Goal: Contribute content: Contribute content

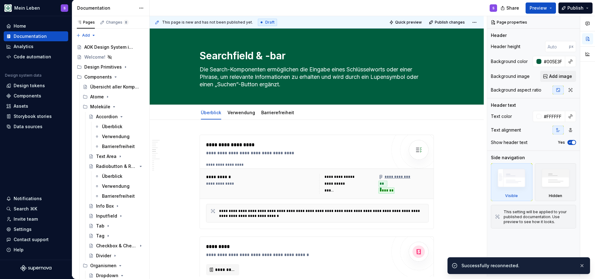
scroll to position [636, 0]
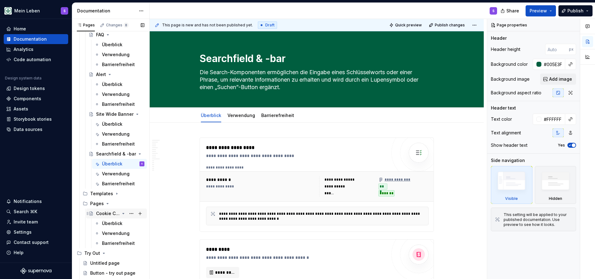
scroll to position [372, 0]
click at [114, 195] on icon "Page tree" at bounding box center [116, 193] width 5 height 5
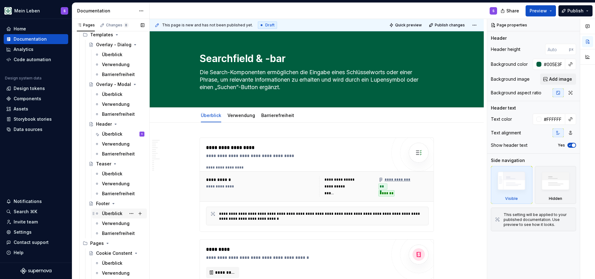
scroll to position [537, 0]
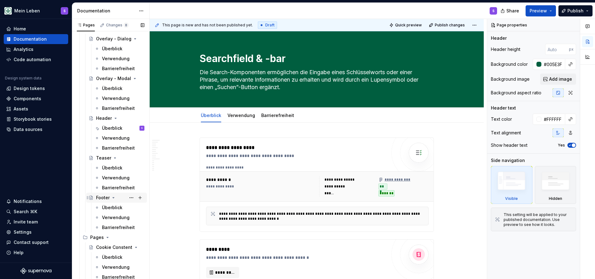
click at [101, 194] on div "Footer" at bounding box center [120, 197] width 48 height 9
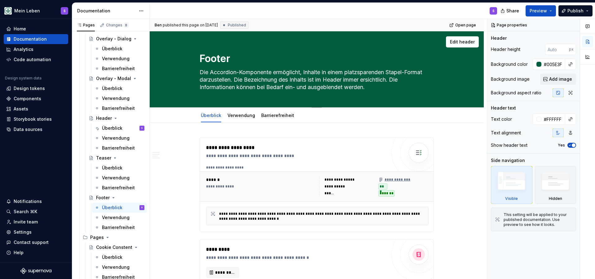
click at [276, 76] on textarea "Die Accordion-Komponente ermöglicht, Inhalte in einem platzsparenden Stapel-For…" at bounding box center [315, 79] width 234 height 25
drag, startPoint x: 378, startPoint y: 84, endPoint x: 184, endPoint y: 74, distance: 194.5
click at [184, 74] on div "Footer Die Accordion-Komponente ermöglicht, Inhalte in einem platzsparenden Sta…" at bounding box center [316, 69] width 284 height 76
paste textarea "er Footer ist ein abschließendes Navigationsmodul am Seitenende fast aller Seit…"
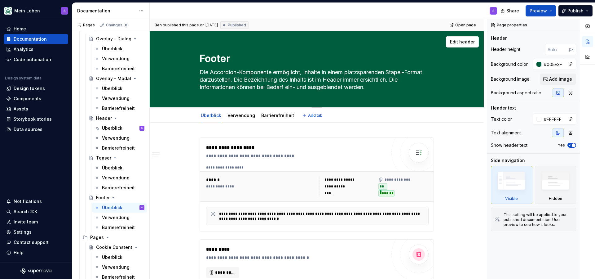
type textarea "*"
type textarea "Der Footer ist ein abschließendes Navigationsmodul am Seitenende fast aller Sei…"
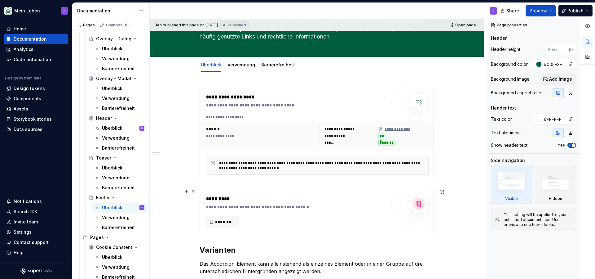
type textarea "*"
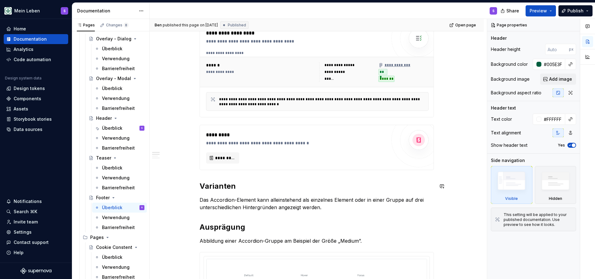
scroll to position [124, 0]
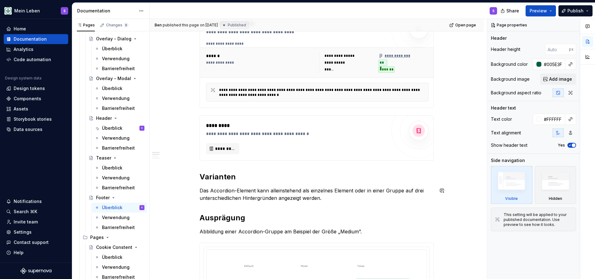
type textarea "Der Footer ist ein abschließendes Navigationsmodul am Seitenende fast aller Sei…"
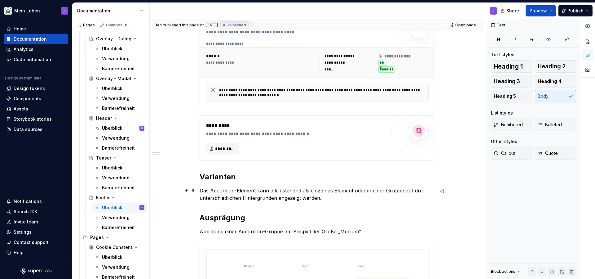
click at [277, 194] on p "Das Accordion-Element kann alleinstehend als einzelnes Element oder in einer Gr…" at bounding box center [317, 194] width 234 height 15
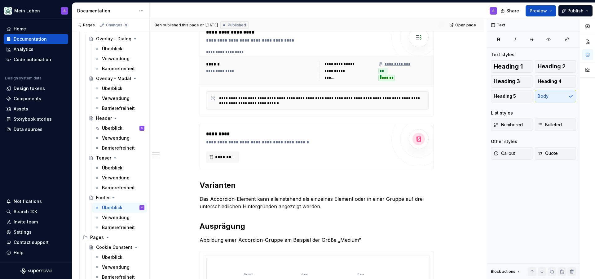
scroll to position [115, 0]
click at [225, 186] on h2 "Varianten" at bounding box center [317, 185] width 234 height 10
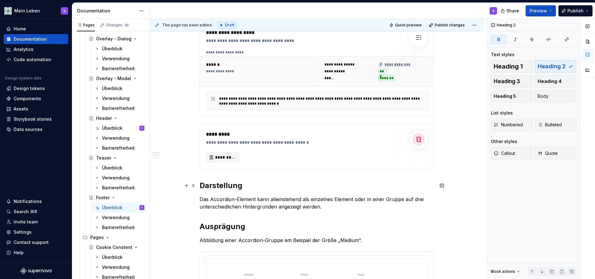
type textarea "*"
click at [230, 187] on strong "Darstellung" at bounding box center [221, 185] width 43 height 9
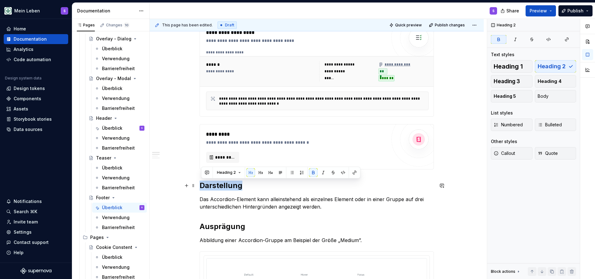
click at [230, 187] on strong "Darstellung" at bounding box center [221, 185] width 43 height 9
click at [327, 204] on p "Das Accordion-Element kann alleinstehend als einzelnes Element oder in einer Gr…" at bounding box center [317, 202] width 234 height 15
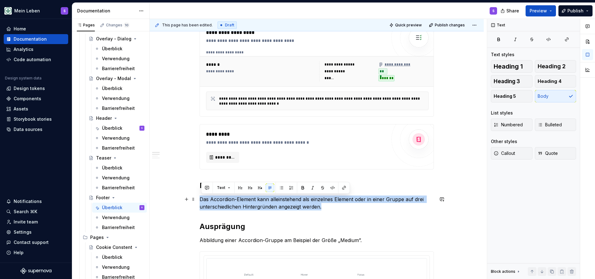
drag, startPoint x: 332, startPoint y: 206, endPoint x: 199, endPoint y: 198, distance: 132.8
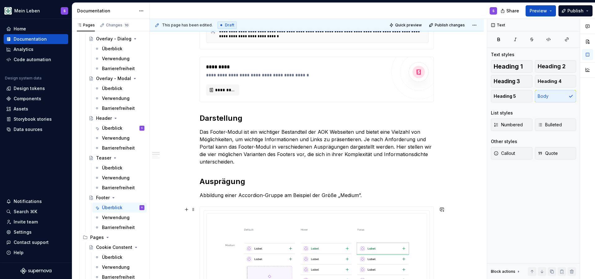
scroll to position [186, 0]
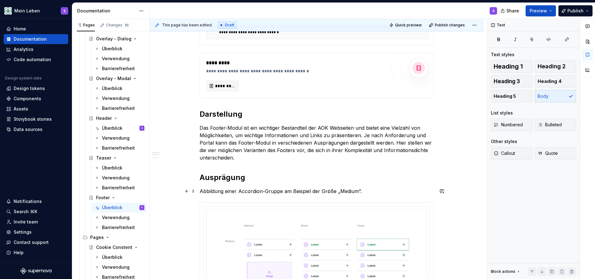
click at [287, 191] on p "Abbildung einer Accordion-Gruppe am Beispiel der Größe „Medium”." at bounding box center [317, 190] width 234 height 7
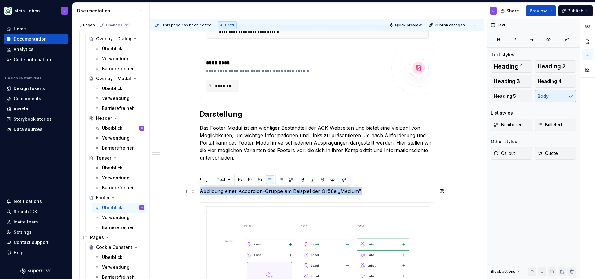
click at [287, 191] on p "Abbildung einer Accordion-Gruppe am Beispiel der Größe „Medium”." at bounding box center [317, 190] width 234 height 7
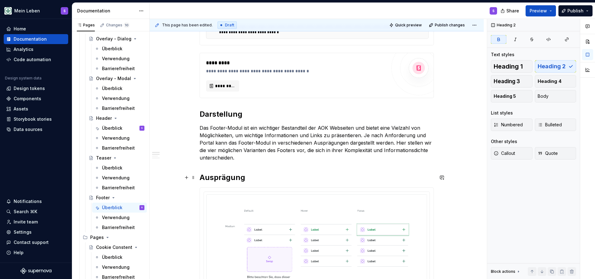
click at [235, 177] on strong "Ausprägung" at bounding box center [223, 177] width 46 height 9
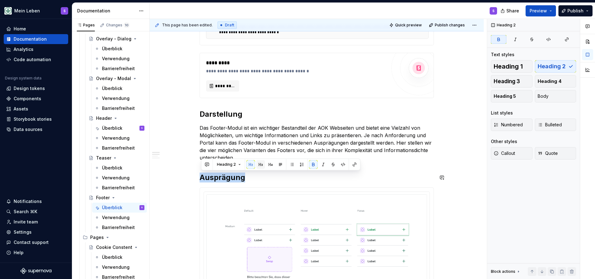
click at [259, 164] on button "button" at bounding box center [260, 164] width 9 height 9
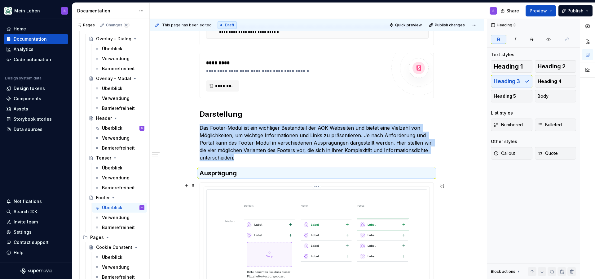
click at [264, 208] on img at bounding box center [316, 265] width 221 height 152
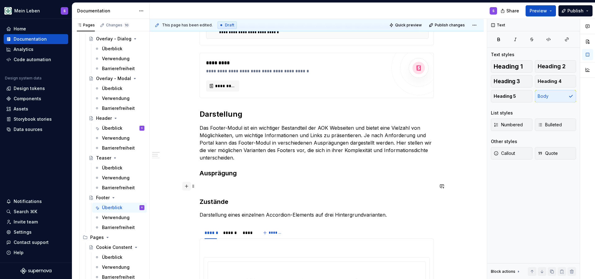
click at [189, 188] on button "button" at bounding box center [186, 186] width 9 height 9
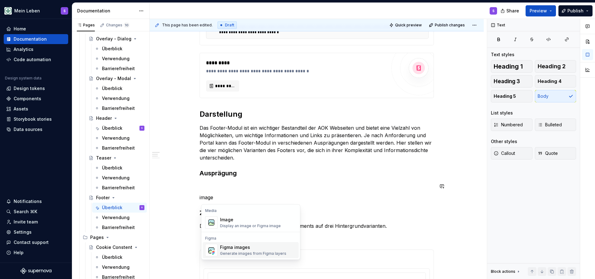
click at [218, 245] on span "Figma images Generate images from Figma layers" at bounding box center [251, 250] width 96 height 16
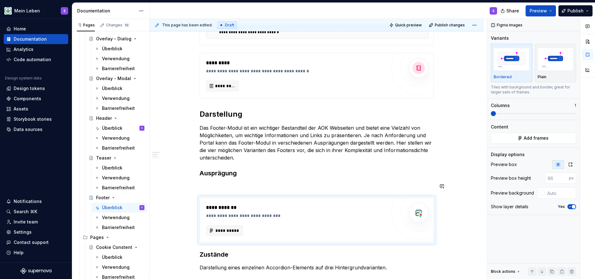
type textarea "*"
click at [231, 230] on span "**********" at bounding box center [227, 230] width 24 height 6
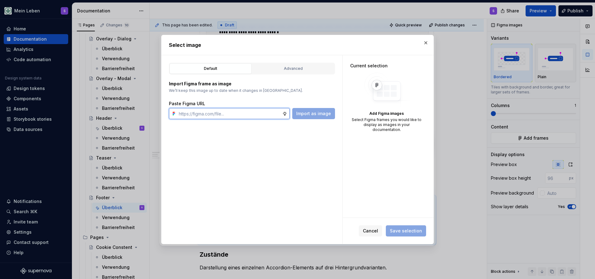
paste input "[URL][DOMAIN_NAME]"
type input "[URL][DOMAIN_NAME]"
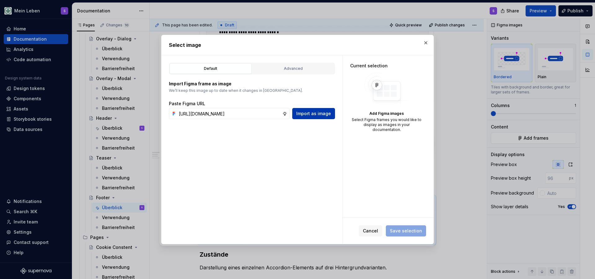
click at [312, 116] on span "Import as image" at bounding box center [313, 113] width 35 height 6
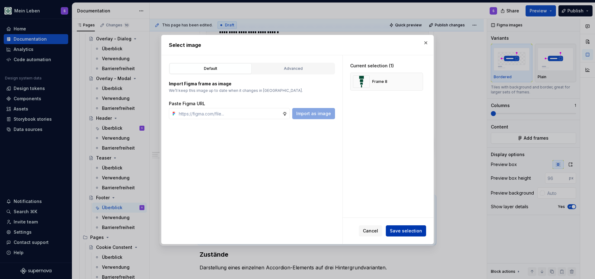
click at [411, 232] on span "Save selection" at bounding box center [406, 230] width 32 height 6
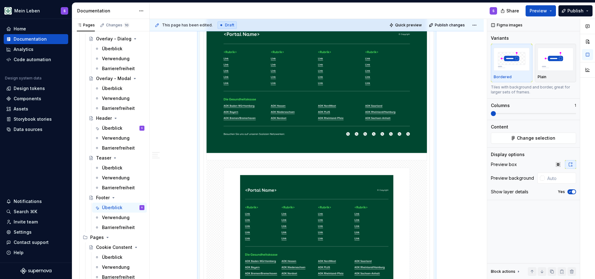
scroll to position [381, 0]
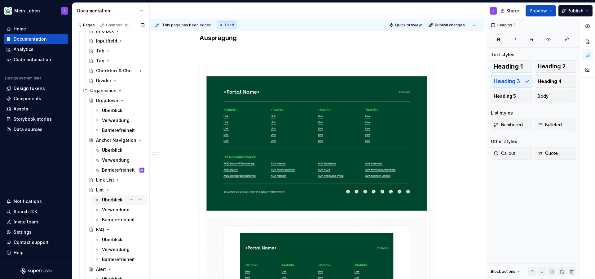
scroll to position [176, 0]
click at [112, 154] on div "Überblick" at bounding box center [112, 151] width 20 height 6
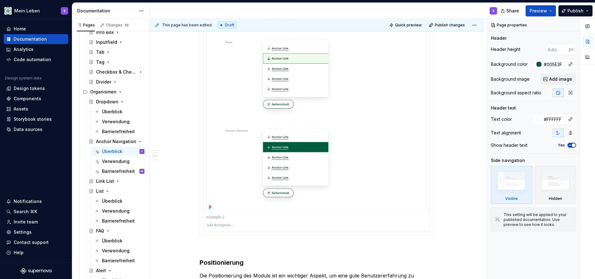
scroll to position [800, 0]
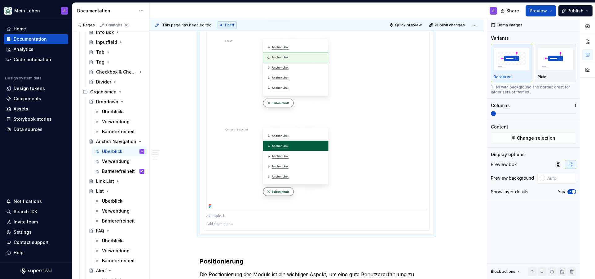
click at [332, 134] on img at bounding box center [316, 14] width 221 height 392
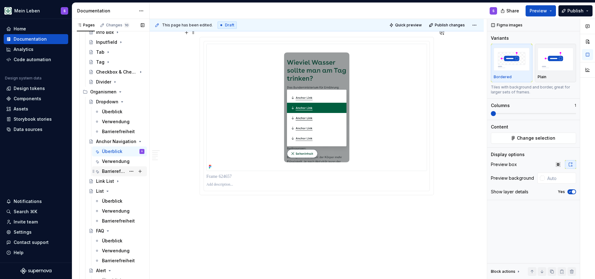
scroll to position [1335, 0]
click at [116, 162] on div "Verwendung" at bounding box center [114, 161] width 24 height 6
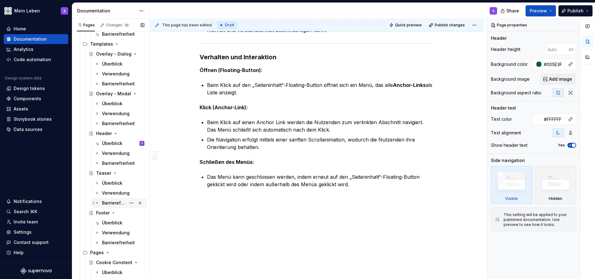
scroll to position [524, 0]
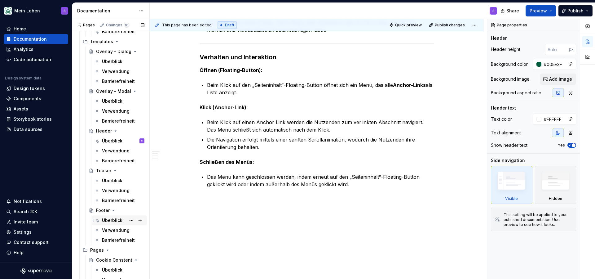
click at [111, 219] on div "Überblick" at bounding box center [112, 220] width 20 height 6
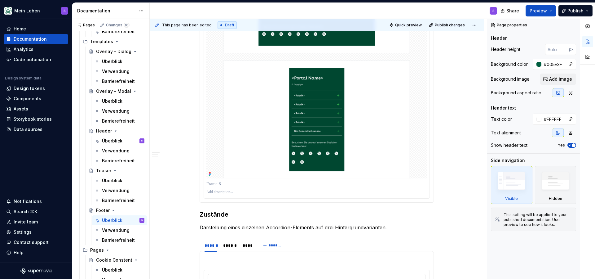
scroll to position [753, 0]
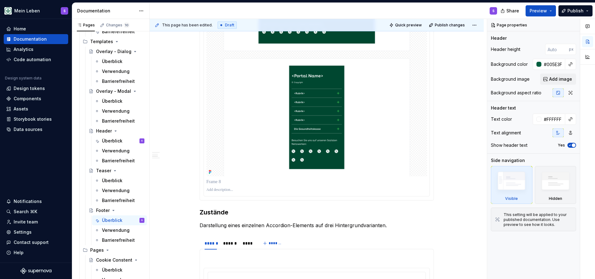
type textarea "*"
click at [462, 179] on div "**********" at bounding box center [317, 103] width 334 height 1468
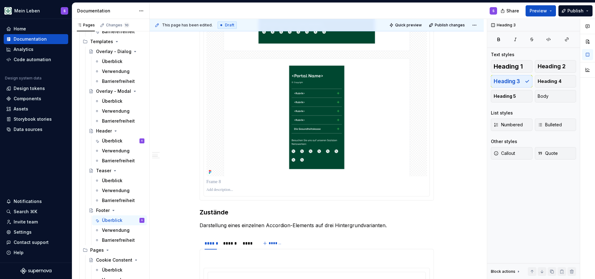
click at [451, 190] on div "**********" at bounding box center [317, 103] width 334 height 1468
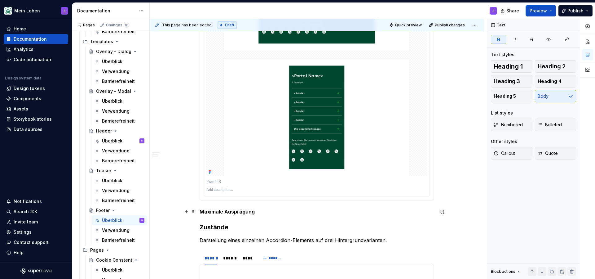
click at [238, 211] on strong "Maximale Ausprägung" at bounding box center [227, 211] width 55 height 6
click at [258, 199] on button "button" at bounding box center [260, 199] width 9 height 9
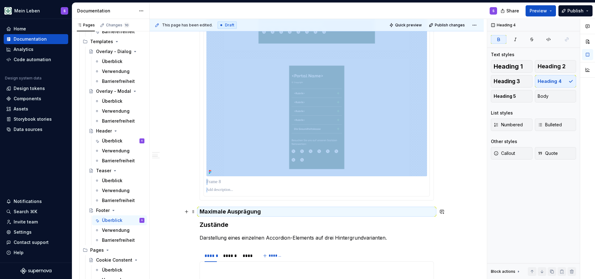
click at [264, 211] on h4 "Maximale Ausprägung" at bounding box center [317, 211] width 234 height 7
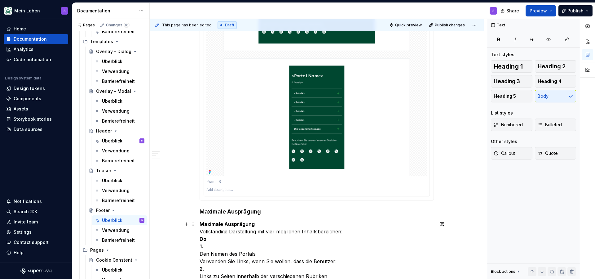
click at [248, 222] on strong "Maximale Ausprägung" at bounding box center [227, 224] width 55 height 6
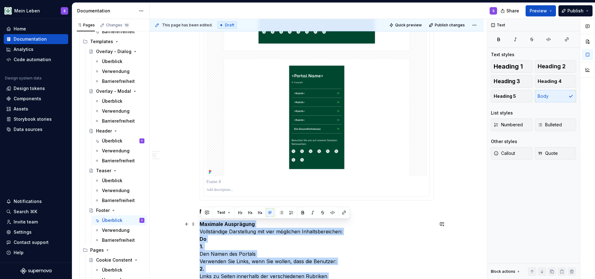
click at [261, 221] on p "Maximale Ausprägung Vollständige Darstellung mit vier möglichen Inhaltsbereiche…" at bounding box center [317, 264] width 234 height 89
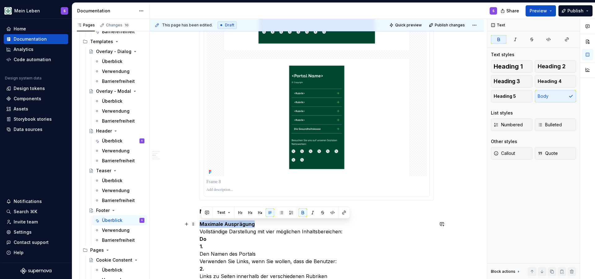
drag, startPoint x: 262, startPoint y: 222, endPoint x: 198, endPoint y: 222, distance: 63.8
click at [198, 222] on div "**********" at bounding box center [317, 157] width 334 height 1577
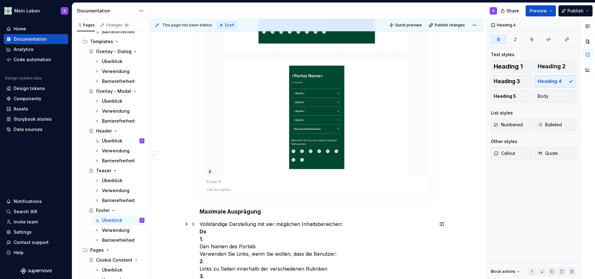
click at [210, 231] on p "Vollständige Darstellung mit vier möglichen Inhaltsbereichen: Do 1. Den Namen d…" at bounding box center [317, 261] width 234 height 82
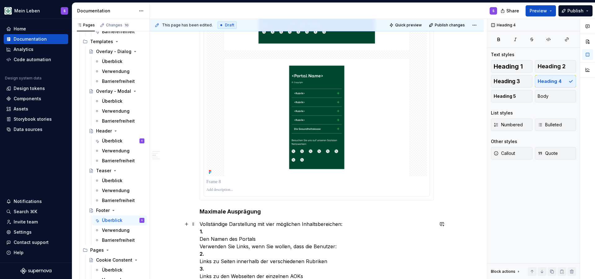
click at [200, 237] on div "**********" at bounding box center [317, 150] width 334 height 1562
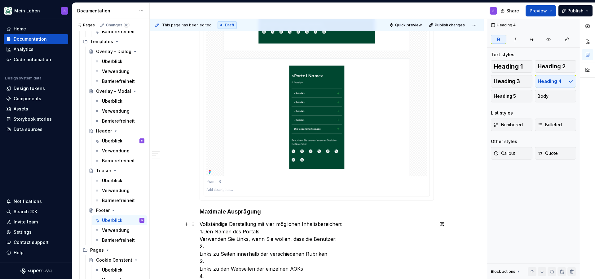
click at [200, 239] on div "**********" at bounding box center [317, 146] width 334 height 1554
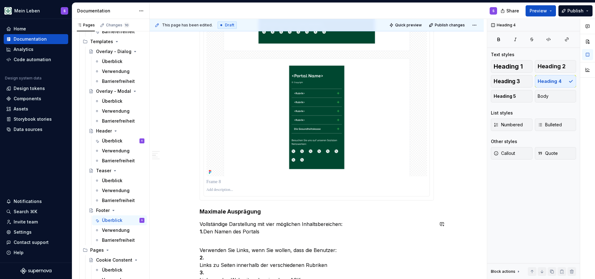
scroll to position [0, 0]
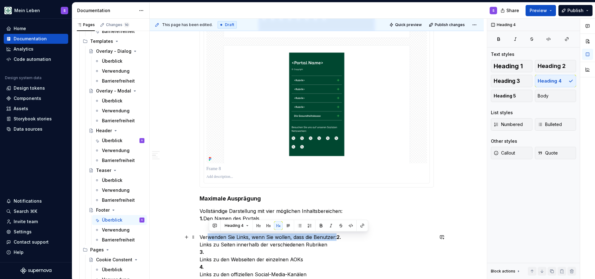
drag, startPoint x: 337, startPoint y: 237, endPoint x: 197, endPoint y: 236, distance: 139.4
click at [197, 236] on div "**********" at bounding box center [317, 135] width 334 height 1558
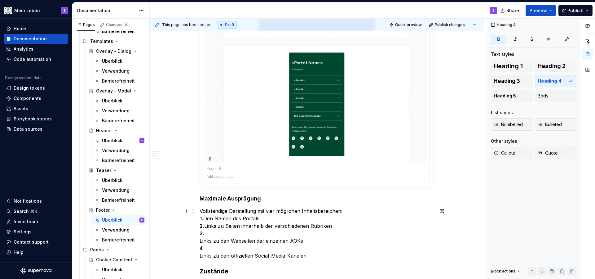
click at [205, 219] on p "Vollständige Darstellung mit vier möglichen Inhaltsbereichen: 1. Den Namen des …" at bounding box center [317, 233] width 234 height 52
click at [201, 241] on div "**********" at bounding box center [317, 125] width 334 height 1539
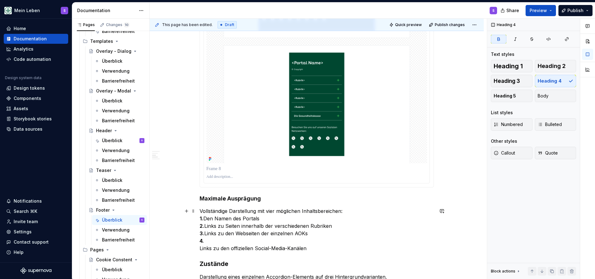
click at [201, 249] on div "**********" at bounding box center [317, 122] width 334 height 1532
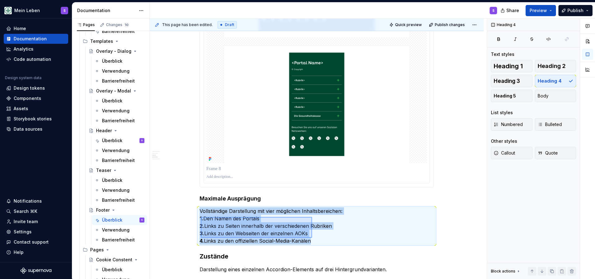
drag, startPoint x: 201, startPoint y: 217, endPoint x: 313, endPoint y: 238, distance: 114.4
click at [313, 238] on div "**********" at bounding box center [318, 149] width 337 height 260
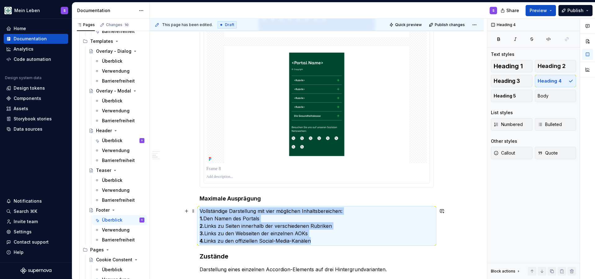
click at [322, 239] on p "Vollständige Darstellung mit vier möglichen Inhaltsbereichen: 1. Den Namen des …" at bounding box center [317, 225] width 234 height 37
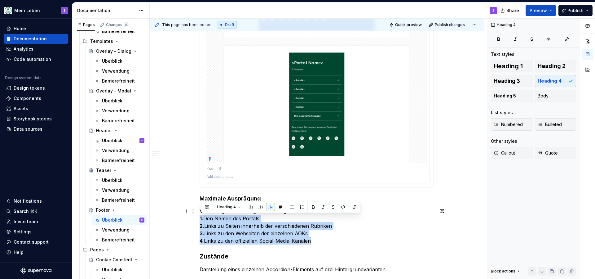
drag, startPoint x: 322, startPoint y: 239, endPoint x: 200, endPoint y: 214, distance: 124.6
click at [200, 214] on div "**********" at bounding box center [317, 118] width 334 height 1525
click at [314, 207] on button "button" at bounding box center [313, 206] width 9 height 9
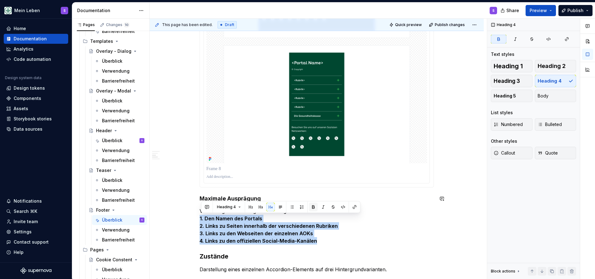
click at [314, 207] on button "button" at bounding box center [313, 206] width 9 height 9
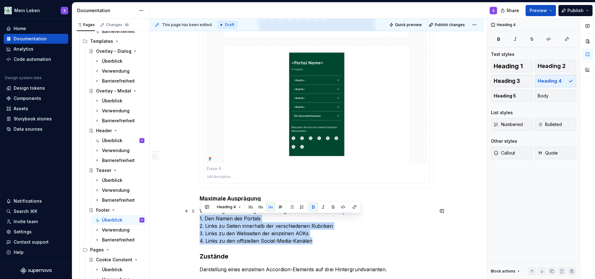
click at [326, 233] on p "Vollständige Darstellung mit vier möglichen Inhaltsbereichen: 1. Den Namen des …" at bounding box center [317, 225] width 234 height 37
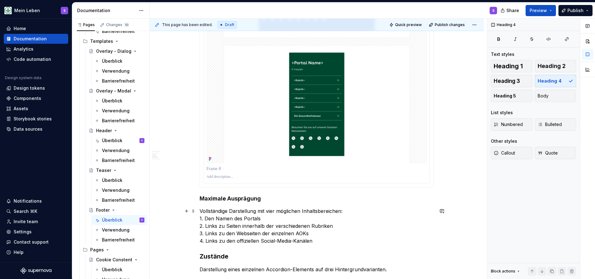
click at [347, 211] on p "Vollständige Darstellung mit vier möglichen Inhaltsbereichen: 1. Den Namen des …" at bounding box center [317, 225] width 234 height 37
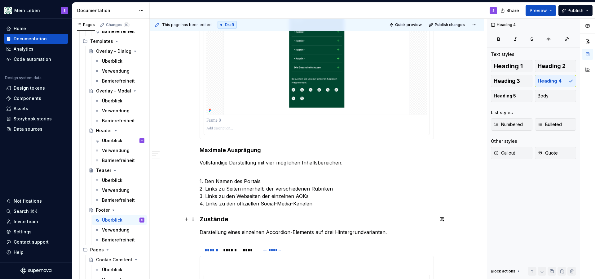
scroll to position [815, 0]
click at [189, 174] on button "button" at bounding box center [186, 173] width 9 height 9
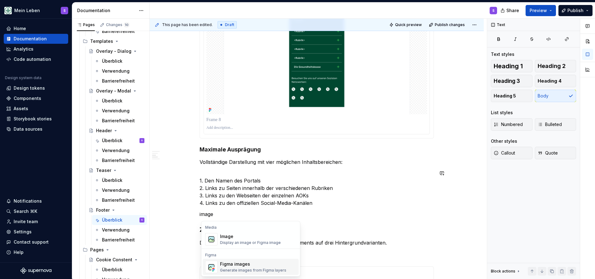
click at [234, 266] on div "Figma images" at bounding box center [253, 264] width 66 height 6
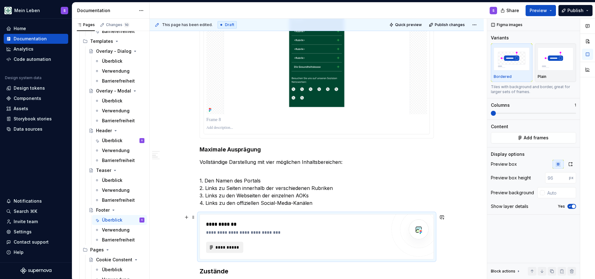
click at [231, 246] on span "**********" at bounding box center [227, 247] width 24 height 6
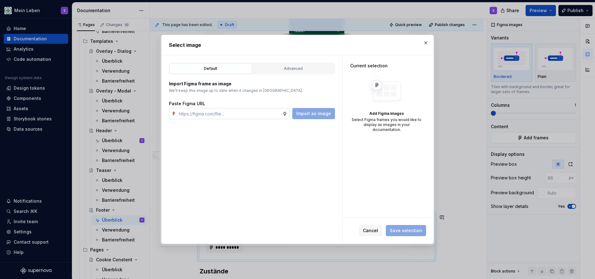
type textarea "*"
type input "Maximale Ausprägung Vollständige Darstellung mit vier möglichen Inhaltsbereiche…"
click at [328, 117] on button "Import as image" at bounding box center [313, 113] width 43 height 11
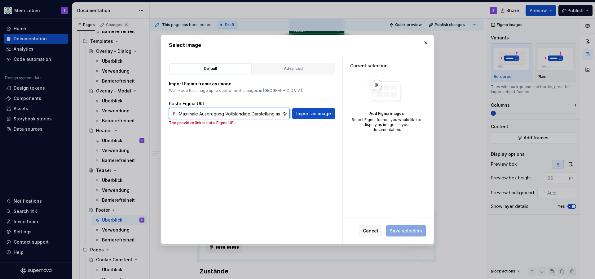
click at [252, 112] on input "Maximale Ausprägung Vollständige Darstellung mit vier möglichen Inhaltsbereiche…" at bounding box center [229, 113] width 106 height 11
paste input "[URL][DOMAIN_NAME]"
type input "[URL][DOMAIN_NAME]"
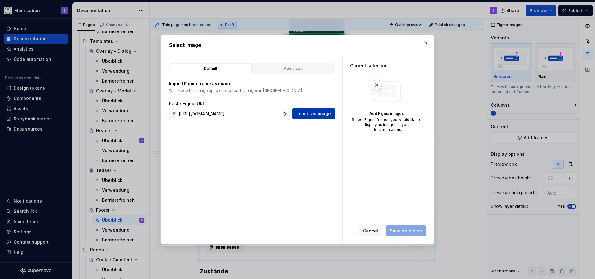
click at [308, 114] on span "Import as image" at bounding box center [313, 113] width 35 height 6
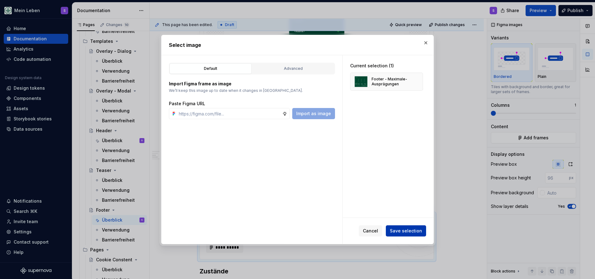
click at [406, 232] on span "Save selection" at bounding box center [406, 230] width 32 height 6
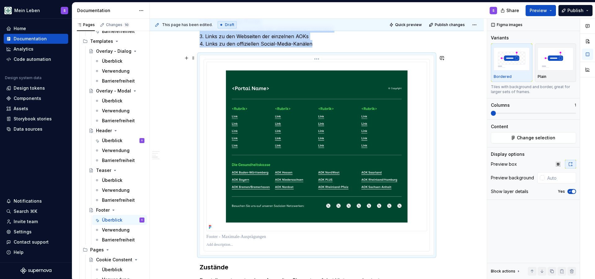
scroll to position [990, 0]
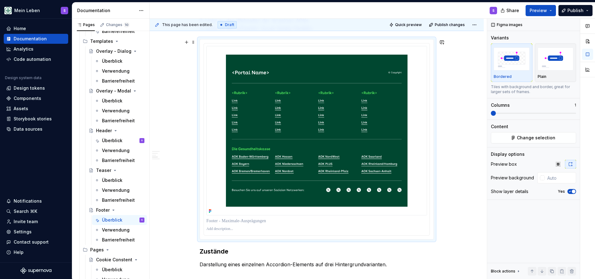
click at [449, 230] on div "**********" at bounding box center [317, 3] width 334 height 1743
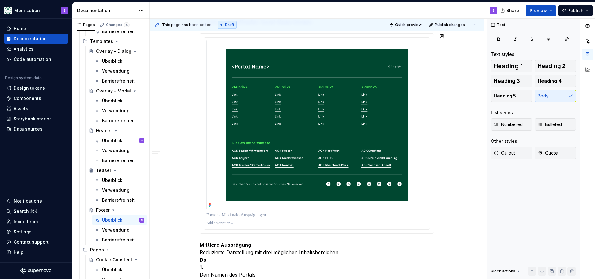
scroll to position [1063, 0]
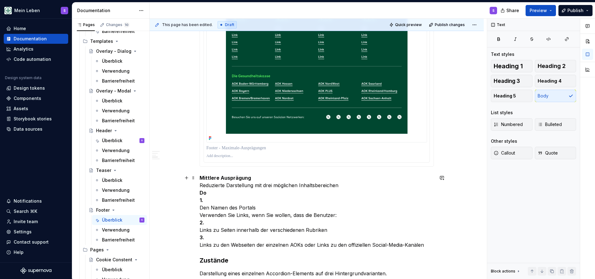
click at [211, 193] on p "Mittlere Ausprägung Reduzierte Darstellung mit drei möglichen Inhaltsbereichen …" at bounding box center [317, 211] width 234 height 74
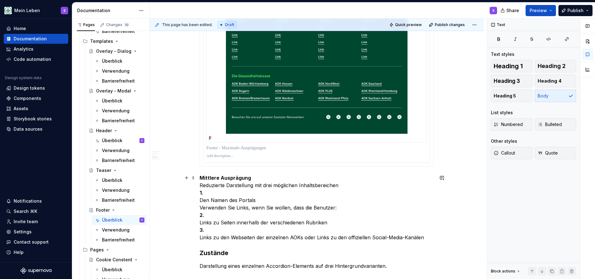
click at [218, 176] on strong "Mittlere Ausprägung" at bounding box center [225, 177] width 51 height 6
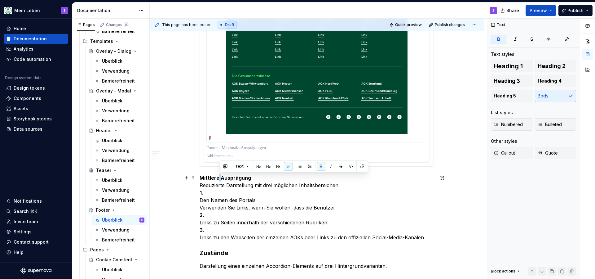
click at [218, 176] on strong "Mittlere Ausprägung" at bounding box center [225, 177] width 51 height 6
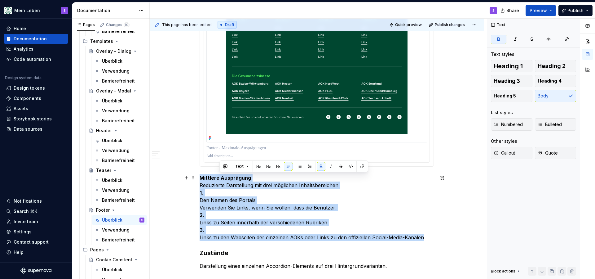
click at [218, 176] on strong "Mittlere Ausprägung" at bounding box center [225, 177] width 51 height 6
click at [230, 176] on strong "Mittlere Ausprägung" at bounding box center [225, 177] width 51 height 6
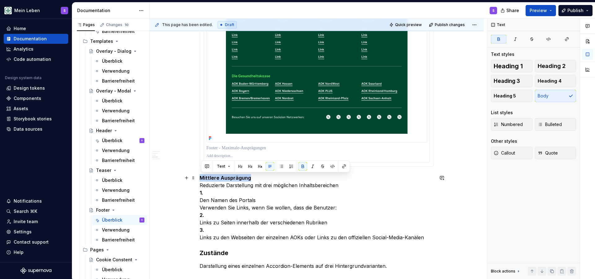
drag, startPoint x: 256, startPoint y: 176, endPoint x: 200, endPoint y: 175, distance: 55.5
click at [260, 167] on button "button" at bounding box center [260, 166] width 9 height 9
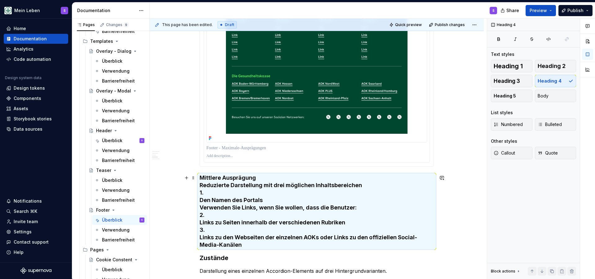
click at [202, 185] on h4 "Mittlere Ausprägung Reduzierte Darstellung mit drei möglichen Inhaltsbereichen …" at bounding box center [317, 211] width 234 height 74
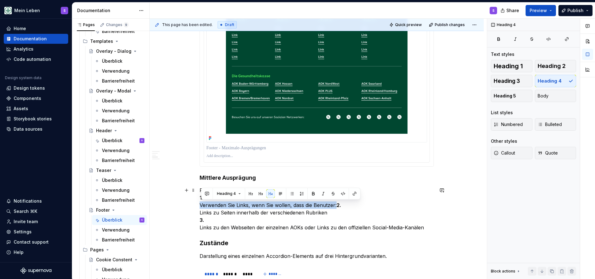
drag, startPoint x: 337, startPoint y: 204, endPoint x: 197, endPoint y: 206, distance: 140.4
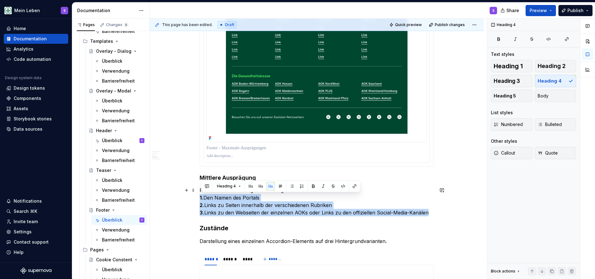
drag, startPoint x: 434, startPoint y: 213, endPoint x: 195, endPoint y: 195, distance: 238.9
click at [314, 185] on button "button" at bounding box center [313, 186] width 9 height 9
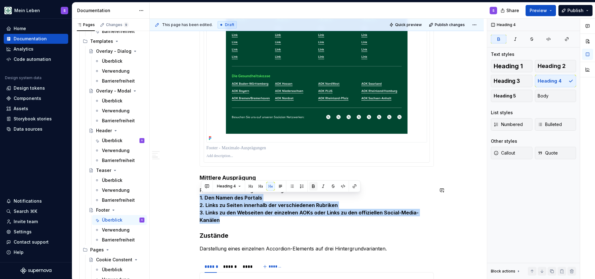
click at [314, 185] on button "button" at bounding box center [313, 186] width 9 height 9
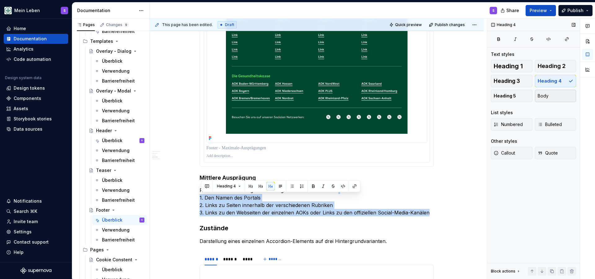
click at [549, 94] on button "Body" at bounding box center [556, 96] width 42 height 12
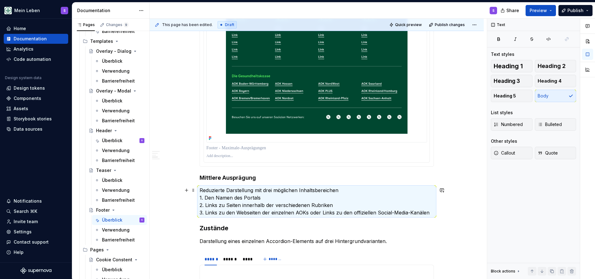
click at [282, 189] on p "Reduzierte Darstellung mit drei möglichen Inhaltsbereichen 1. Den Namen des Por…" at bounding box center [317, 201] width 234 height 30
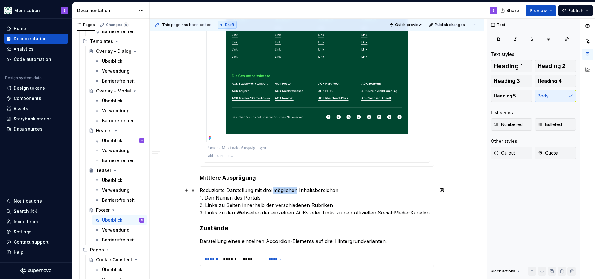
click at [282, 189] on p "Reduzierte Darstellung mit drei möglichen Inhaltsbereichen 1. Den Namen des Por…" at bounding box center [317, 201] width 234 height 30
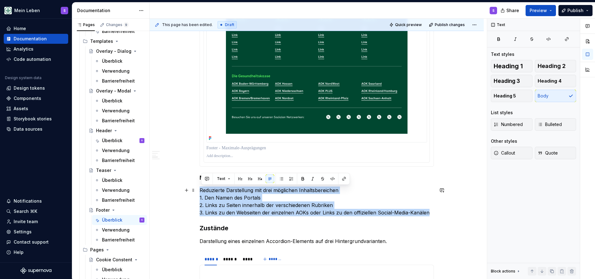
click at [282, 189] on p "Reduzierte Darstellung mit drei möglichen Inhaltsbereichen 1. Den Namen des Por…" at bounding box center [317, 201] width 234 height 30
click at [313, 198] on p "Reduzierte Darstellung mit drei möglichen Inhaltsbereichen 1. Den Namen des Por…" at bounding box center [317, 201] width 234 height 30
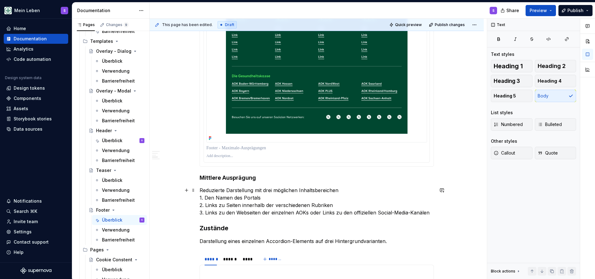
click at [351, 192] on p "Reduzierte Darstellung mit drei möglichen Inhaltsbereichen 1. Den Namen des Por…" at bounding box center [317, 201] width 234 height 30
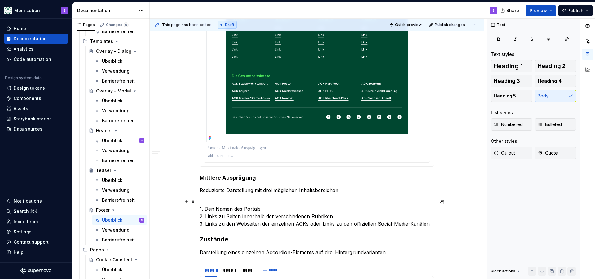
click at [433, 223] on p "1. Den Namen des Portals 2. Links zu Seiten innerhalb der verschiedenen Rubrike…" at bounding box center [317, 212] width 234 height 30
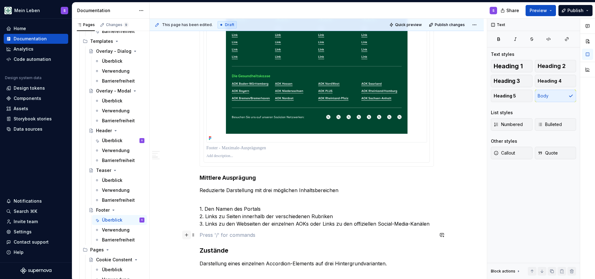
click at [187, 234] on button "button" at bounding box center [186, 234] width 9 height 9
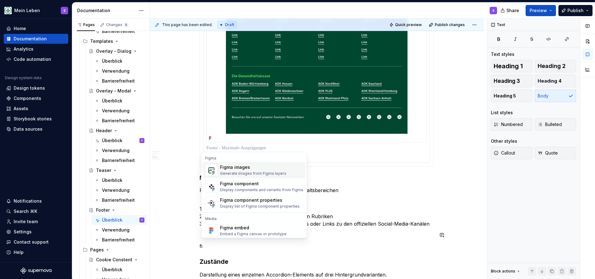
scroll to position [1064, 0]
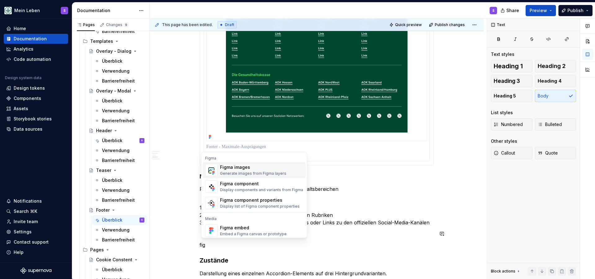
click at [252, 172] on div "Generate images from Figma layers" at bounding box center [253, 173] width 66 height 5
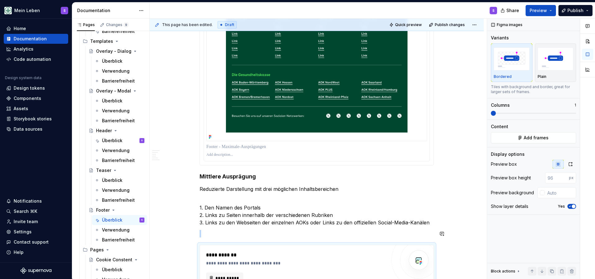
scroll to position [1075, 0]
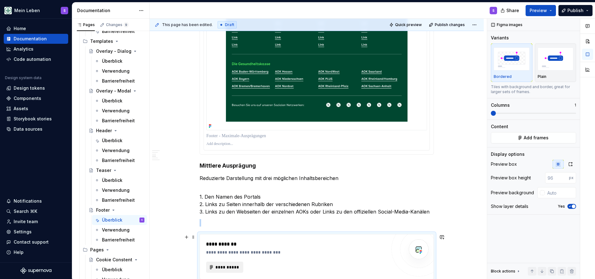
click at [235, 267] on span "**********" at bounding box center [227, 267] width 24 height 6
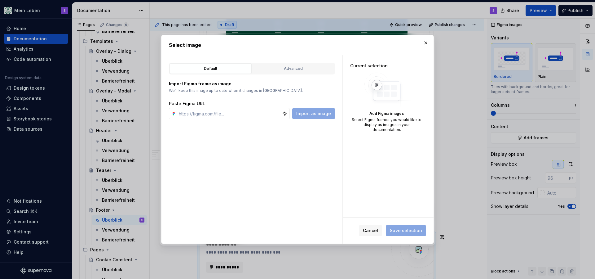
type textarea "*"
type input "[URL][DOMAIN_NAME]"
click at [311, 117] on button "Import as image" at bounding box center [313, 113] width 43 height 11
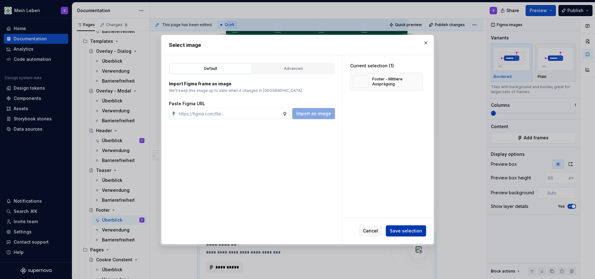
click at [408, 232] on span "Save selection" at bounding box center [406, 230] width 32 height 6
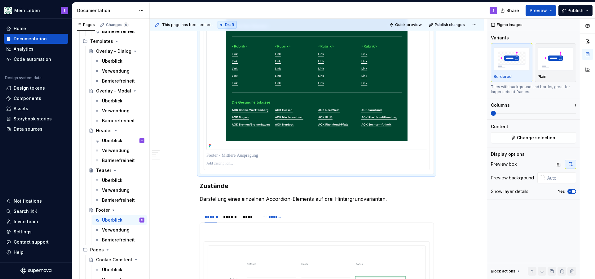
scroll to position [1328, 0]
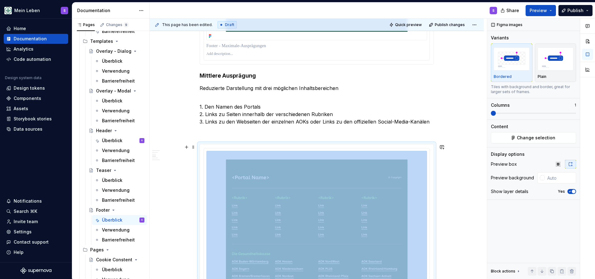
scroll to position [1155, 0]
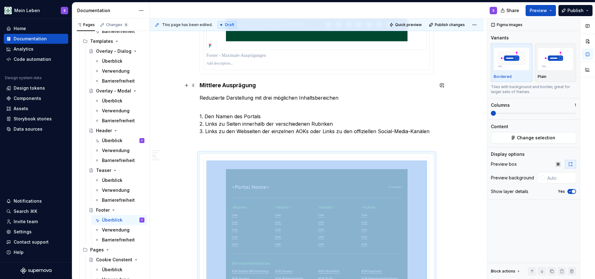
click at [239, 86] on strong "Mittlere Ausprägung" at bounding box center [228, 85] width 56 height 7
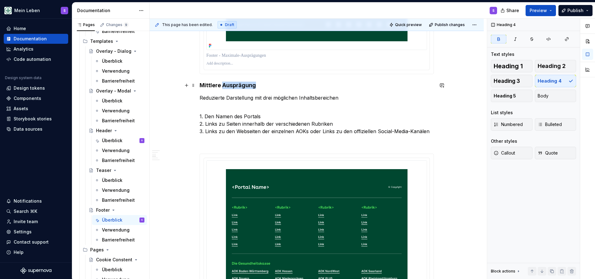
click at [239, 86] on strong "Mittlere Ausprägung" at bounding box center [228, 85] width 56 height 7
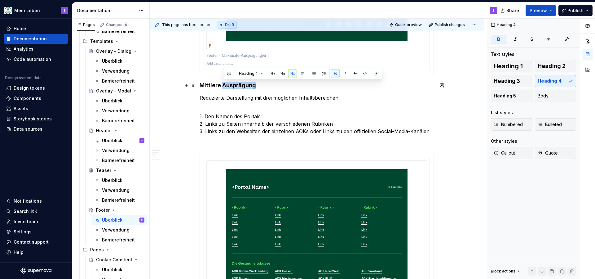
click at [239, 86] on strong "Mittlere Ausprägung" at bounding box center [228, 85] width 56 height 7
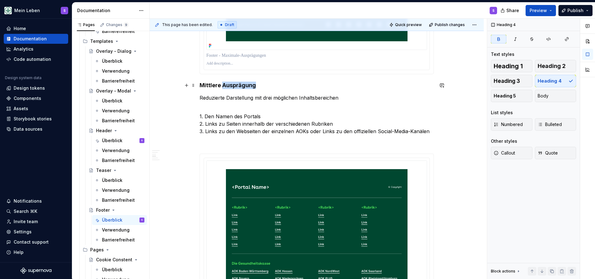
click at [239, 86] on strong "Mittlere Ausprägung" at bounding box center [228, 85] width 56 height 7
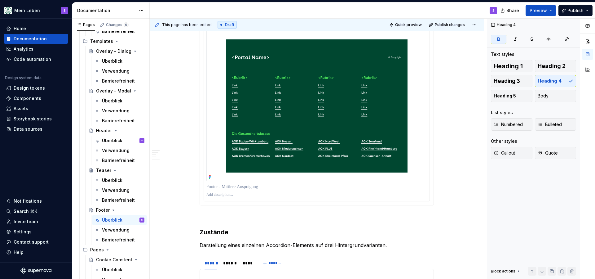
scroll to position [1287, 0]
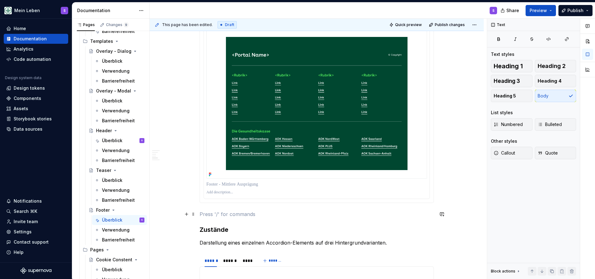
click at [246, 211] on p at bounding box center [317, 213] width 234 height 7
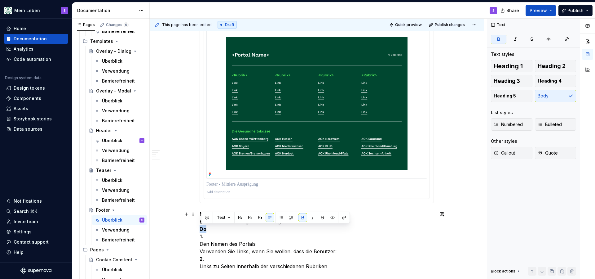
drag, startPoint x: 209, startPoint y: 229, endPoint x: 190, endPoint y: 229, distance: 19.5
click at [254, 252] on p "Moderate Ausprägung Einfache Darstellung mit zwei möglichen Inhaltsbereichen 1.…" at bounding box center [317, 239] width 234 height 59
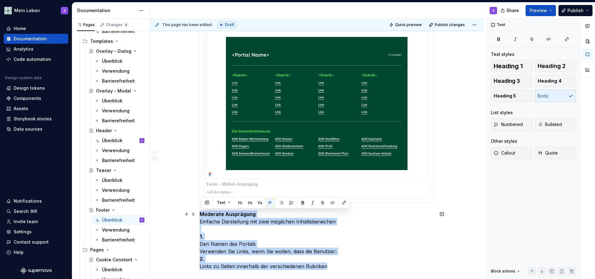
click at [254, 252] on p "Moderate Ausprägung Einfache Darstellung mit zwei möglichen Inhaltsbereichen 1.…" at bounding box center [317, 239] width 234 height 59
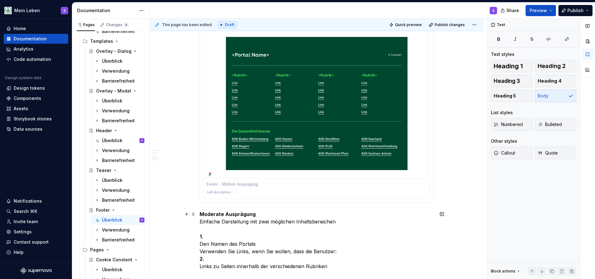
click at [246, 252] on p "Moderate Ausprägung Einfache Darstellung mit zwei möglichen Inhaltsbereichen 1.…" at bounding box center [317, 239] width 234 height 59
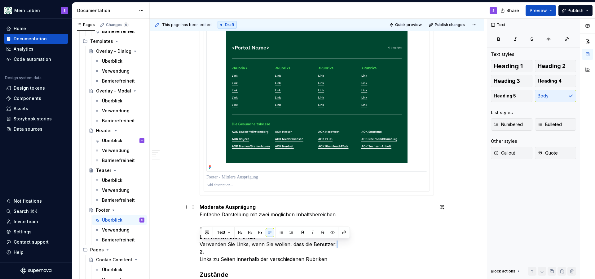
scroll to position [1294, 0]
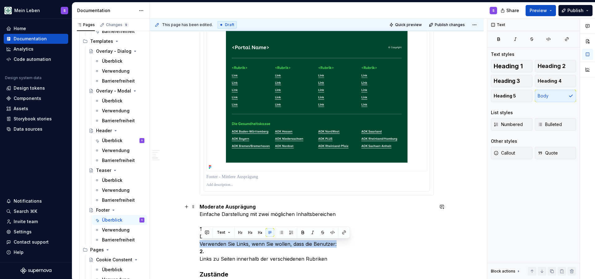
drag, startPoint x: 343, startPoint y: 246, endPoint x: 197, endPoint y: 245, distance: 145.3
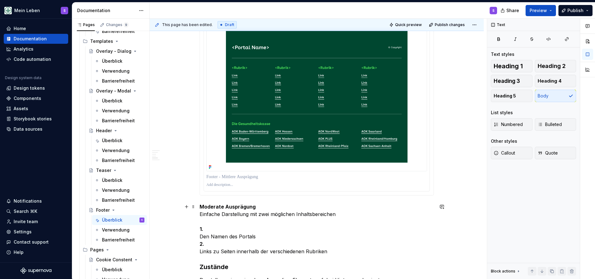
click at [200, 250] on div "**********" at bounding box center [318, 149] width 337 height 260
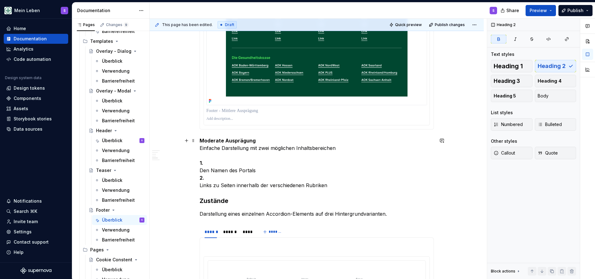
scroll to position [1369, 0]
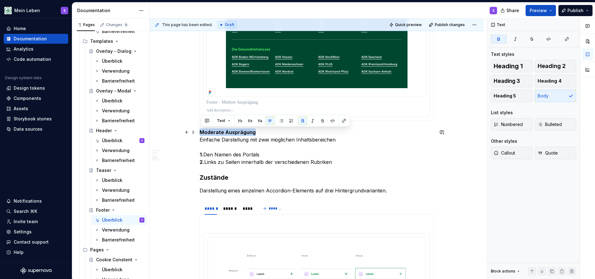
drag, startPoint x: 258, startPoint y: 132, endPoint x: 200, endPoint y: 132, distance: 58.9
click at [259, 119] on button "button" at bounding box center [260, 120] width 9 height 9
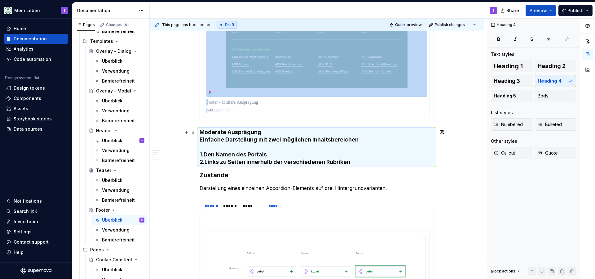
click at [263, 132] on h4 "Moderate Ausprägung Einfache Darstellung mit zwei möglichen Inhaltsbereichen 1.…" at bounding box center [317, 146] width 234 height 37
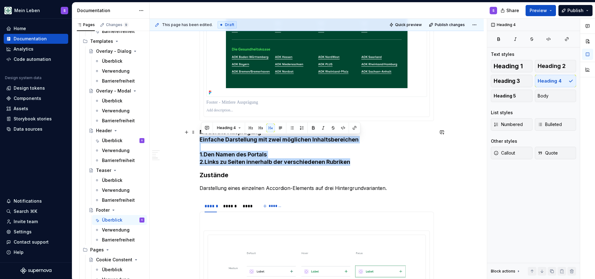
drag, startPoint x: 361, startPoint y: 162, endPoint x: 198, endPoint y: 138, distance: 164.6
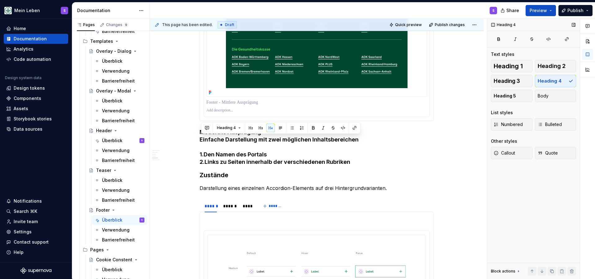
click at [550, 89] on div "Heading 1 Heading 2 Heading 3 Heading 4 Heading 5 Body" at bounding box center [533, 81] width 85 height 42
click at [546, 95] on span "Body" at bounding box center [543, 96] width 11 height 6
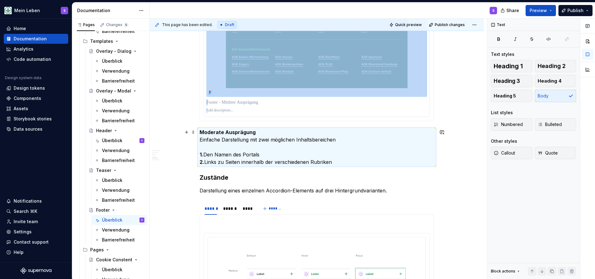
click at [238, 144] on p "Moderate Ausprägung Einfache Darstellung mit zwei möglichen Inhaltsbereichen 1.…" at bounding box center [317, 146] width 234 height 37
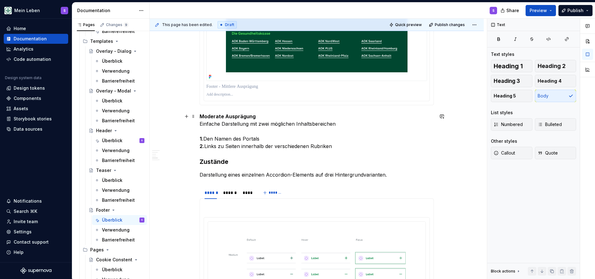
scroll to position [1390, 0]
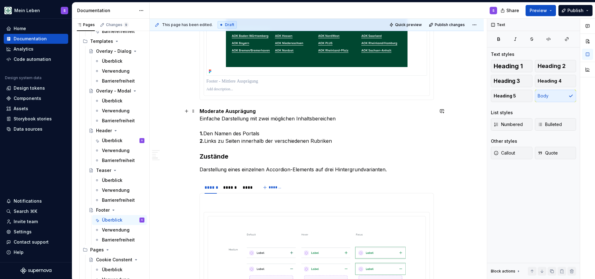
click at [261, 112] on p "Moderate Ausprägung Einfache Darstellung mit zwei möglichen Inhaltsbereichen 1.…" at bounding box center [317, 125] width 234 height 37
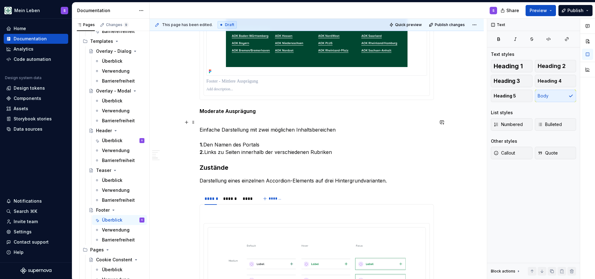
click at [338, 154] on p "Einfache Darstellung mit zwei möglichen Inhaltsbereichen 1. Den Namen des Porta…" at bounding box center [317, 136] width 234 height 37
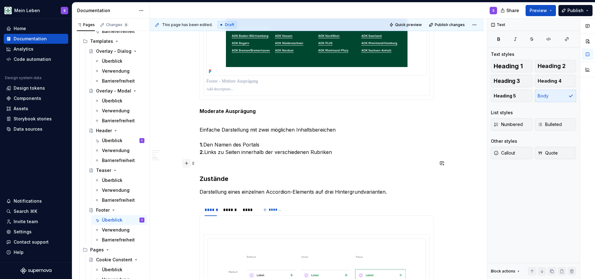
click at [187, 164] on button "button" at bounding box center [186, 163] width 9 height 9
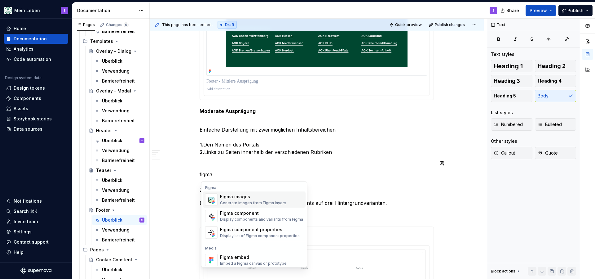
click at [248, 198] on div "Figma images" at bounding box center [253, 196] width 66 height 6
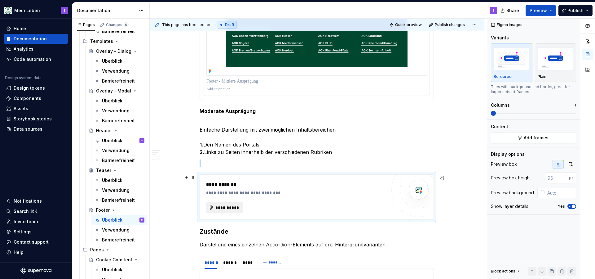
click at [235, 207] on span "**********" at bounding box center [227, 207] width 24 height 6
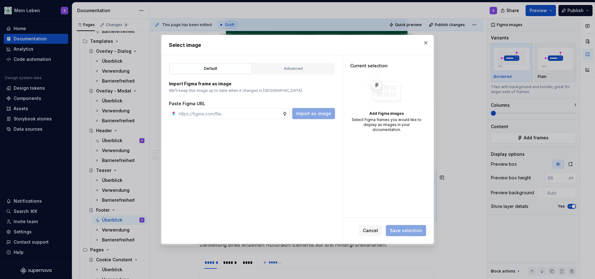
type textarea "*"
paste input "[URL][DOMAIN_NAME]"
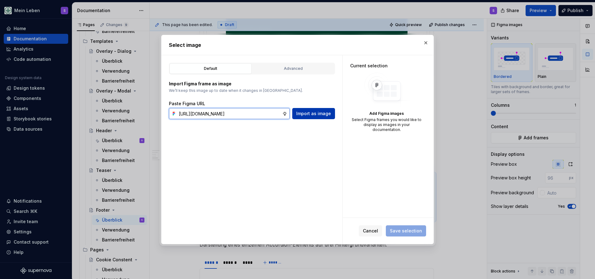
type input "[URL][DOMAIN_NAME]"
click at [319, 116] on span "Import as image" at bounding box center [313, 113] width 35 height 6
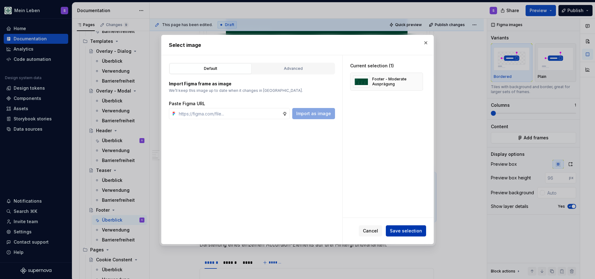
click at [400, 230] on span "Save selection" at bounding box center [406, 230] width 32 height 6
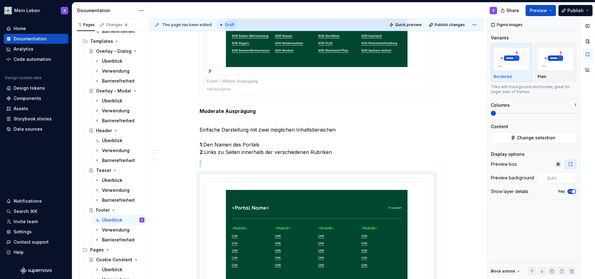
scroll to position [1425, 0]
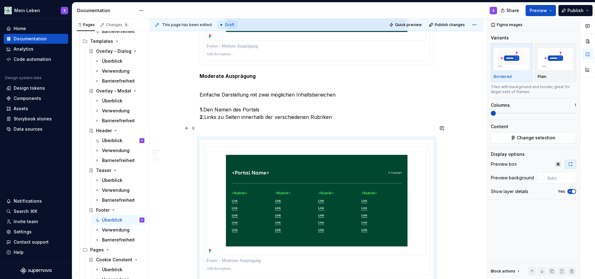
click at [246, 126] on p at bounding box center [317, 127] width 234 height 7
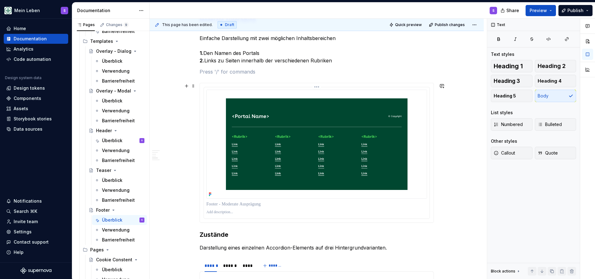
scroll to position [1485, 0]
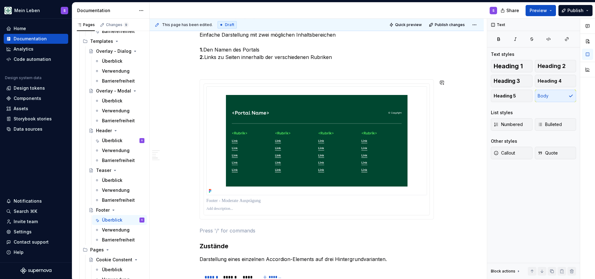
scroll to position [1485, 0]
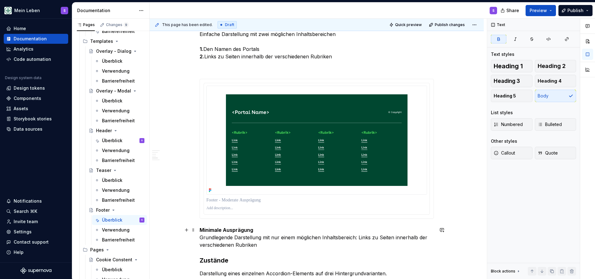
click at [275, 231] on p "Minimale Ausprägung Grundlegende Darstellung mit nur einem möglichen Inhaltsber…" at bounding box center [317, 237] width 234 height 22
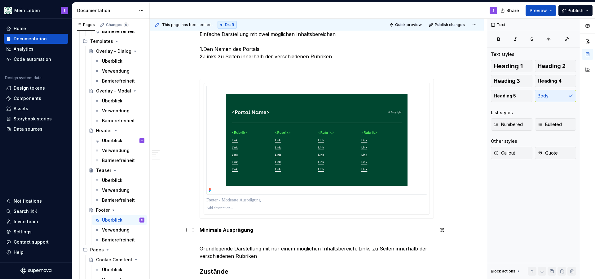
click at [238, 229] on strong "Minimale Ausprägung" at bounding box center [227, 229] width 54 height 6
click at [260, 220] on button "button" at bounding box center [260, 218] width 9 height 9
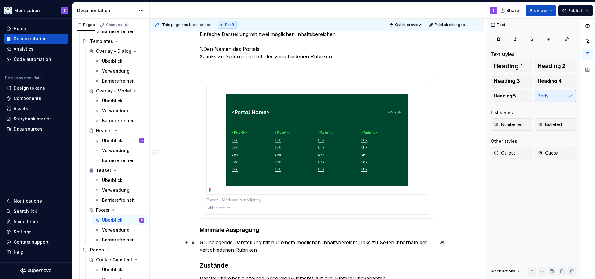
click at [272, 247] on p "Grundlegende Darstellung mit nur einem möglichen Inhaltsbereich: Links zu Seite…" at bounding box center [317, 245] width 234 height 15
click at [261, 249] on p "Grundlegende Darstellung mit nur einem möglichen Inhaltsbereich: Links zu Seite…" at bounding box center [317, 245] width 234 height 15
click at [188, 262] on button "button" at bounding box center [186, 260] width 9 height 9
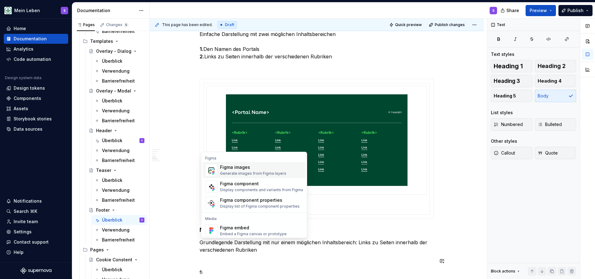
scroll to position [1512, 0]
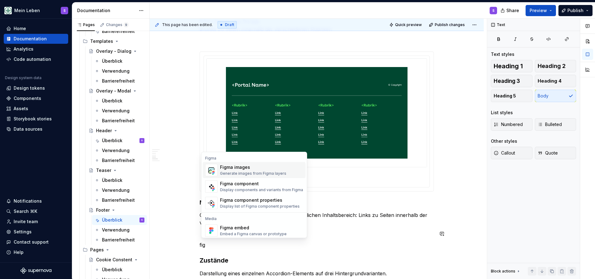
click at [236, 166] on div "Figma images" at bounding box center [253, 167] width 66 height 6
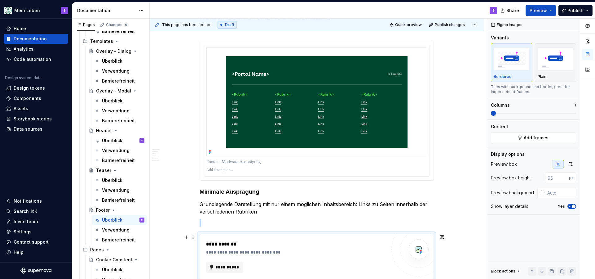
scroll to position [1545, 0]
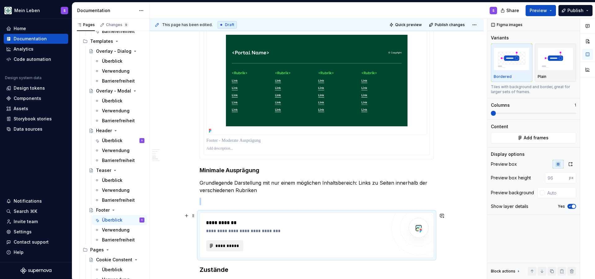
click at [231, 245] on span "**********" at bounding box center [227, 245] width 24 height 6
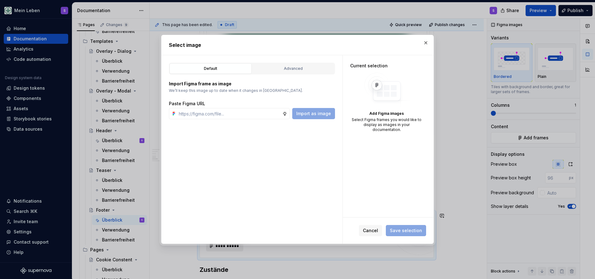
type textarea "*"
paste input "[URL][DOMAIN_NAME]"
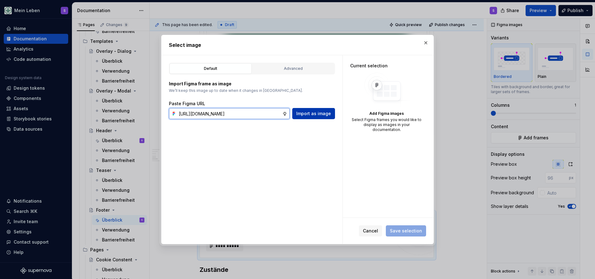
type input "[URL][DOMAIN_NAME]"
click at [315, 117] on button "Import as image" at bounding box center [313, 113] width 43 height 11
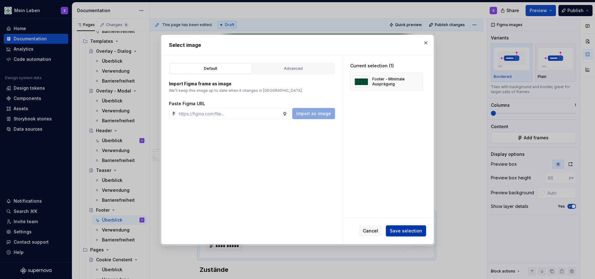
click at [401, 230] on span "Save selection" at bounding box center [406, 230] width 32 height 6
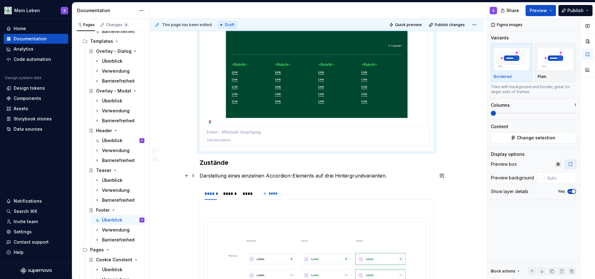
scroll to position [1743, 0]
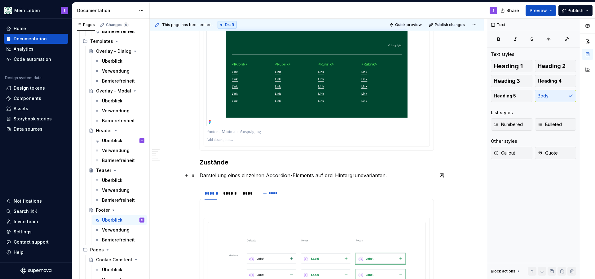
click at [283, 173] on p "Darstellung eines einzelnen Accordion-Elements auf drei Hintergrundvarianten." at bounding box center [317, 174] width 234 height 7
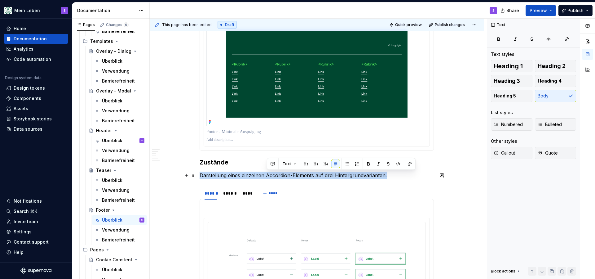
click at [283, 173] on p "Darstellung eines einzelnen Accordion-Elements auf drei Hintergrundvarianten." at bounding box center [317, 174] width 234 height 7
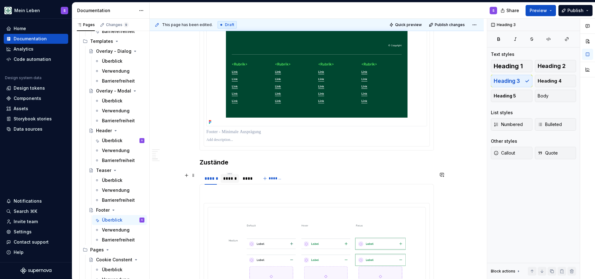
click at [233, 178] on div "******" at bounding box center [229, 178] width 13 height 6
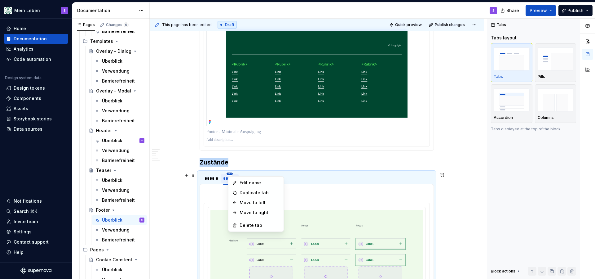
click at [232, 173] on html "Mein Leben S Home Documentation Analytics Code automation Design system data De…" at bounding box center [297, 139] width 595 height 279
click at [251, 225] on div "Delete tab" at bounding box center [259, 225] width 40 height 6
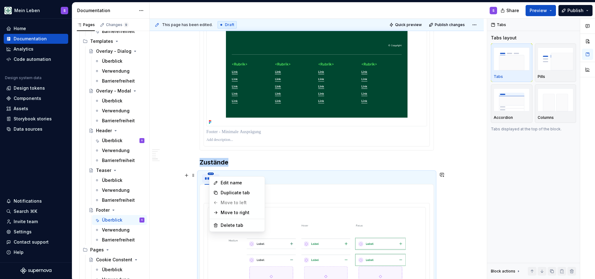
click at [212, 173] on html "Mein Leben S Home Documentation Analytics Code automation Design system data De…" at bounding box center [297, 139] width 595 height 279
click at [225, 224] on div "Delete tab" at bounding box center [241, 225] width 40 height 6
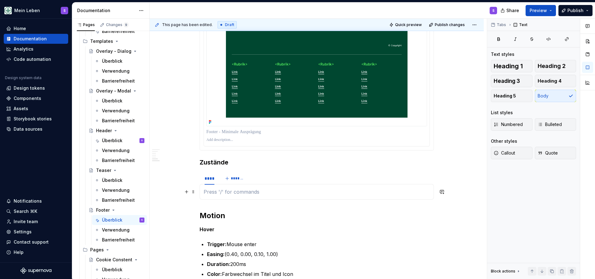
click at [221, 194] on p at bounding box center [317, 191] width 226 height 7
click at [188, 194] on button "button" at bounding box center [186, 191] width 9 height 9
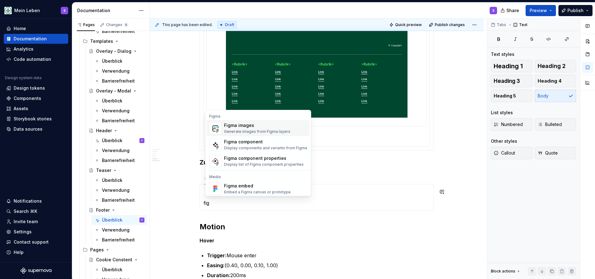
click at [273, 127] on div "Figma images" at bounding box center [257, 125] width 66 height 6
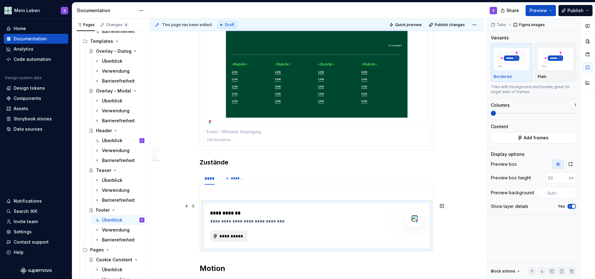
click at [232, 234] on span "**********" at bounding box center [231, 236] width 24 height 6
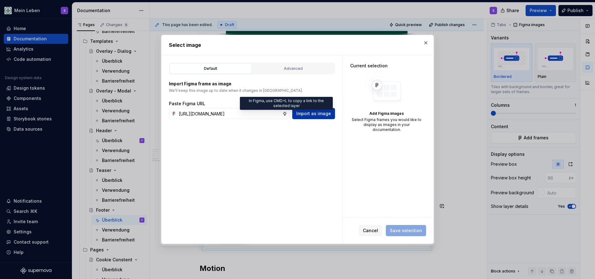
type input "[URL][DOMAIN_NAME]"
click at [305, 113] on span "Import as image" at bounding box center [313, 113] width 35 height 6
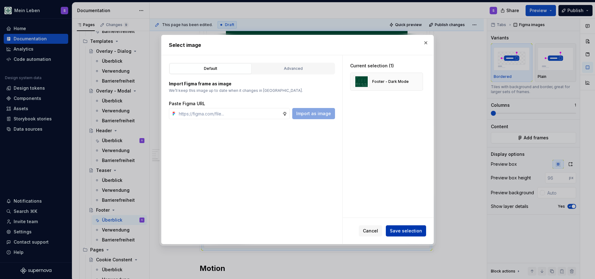
click at [402, 230] on span "Save selection" at bounding box center [406, 230] width 32 height 6
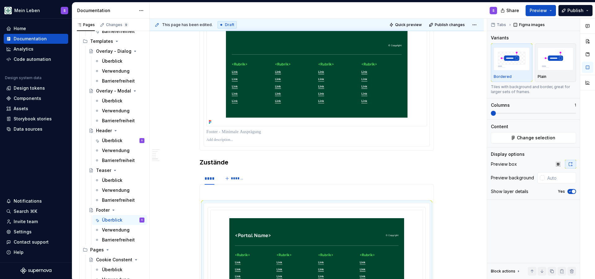
scroll to position [1861, 0]
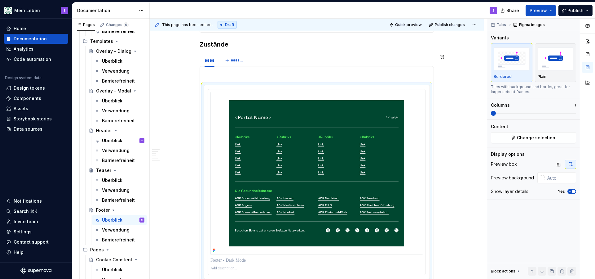
click at [240, 77] on section-item-column at bounding box center [317, 174] width 226 height 209
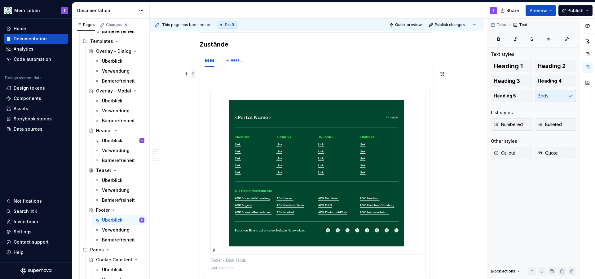
click at [195, 74] on span at bounding box center [193, 73] width 5 height 9
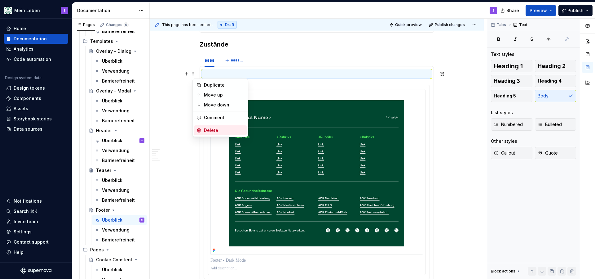
click at [220, 128] on div "Delete" at bounding box center [224, 130] width 40 height 6
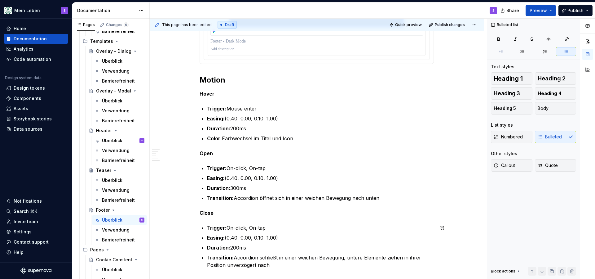
scroll to position [2089, 0]
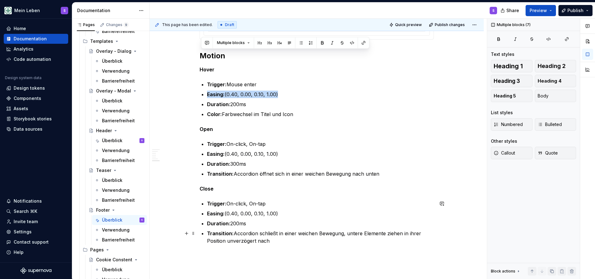
drag, startPoint x: 201, startPoint y: 55, endPoint x: 297, endPoint y: 241, distance: 209.4
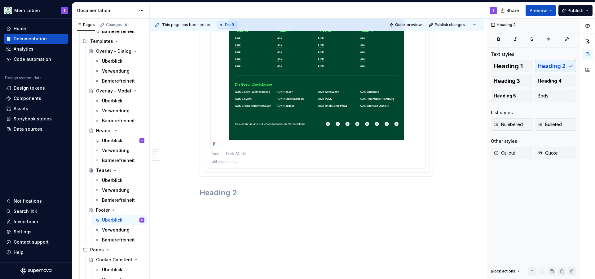
scroll to position [1896, 0]
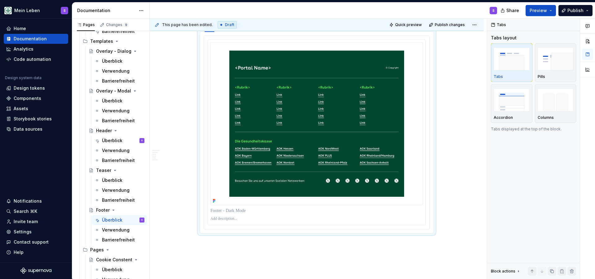
click at [211, 252] on div "**********" at bounding box center [318, 149] width 337 height 260
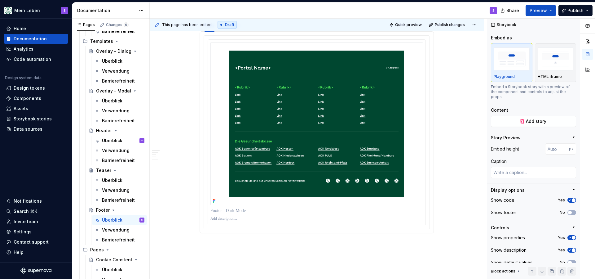
scroll to position [1900, 0]
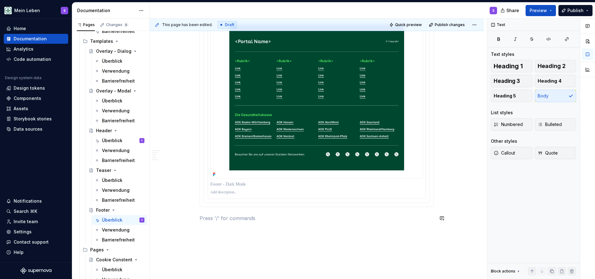
scroll to position [1922, 0]
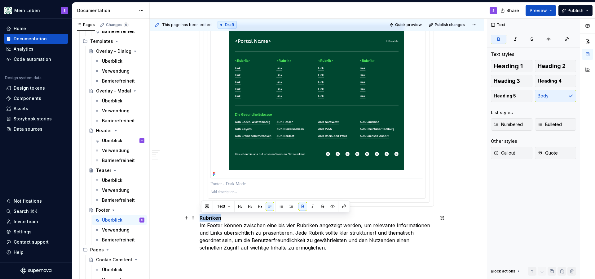
drag, startPoint x: 227, startPoint y: 219, endPoint x: 198, endPoint y: 218, distance: 29.1
click at [261, 207] on button "button" at bounding box center [260, 206] width 9 height 9
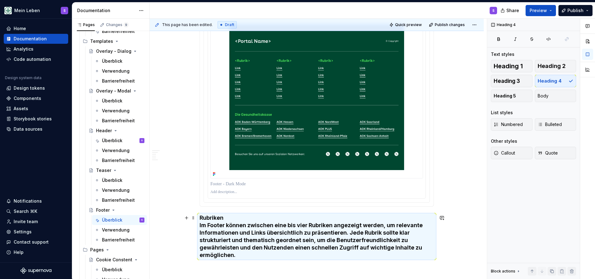
click at [226, 217] on h4 "Rubriken Im Footer können zwischen eine bis vier Rubriken angezeigt werden, um …" at bounding box center [317, 236] width 234 height 45
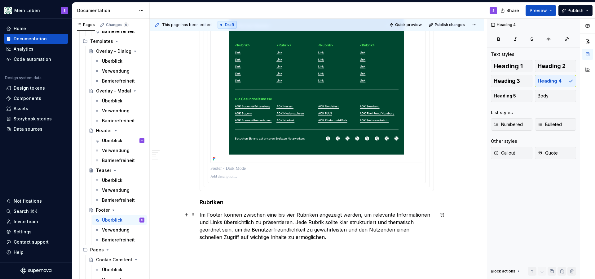
scroll to position [1938, 0]
click at [318, 237] on p "Im Footer können zwischen eine bis vier Rubriken angezeigt werden, um relevante…" at bounding box center [317, 225] width 234 height 30
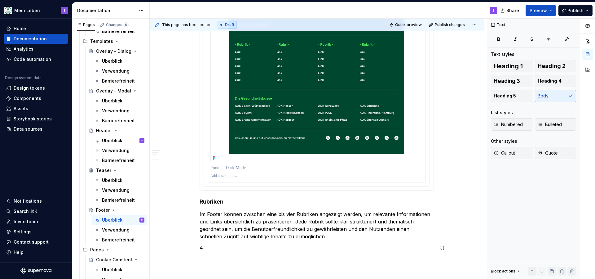
scroll to position [1942, 0]
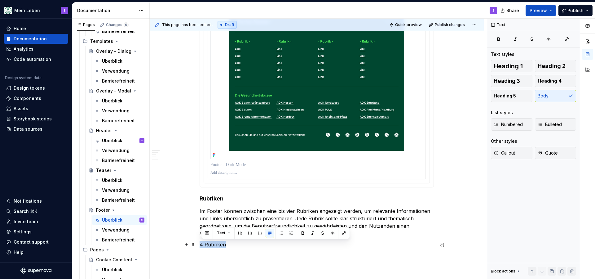
drag, startPoint x: 233, startPoint y: 243, endPoint x: 198, endPoint y: 243, distance: 35.0
click at [502, 94] on span "Heading 5" at bounding box center [505, 96] width 22 height 6
click at [235, 249] on h5 "4 Rubriken" at bounding box center [317, 247] width 234 height 6
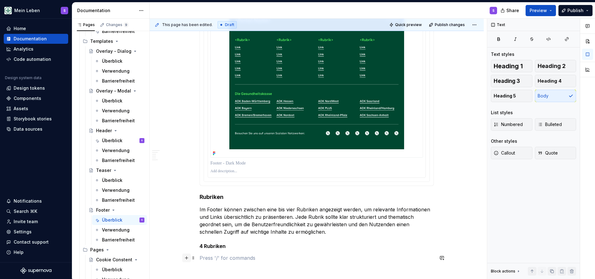
click at [188, 259] on button "button" at bounding box center [186, 257] width 9 height 9
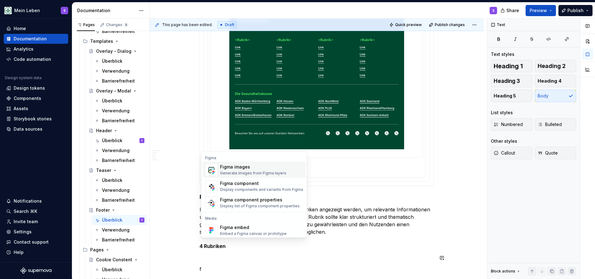
scroll to position [1968, 0]
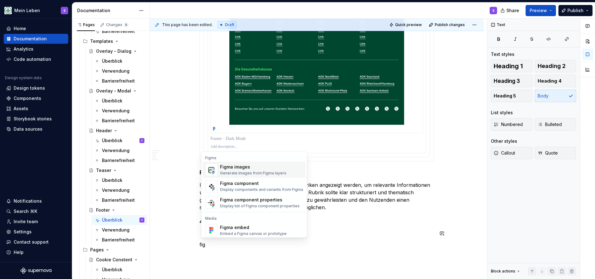
click at [265, 168] on div "Figma images" at bounding box center [253, 167] width 66 height 6
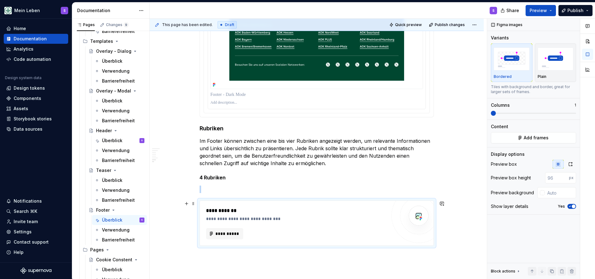
scroll to position [2019, 0]
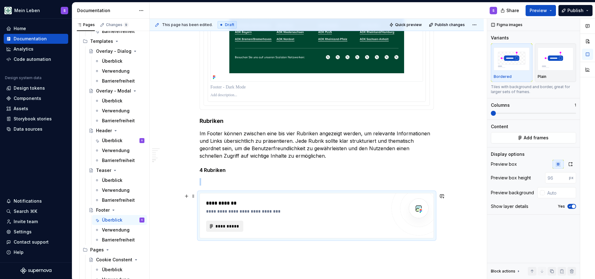
click at [229, 227] on span "**********" at bounding box center [227, 226] width 24 height 6
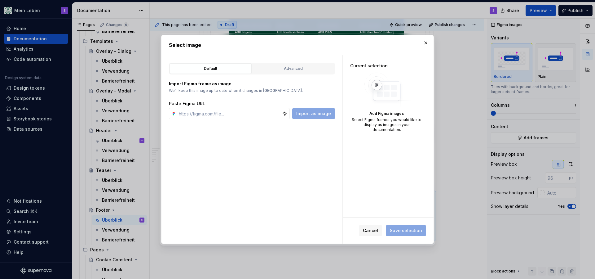
type textarea "*"
paste input "[URL][DOMAIN_NAME]"
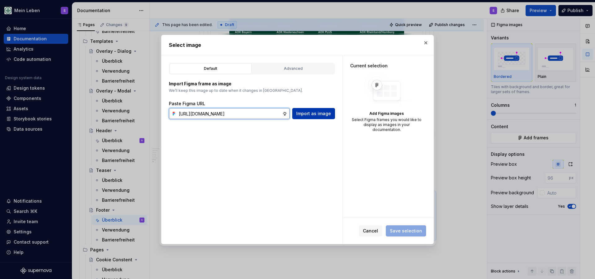
type input "[URL][DOMAIN_NAME]"
click at [312, 112] on span "Import as image" at bounding box center [313, 113] width 35 height 6
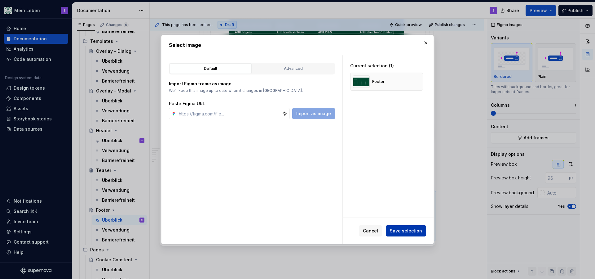
click at [402, 233] on span "Save selection" at bounding box center [406, 230] width 32 height 6
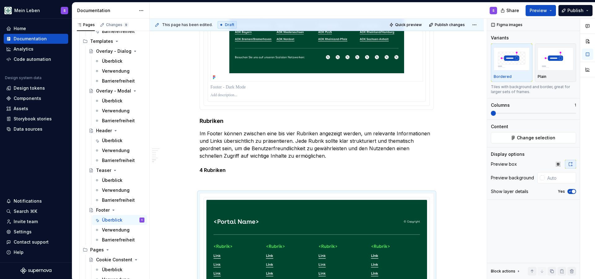
scroll to position [2075, 0]
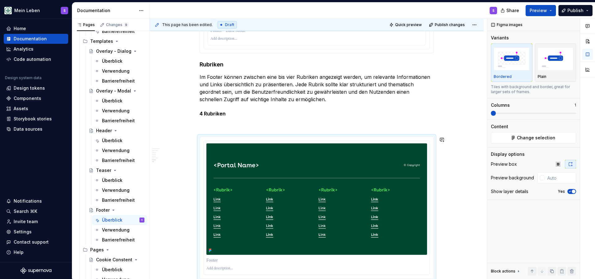
click at [243, 127] on p at bounding box center [317, 124] width 234 height 7
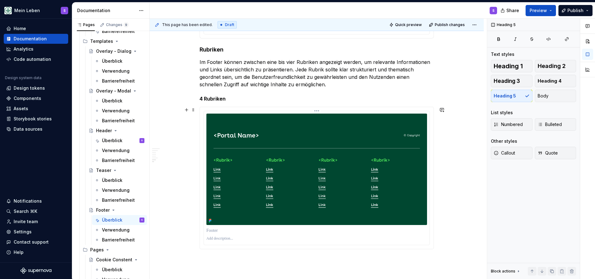
scroll to position [2104, 0]
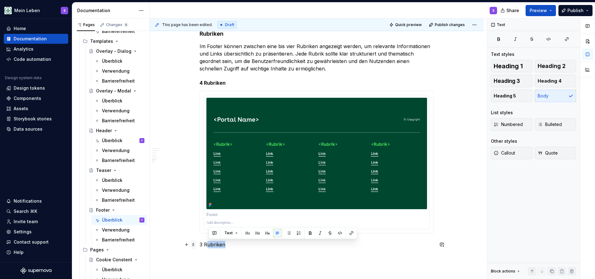
drag, startPoint x: 232, startPoint y: 244, endPoint x: 196, endPoint y: 245, distance: 36.3
click at [246, 245] on p "3 Rubriken" at bounding box center [317, 243] width 234 height 7
click at [213, 245] on p "3 Rubriken" at bounding box center [317, 243] width 234 height 7
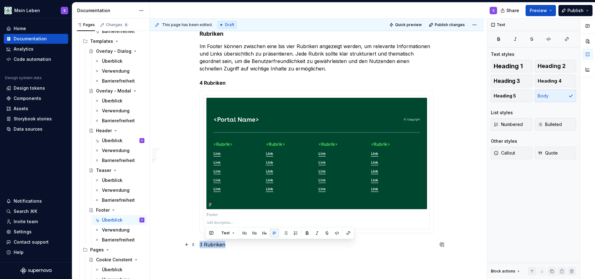
click at [213, 245] on p "3 Rubriken" at bounding box center [317, 243] width 234 height 7
click at [512, 99] on span "Heading 5" at bounding box center [505, 96] width 22 height 6
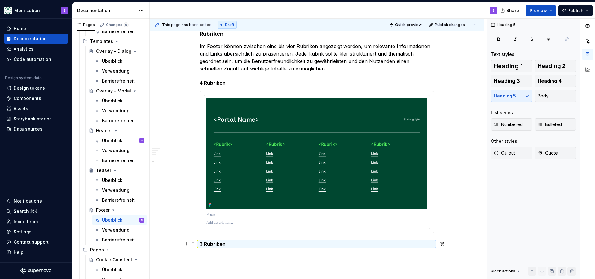
click at [242, 245] on h5 "3 Rubriken" at bounding box center [317, 243] width 234 height 6
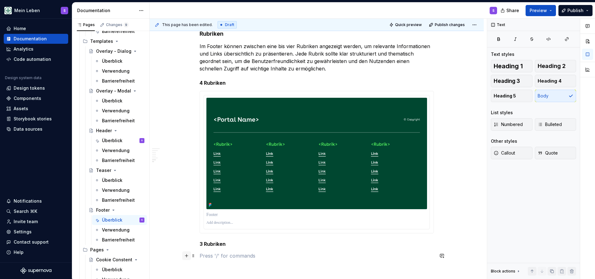
click at [187, 255] on button "button" at bounding box center [186, 255] width 9 height 9
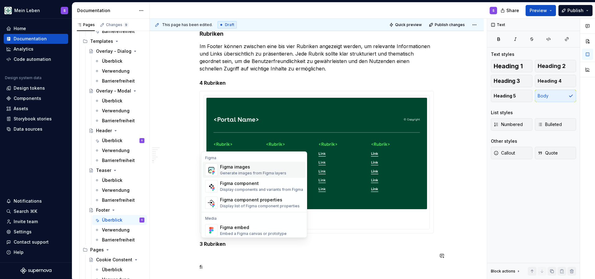
scroll to position [2128, 0]
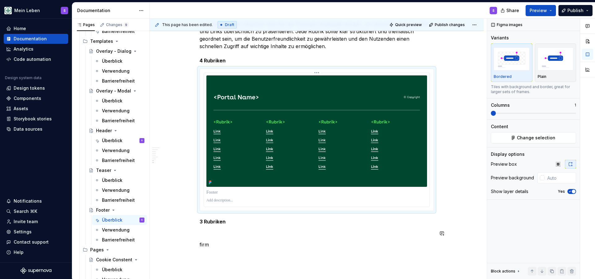
drag, startPoint x: 223, startPoint y: 248, endPoint x: 241, endPoint y: 171, distance: 79.0
click at [241, 171] on img at bounding box center [316, 130] width 221 height 111
click at [211, 245] on p "firm" at bounding box center [317, 243] width 234 height 7
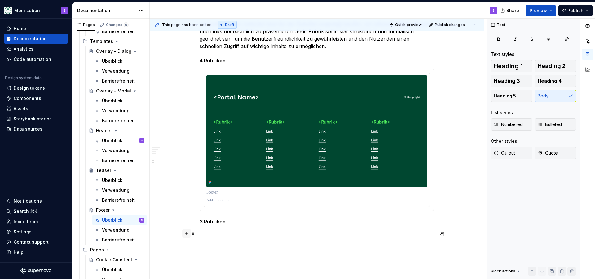
click at [187, 234] on button "button" at bounding box center [186, 233] width 9 height 9
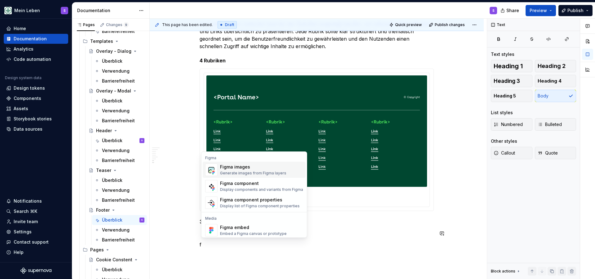
scroll to position [0, 0]
click at [235, 169] on div "Figma images" at bounding box center [253, 167] width 66 height 6
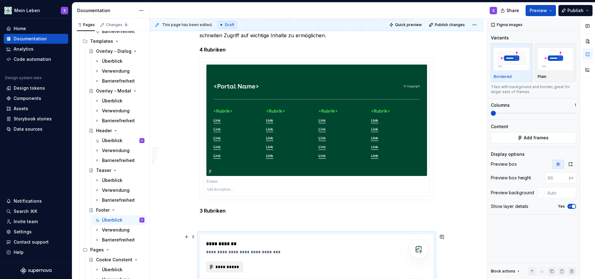
click at [228, 264] on span "**********" at bounding box center [227, 266] width 24 height 6
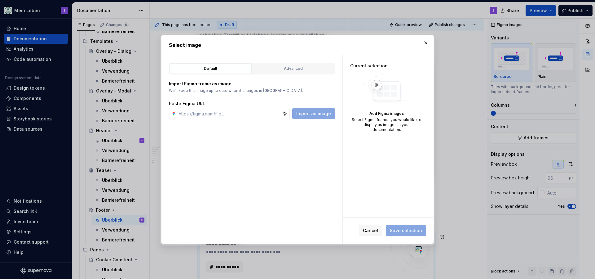
type textarea "*"
type input "[URL][DOMAIN_NAME]"
click at [315, 117] on button "Import as image" at bounding box center [313, 113] width 43 height 11
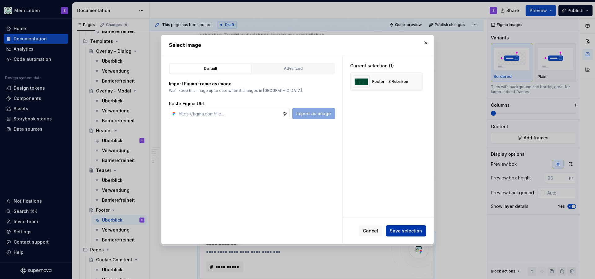
click at [402, 231] on span "Save selection" at bounding box center [406, 230] width 32 height 6
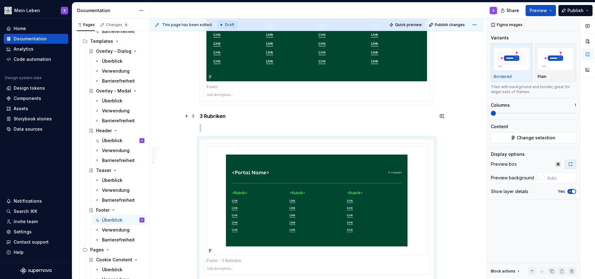
scroll to position [2216, 0]
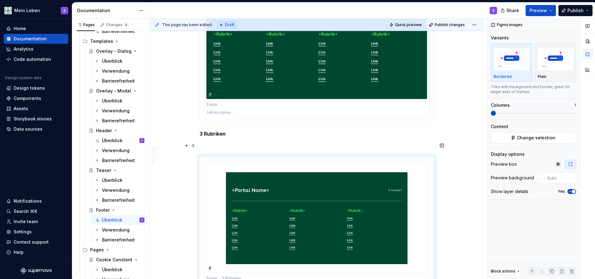
click at [226, 144] on p at bounding box center [317, 145] width 234 height 7
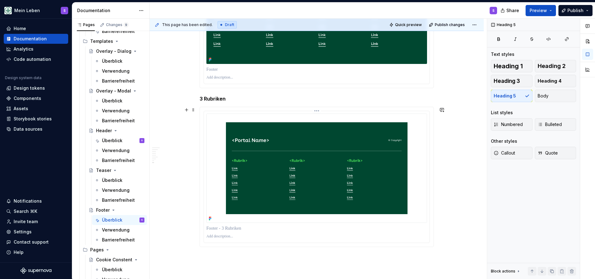
scroll to position [2256, 0]
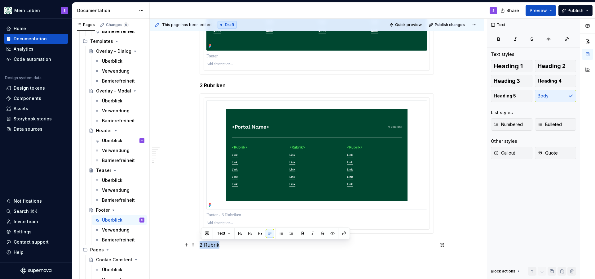
drag, startPoint x: 224, startPoint y: 244, endPoint x: 200, endPoint y: 245, distance: 23.9
click at [513, 95] on span "Heading 5" at bounding box center [505, 96] width 22 height 6
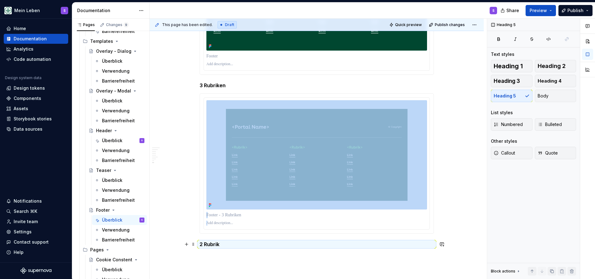
click at [233, 247] on h5 "2 Rubrik" at bounding box center [317, 244] width 234 height 6
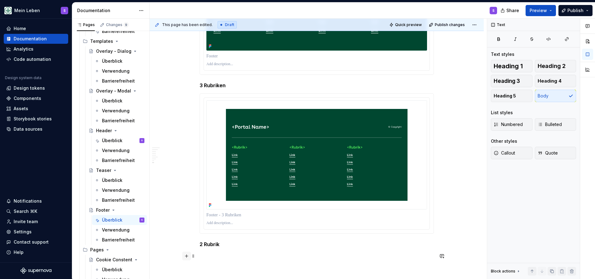
click at [188, 256] on button "button" at bounding box center [186, 255] width 9 height 9
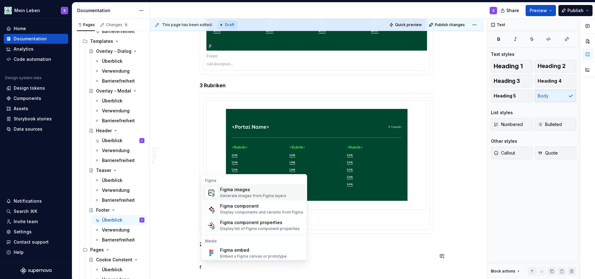
scroll to position [2287, 0]
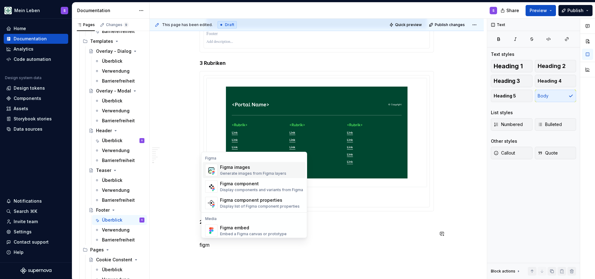
click at [259, 172] on div "Generate images from Figma layers" at bounding box center [253, 173] width 66 height 5
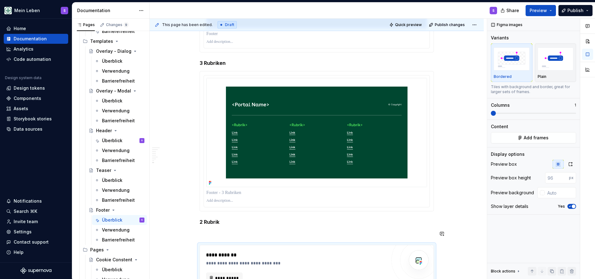
scroll to position [2298, 0]
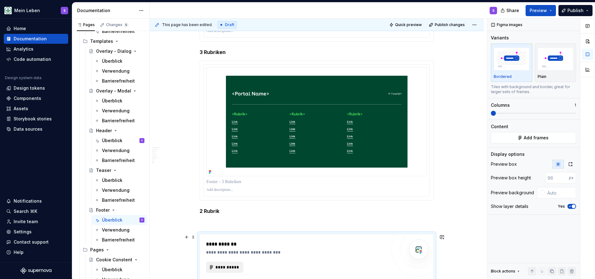
click at [234, 267] on span "**********" at bounding box center [227, 267] width 24 height 6
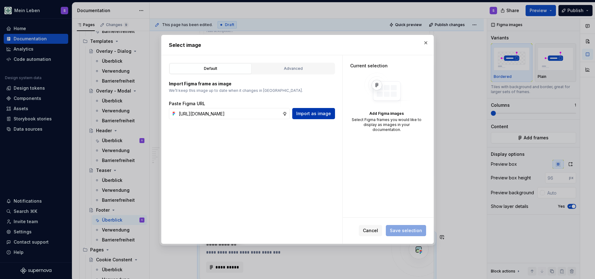
type input "[URL][DOMAIN_NAME]"
click at [312, 113] on span "Import as image" at bounding box center [313, 113] width 35 height 6
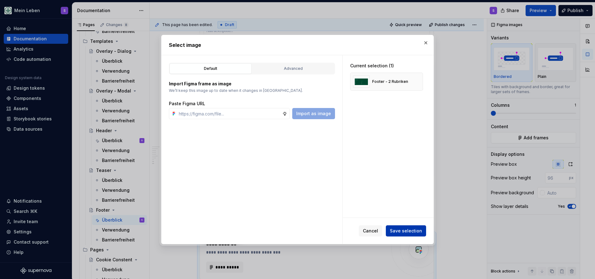
click at [399, 230] on span "Save selection" at bounding box center [406, 230] width 32 height 6
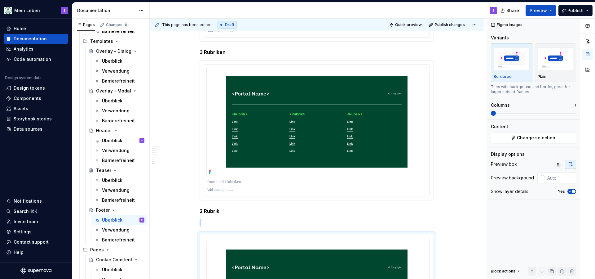
scroll to position [2392, 0]
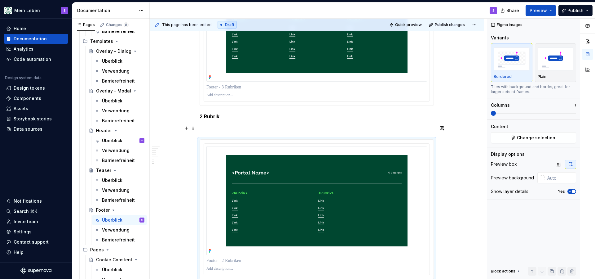
click at [233, 130] on p at bounding box center [317, 127] width 234 height 7
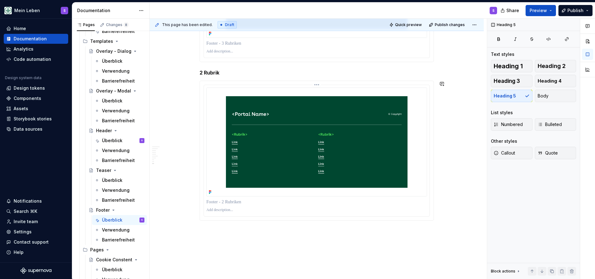
scroll to position [2437, 0]
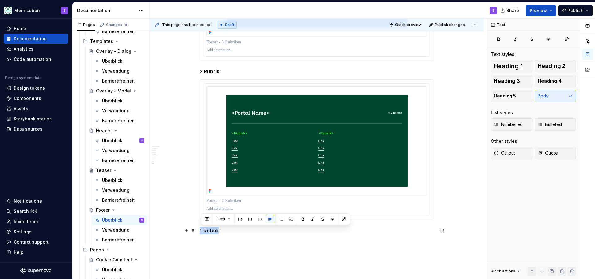
drag, startPoint x: 223, startPoint y: 231, endPoint x: 201, endPoint y: 231, distance: 22.0
click at [201, 231] on p "1 Rubrik" at bounding box center [317, 229] width 234 height 7
click at [509, 96] on span "Heading 5" at bounding box center [505, 96] width 22 height 6
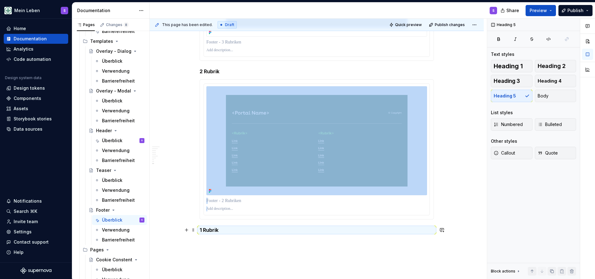
click at [229, 232] on h5 "1 Rubrik" at bounding box center [317, 229] width 234 height 6
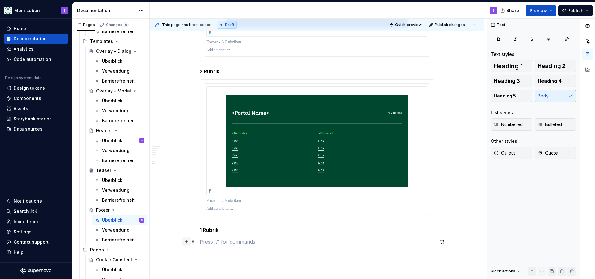
click at [186, 242] on button "button" at bounding box center [186, 241] width 9 height 9
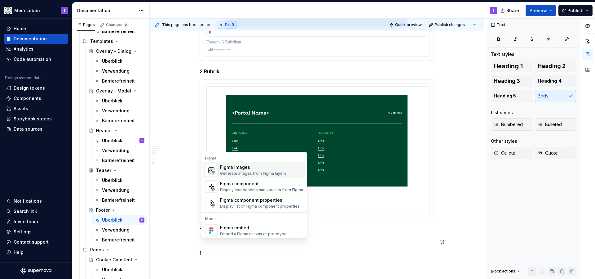
scroll to position [2445, 0]
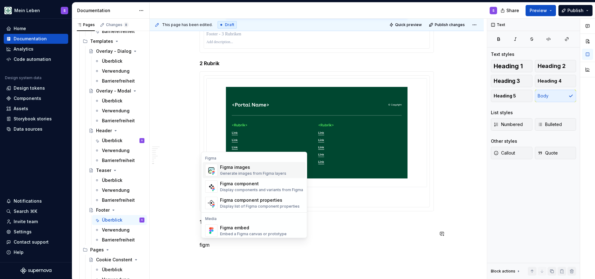
click at [257, 169] on div "Figma images" at bounding box center [253, 167] width 66 height 6
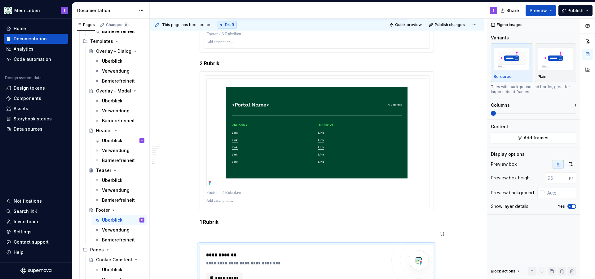
scroll to position [2456, 0]
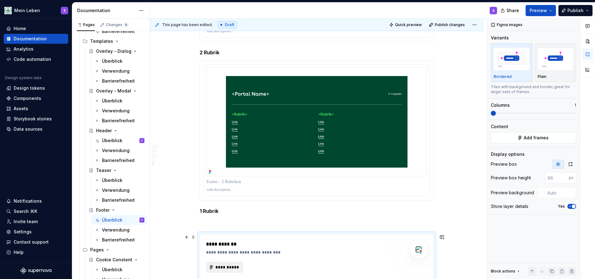
click at [231, 267] on span "**********" at bounding box center [227, 267] width 24 height 6
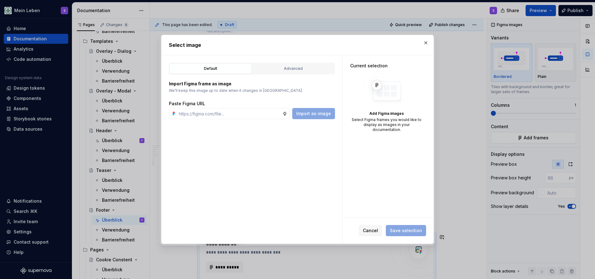
type textarea "*"
type input "[URL][DOMAIN_NAME]"
click at [319, 112] on span "Import as image" at bounding box center [313, 113] width 35 height 6
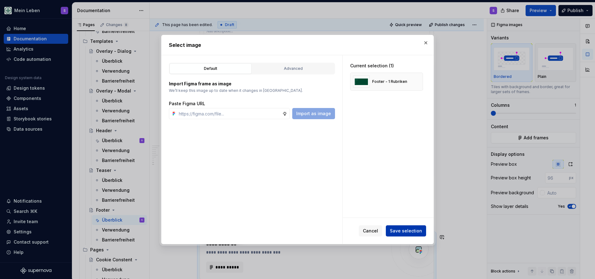
click at [410, 232] on span "Save selection" at bounding box center [406, 230] width 32 height 6
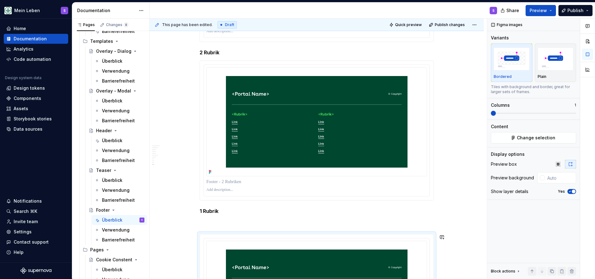
scroll to position [2551, 0]
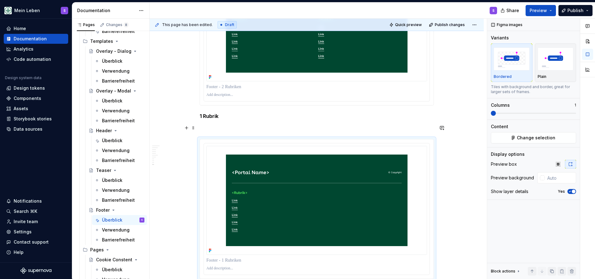
click at [232, 127] on p at bounding box center [317, 127] width 234 height 7
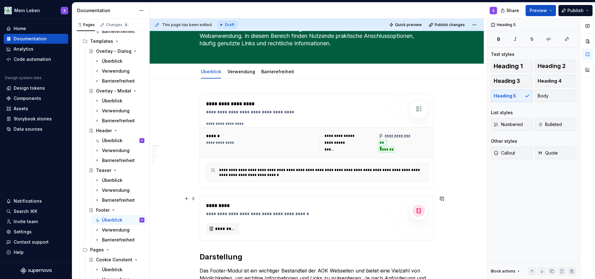
scroll to position [43, 0]
click at [245, 72] on link "Verwendung" at bounding box center [241, 71] width 28 height 5
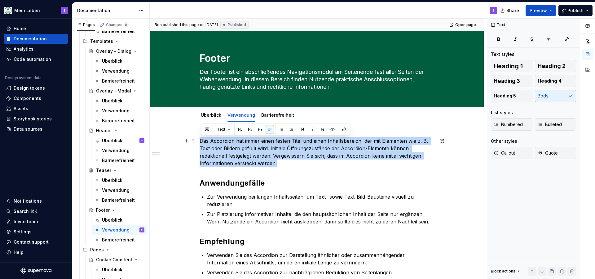
drag, startPoint x: 282, startPoint y: 164, endPoint x: 202, endPoint y: 142, distance: 83.7
click at [202, 142] on p "Das Accordion hat immer einen festen Titel und einen Inhaltsbereich, der mit El…" at bounding box center [317, 152] width 234 height 30
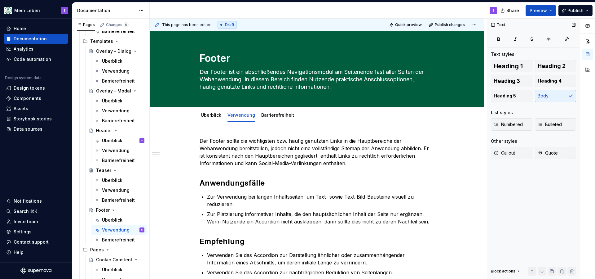
type textarea "*"
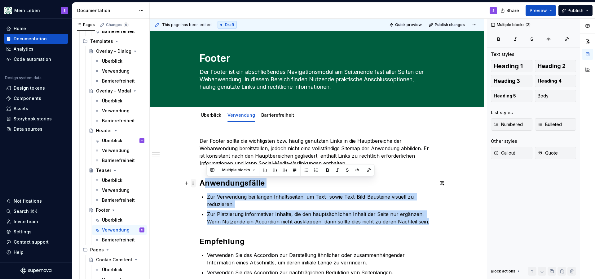
drag, startPoint x: 432, startPoint y: 222, endPoint x: 195, endPoint y: 182, distance: 240.4
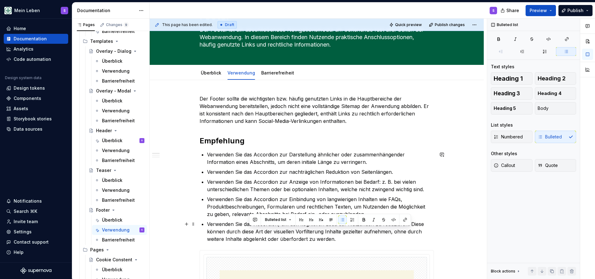
scroll to position [42, 0]
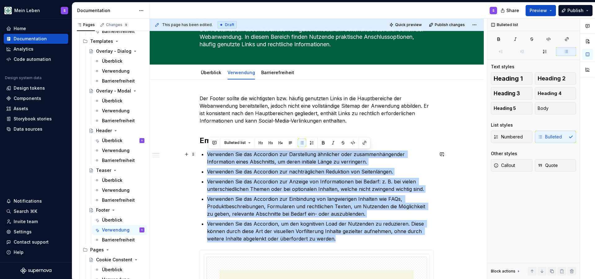
drag, startPoint x: 337, startPoint y: 254, endPoint x: 198, endPoint y: 152, distance: 172.2
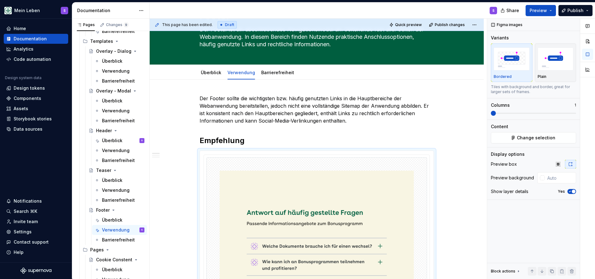
scroll to position [161, 0]
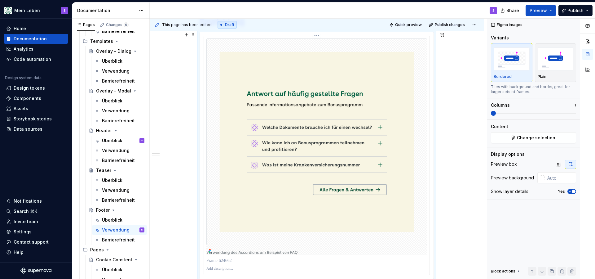
click at [286, 175] on img at bounding box center [316, 146] width 221 height 216
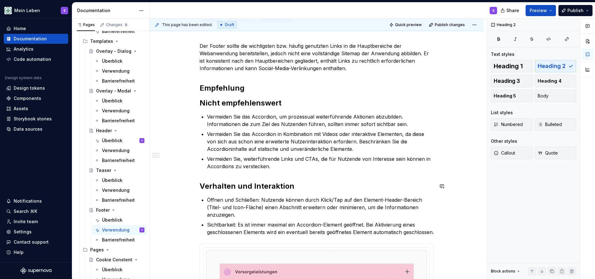
scroll to position [94, 0]
click at [254, 90] on h2 "Empfehlung" at bounding box center [317, 88] width 234 height 10
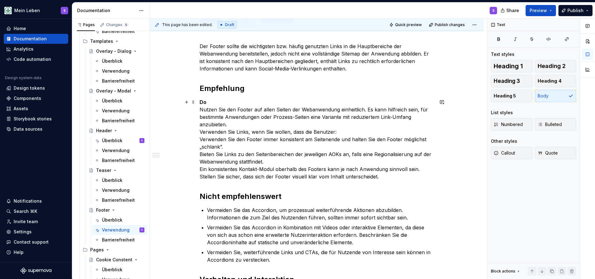
click at [212, 106] on p "Do Nutzen Sie den Footer auf allen Seiten der Webanwendung einheitlich. Es kann…" at bounding box center [317, 139] width 234 height 82
click at [218, 100] on p "Do Nutzen Sie den Footer auf allen Seiten der Webanwendung einheitlich. Es kann…" at bounding box center [317, 139] width 234 height 82
click at [316, 133] on p "Nutzen Sie den Footer auf allen Seiten der Webanwendung einheitlich. Es kann hi…" at bounding box center [317, 139] width 234 height 82
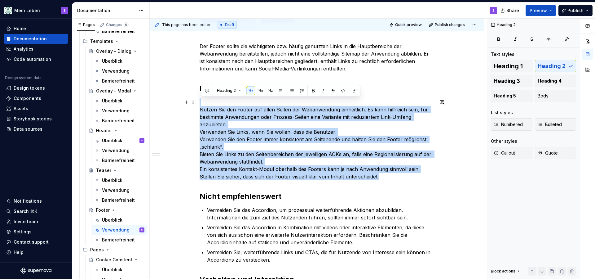
click at [316, 133] on p "Nutzen Sie den Footer auf allen Seiten der Webanwendung einheitlich. Es kann hi…" at bounding box center [317, 139] width 234 height 82
click at [299, 131] on p "Nutzen Sie den Footer auf allen Seiten der Webanwendung einheitlich. Es kann hi…" at bounding box center [317, 139] width 234 height 82
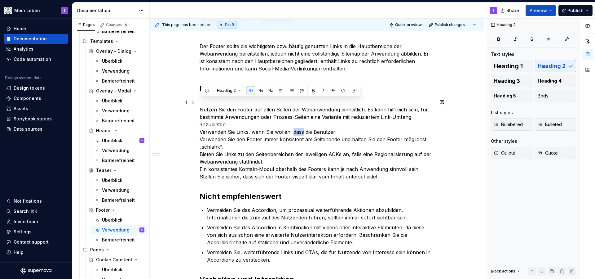
click at [299, 131] on p "Nutzen Sie den Footer auf allen Seiten der Webanwendung einheitlich. Es kann hi…" at bounding box center [317, 139] width 234 height 82
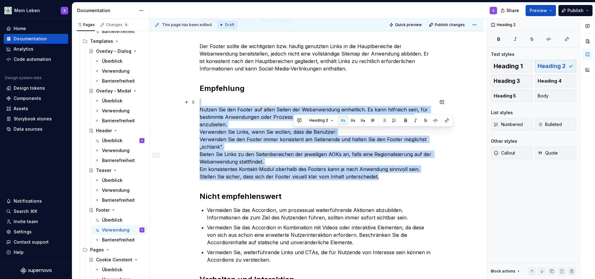
click at [299, 131] on p "Nutzen Sie den Footer auf allen Seiten der Webanwendung einheitlich. Es kann hi…" at bounding box center [317, 139] width 234 height 82
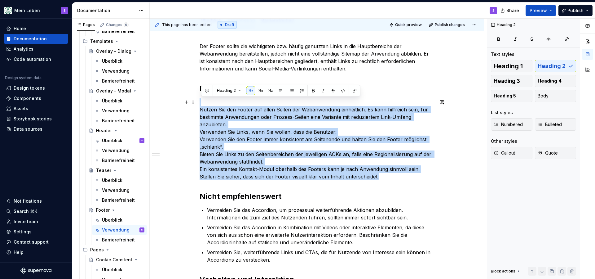
click at [299, 131] on p "Nutzen Sie den Footer auf allen Seiten der Webanwendung einheitlich. Es kann hi…" at bounding box center [317, 139] width 234 height 82
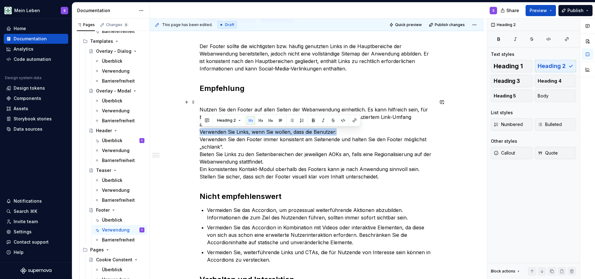
drag, startPoint x: 345, startPoint y: 131, endPoint x: 200, endPoint y: 131, distance: 145.0
click at [199, 131] on div "Der Footer sollte die wichtigsten bzw. häufig genutzten Links in die Hauptberei…" at bounding box center [317, 272] width 334 height 489
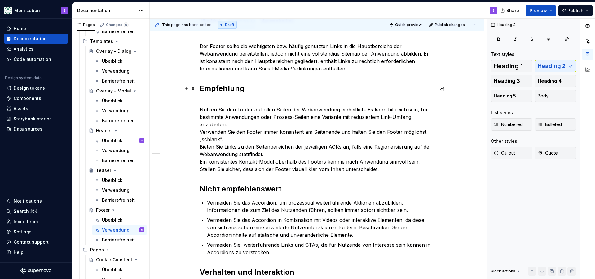
click at [229, 87] on h2 "Empfehlung" at bounding box center [317, 88] width 234 height 10
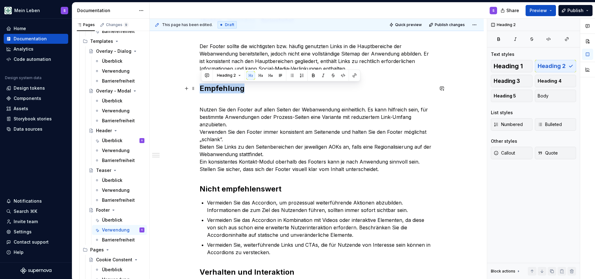
click at [229, 87] on h2 "Empfehlung" at bounding box center [317, 88] width 234 height 10
click at [258, 76] on button "button" at bounding box center [260, 75] width 9 height 9
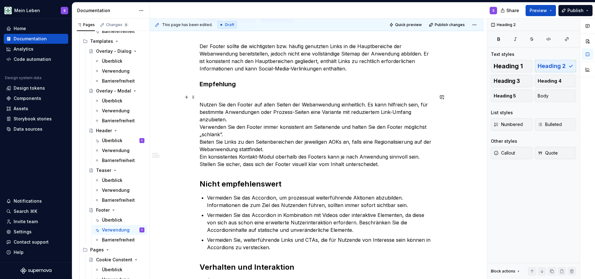
click at [290, 94] on p "Nutzen Sie den Footer auf allen Seiten der Webanwendung einheitlich. Es kann hi…" at bounding box center [317, 130] width 234 height 74
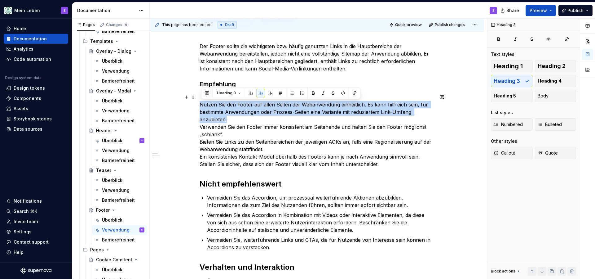
drag, startPoint x: 237, startPoint y: 119, endPoint x: 196, endPoint y: 105, distance: 43.3
click at [196, 105] on div "Der Footer sollte die wichtigsten bzw. häufig genutzten Links in die Hauptberei…" at bounding box center [317, 266] width 334 height 477
click at [292, 92] on button "button" at bounding box center [291, 93] width 9 height 9
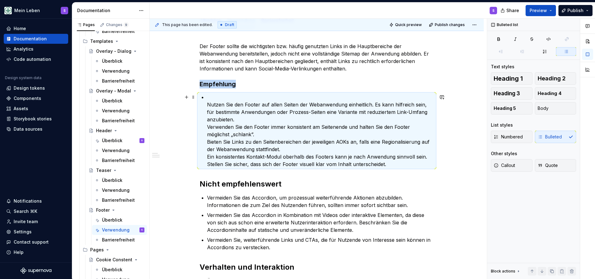
click at [207, 125] on ul "Nutzen Sie den Footer auf allen Seiten der Webanwendung einheitlich. Es kann hi…" at bounding box center [320, 130] width 227 height 74
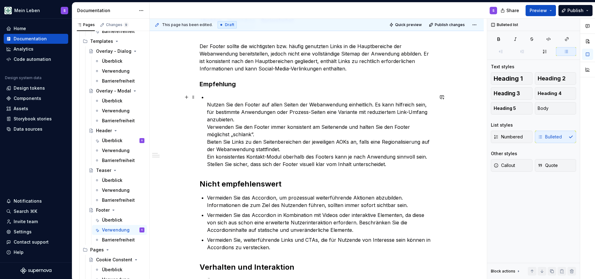
click at [207, 102] on div "Der Footer sollte die wichtigsten bzw. häufig genutzten Links in die Hauptberei…" at bounding box center [317, 227] width 234 height 371
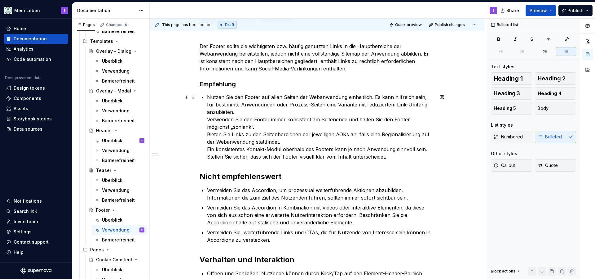
click at [208, 121] on div "Der Footer sollte die wichtigsten bzw. häufig genutzten Links in die Hauptberei…" at bounding box center [317, 224] width 234 height 364
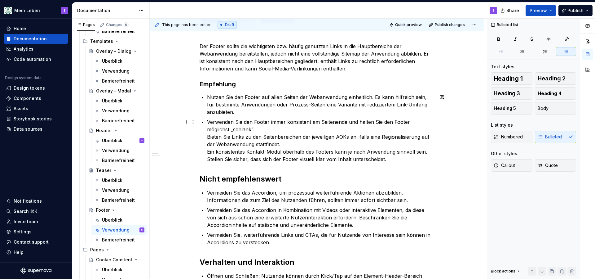
click at [207, 136] on div "Der Footer sollte die wichtigsten bzw. häufig genutzten Links in die Hauptberei…" at bounding box center [317, 225] width 234 height 366
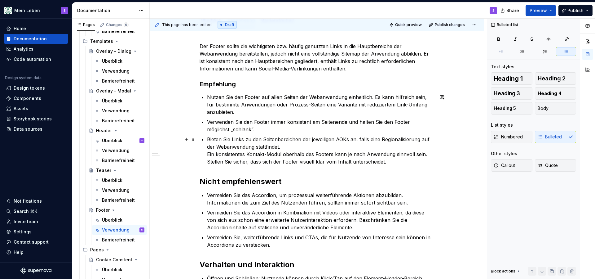
click at [207, 152] on div "Der Footer sollte die wichtigsten bzw. häufig genutzten Links in die Hauptberei…" at bounding box center [317, 226] width 234 height 369
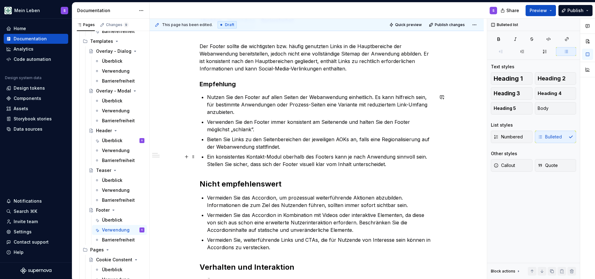
click at [206, 164] on div "Der Footer sollte die wichtigsten bzw. häufig genutzten Links in die Hauptberei…" at bounding box center [317, 227] width 234 height 371
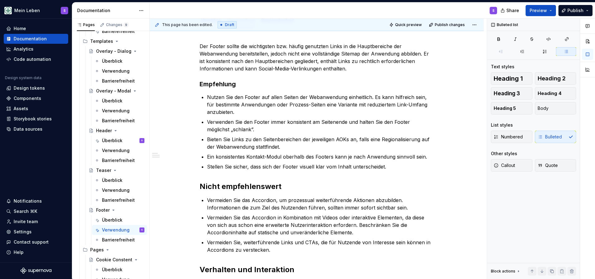
click at [252, 185] on h2 "Nicht empfehlenswert" at bounding box center [317, 186] width 234 height 10
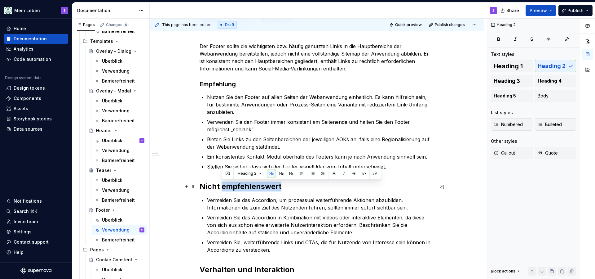
click at [252, 185] on h2 "Nicht empfehlenswert" at bounding box center [317, 186] width 234 height 10
click at [259, 172] on button "button" at bounding box center [260, 173] width 9 height 9
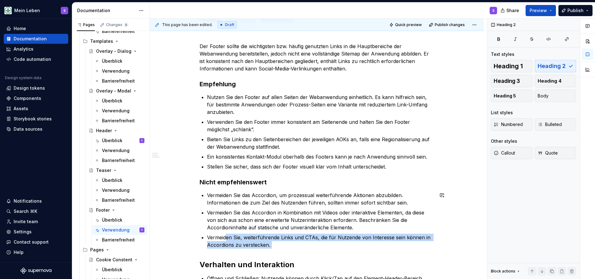
scroll to position [96, 0]
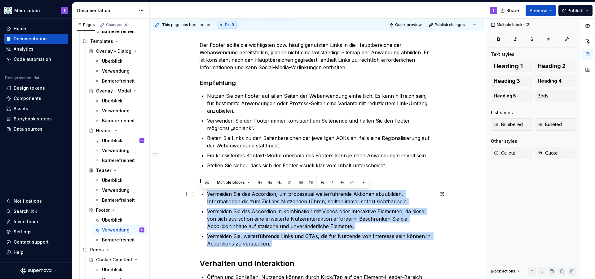
drag, startPoint x: 281, startPoint y: 248, endPoint x: 204, endPoint y: 195, distance: 93.1
click at [204, 195] on div "Der Footer sollte die wichtigsten bzw. häufig genutzten Links in die Hauptberei…" at bounding box center [317, 225] width 234 height 369
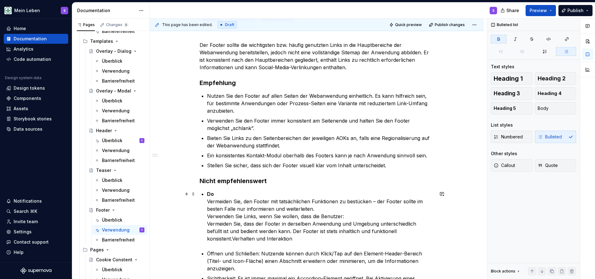
click at [219, 194] on p "Do Vermeiden Sie, den Footer mit tatsächlichen Funktionen zu bestücken – der Fo…" at bounding box center [320, 216] width 227 height 52
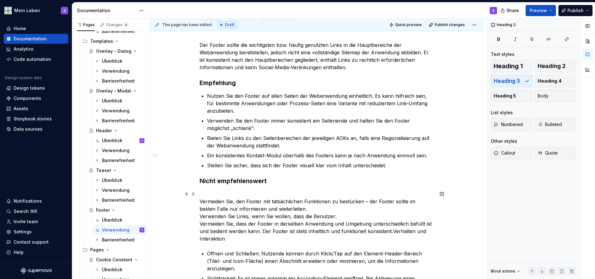
click at [310, 213] on p "Vermeiden Sie, den Footer mit tatsächlichen Funktionen zu bestücken – der Foote…" at bounding box center [317, 216] width 234 height 52
click at [345, 220] on p "Vermeiden Sie, den Footer mit tatsächlichen Funktionen zu bestücken – der Foote…" at bounding box center [317, 216] width 234 height 52
click at [343, 215] on p "Vermeiden Sie, den Footer mit tatsächlichen Funktionen zu bestücken – der Foote…" at bounding box center [317, 216] width 234 height 52
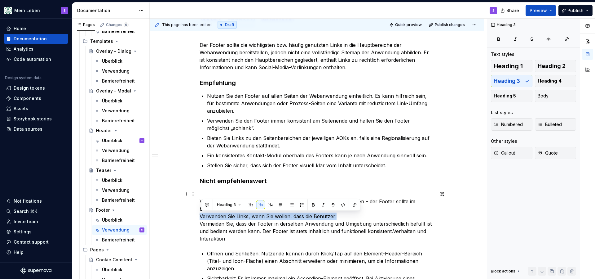
drag, startPoint x: 344, startPoint y: 215, endPoint x: 198, endPoint y: 214, distance: 145.6
click at [198, 214] on div "Der Footer sollte die wichtigsten bzw. häufig genutzten Links in die Hauptberei…" at bounding box center [317, 251] width 334 height 451
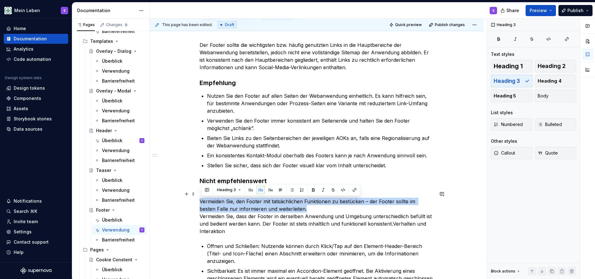
drag, startPoint x: 295, startPoint y: 209, endPoint x: 197, endPoint y: 202, distance: 98.2
click at [197, 201] on div "Der Footer sollte die wichtigsten bzw. häufig genutzten Links in die Hauptberei…" at bounding box center [317, 248] width 334 height 444
click at [292, 191] on button "button" at bounding box center [291, 189] width 9 height 9
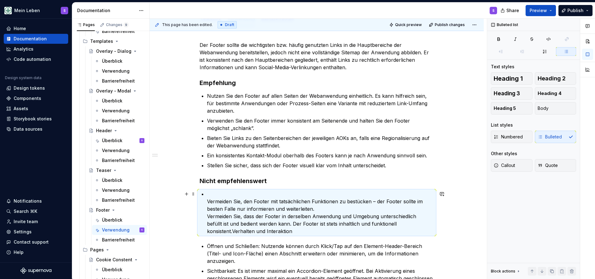
click at [208, 201] on ul "Vermeiden Sie, den Footer mit tatsächlichen Funktionen zu bestücken – der Foote…" at bounding box center [320, 212] width 227 height 45
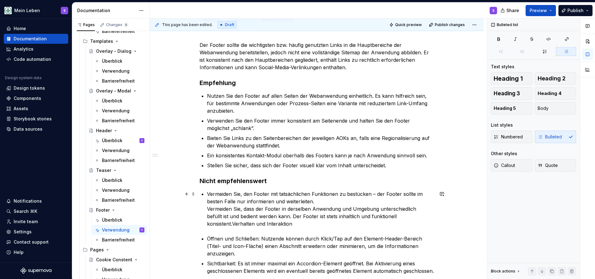
click at [208, 209] on div "Der Footer sollte die wichtigsten bzw. häufig genutzten Links in die Hauptberei…" at bounding box center [317, 206] width 234 height 330
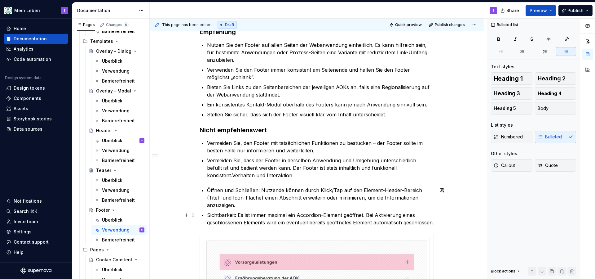
scroll to position [153, 0]
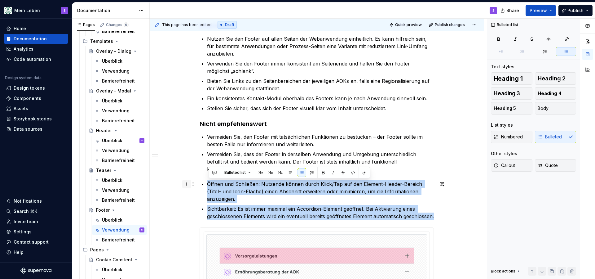
drag, startPoint x: 252, startPoint y: 227, endPoint x: 187, endPoint y: 185, distance: 77.6
click at [200, 185] on div "Der Footer sollte die wichtigsten bzw. häufig genutzten Links in die Hauptberei…" at bounding box center [317, 154] width 234 height 340
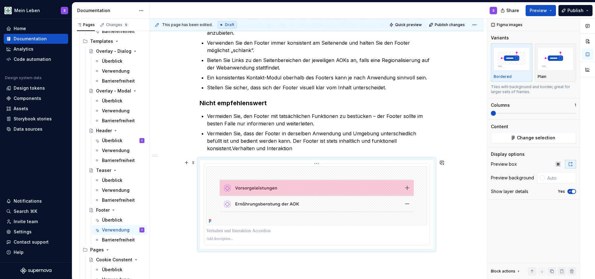
scroll to position [174, 0]
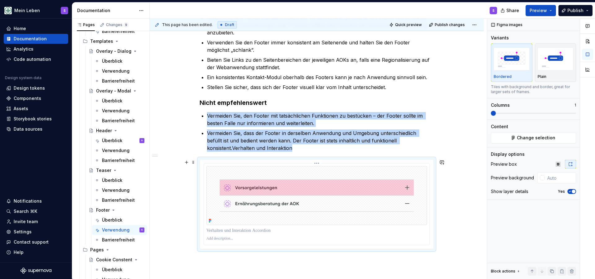
click at [291, 206] on img at bounding box center [316, 195] width 221 height 59
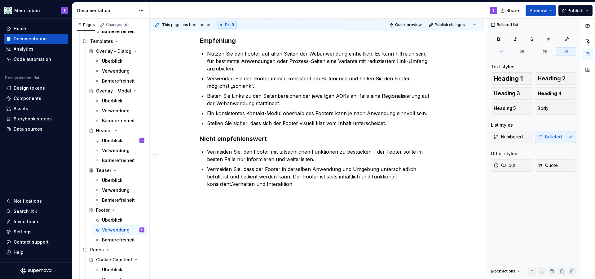
scroll to position [138, 0]
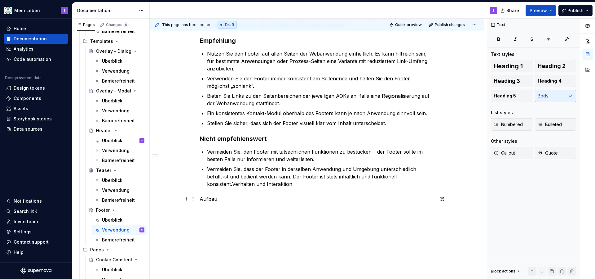
click at [209, 200] on p "Aufbau" at bounding box center [317, 198] width 234 height 7
click at [248, 187] on button "button" at bounding box center [250, 187] width 9 height 9
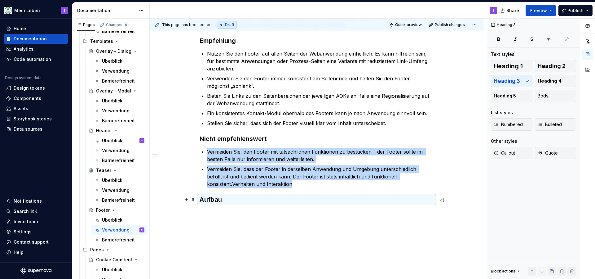
click at [230, 200] on h3 "Aufbau" at bounding box center [317, 199] width 234 height 9
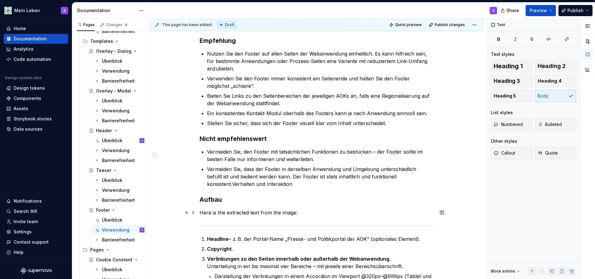
click at [280, 211] on p "Here is the extracted text from the image:" at bounding box center [317, 211] width 234 height 7
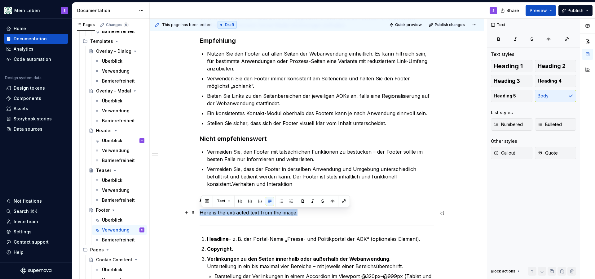
click at [280, 211] on p "Here is the extracted text from the image:" at bounding box center [317, 211] width 234 height 7
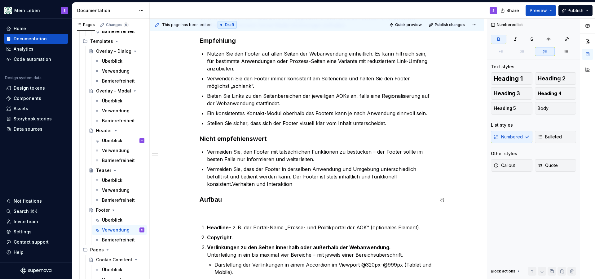
click at [272, 206] on div "Der Footer sollte die wichtigsten bzw. häufig genutzten Links in die Hauptberei…" at bounding box center [317, 172] width 234 height 347
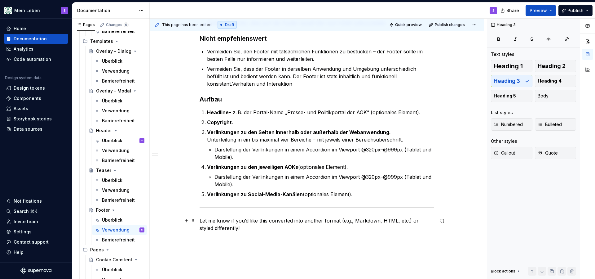
scroll to position [240, 0]
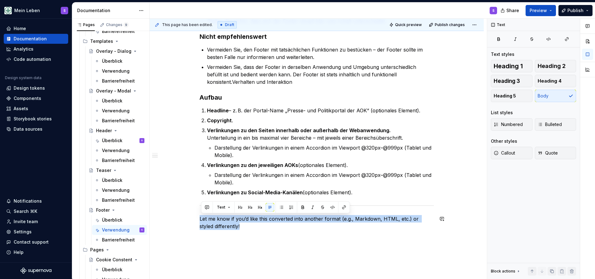
drag, startPoint x: 230, startPoint y: 232, endPoint x: 200, endPoint y: 211, distance: 36.1
click at [200, 211] on div "Der Footer sollte die wichtigsten bzw. häufig genutzten Links in die Hauptberei…" at bounding box center [317, 101] width 334 height 438
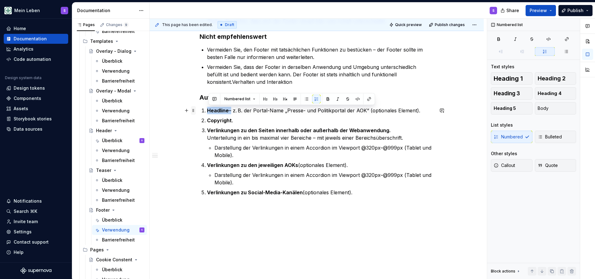
drag, startPoint x: 230, startPoint y: 111, endPoint x: 196, endPoint y: 111, distance: 34.7
click at [200, 111] on div "Der Footer sollte die wichtigsten bzw. häufig genutzten Links in die Hauptberei…" at bounding box center [317, 50] width 234 height 306
click at [327, 99] on button "button" at bounding box center [327, 98] width 9 height 9
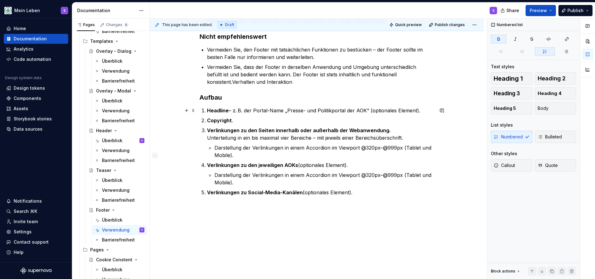
click at [207, 112] on p "Headline – z. B. der Portal-Name „Presse- und Politikportal der AOK“ (optionale…" at bounding box center [320, 110] width 227 height 7
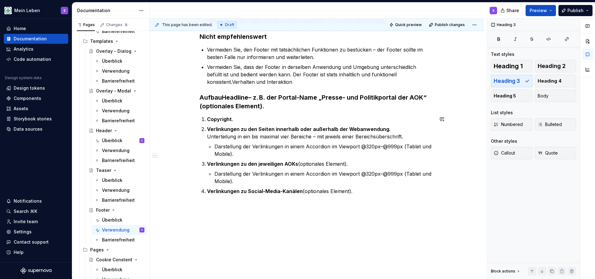
scroll to position [238, 0]
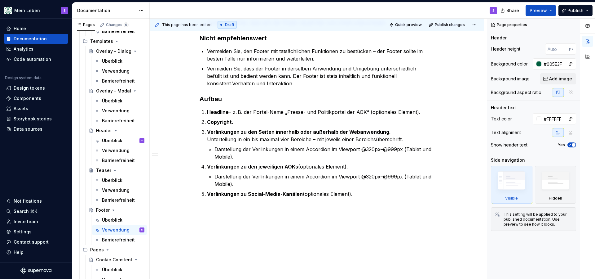
click at [220, 112] on strong "Headline" at bounding box center [218, 112] width 22 height 6
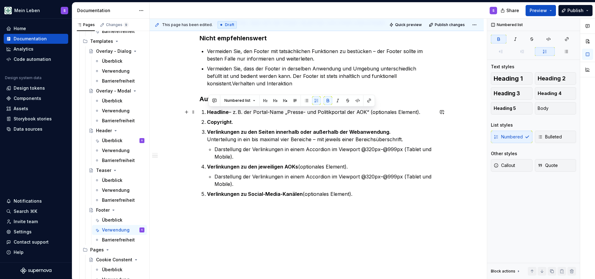
click at [220, 112] on strong "Headline" at bounding box center [218, 112] width 22 height 6
click at [329, 99] on button "button" at bounding box center [327, 100] width 9 height 9
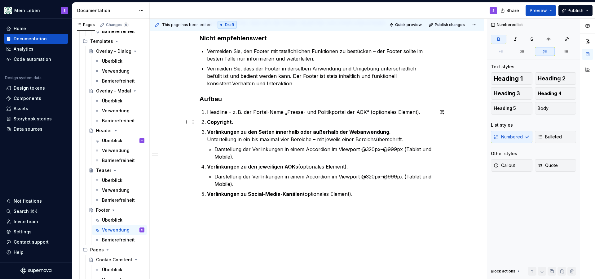
click at [220, 121] on strong "Copyright" at bounding box center [219, 122] width 25 height 6
click at [230, 121] on strong "Copyright" at bounding box center [219, 122] width 25 height 6
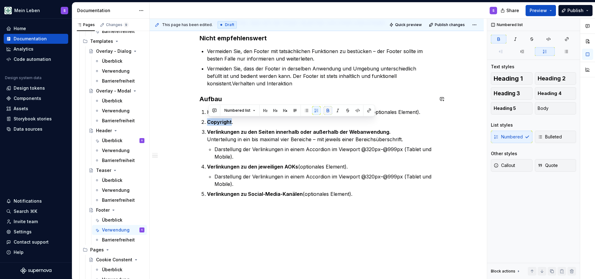
click at [329, 113] on button "button" at bounding box center [327, 110] width 9 height 9
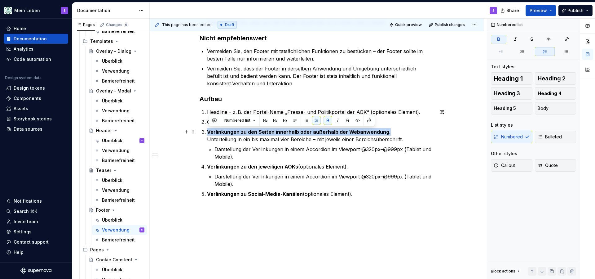
drag, startPoint x: 391, startPoint y: 132, endPoint x: 208, endPoint y: 133, distance: 183.1
click at [208, 133] on div "Der Footer sollte die wichtigsten bzw. häufig genutzten Links in die Hauptberei…" at bounding box center [317, 48] width 234 height 299
click at [329, 121] on button "button" at bounding box center [327, 120] width 9 height 9
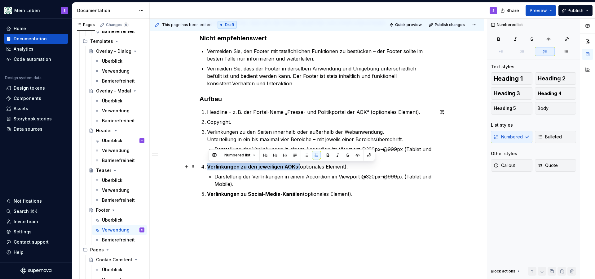
drag, startPoint x: 299, startPoint y: 168, endPoint x: 209, endPoint y: 166, distance: 89.9
click at [209, 166] on p "Verlinkungen zu den jeweiligen AOKs (optionales Element)." at bounding box center [320, 166] width 227 height 7
click at [327, 155] on button "button" at bounding box center [327, 155] width 9 height 9
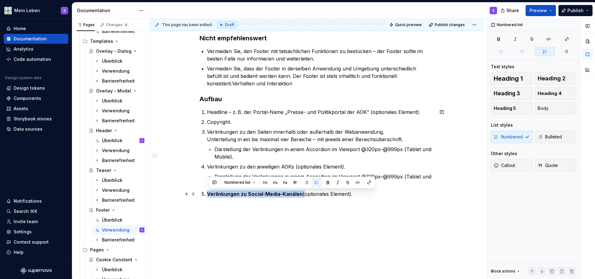
drag, startPoint x: 304, startPoint y: 196, endPoint x: 207, endPoint y: 192, distance: 97.0
click at [207, 192] on div "Der Footer sollte die wichtigsten bzw. häufig genutzten Links in die Hauptberei…" at bounding box center [317, 48] width 234 height 299
click at [327, 181] on button "button" at bounding box center [327, 182] width 9 height 9
click at [202, 159] on div "Der Footer sollte die wichtigsten bzw. häufig genutzten Links in die Hauptberei…" at bounding box center [317, 48] width 234 height 299
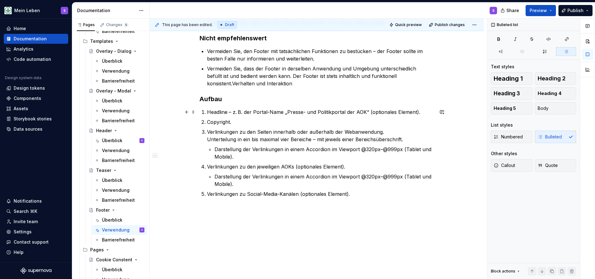
click at [208, 113] on div "Der Footer sollte die wichtigsten bzw. häufig genutzten Links in die Hauptberei…" at bounding box center [317, 48] width 234 height 299
drag, startPoint x: 208, startPoint y: 113, endPoint x: 199, endPoint y: 114, distance: 9.7
click at [199, 114] on div "Der Footer sollte die wichtigsten bzw. häufig genutzten Links in die Hauptberei…" at bounding box center [317, 86] width 334 height 405
click at [550, 50] on button "button" at bounding box center [545, 51] width 20 height 9
click at [547, 51] on button "button" at bounding box center [545, 51] width 20 height 9
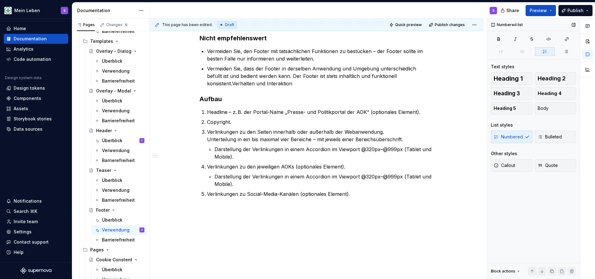
click at [547, 51] on button "button" at bounding box center [545, 51] width 20 height 9
click at [195, 112] on span at bounding box center [193, 112] width 5 height 9
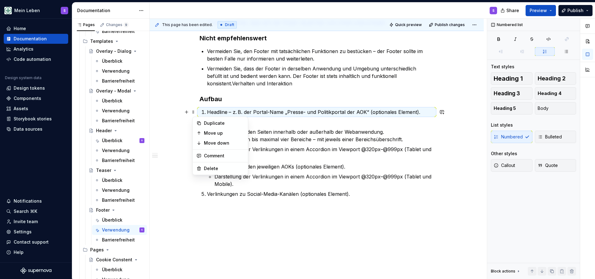
click at [214, 113] on p "Headline – z. B. der Portal-Name „Presse- und Politikportal der AOK“ (optionale…" at bounding box center [320, 111] width 227 height 7
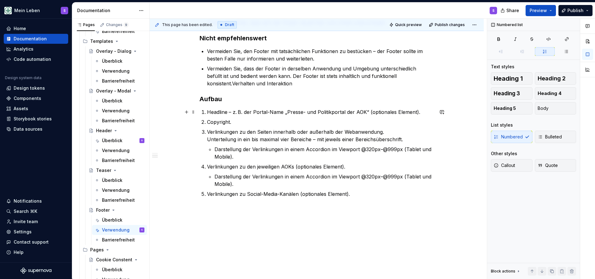
click at [207, 113] on p "Headline – z. B. der Portal-Name „Presse- und Politikportal der AOK“ (optionale…" at bounding box center [320, 111] width 227 height 7
click at [363, 194] on p "Verlinkungen zu Social-Media-Kanälen (optionales Element)." at bounding box center [320, 193] width 227 height 7
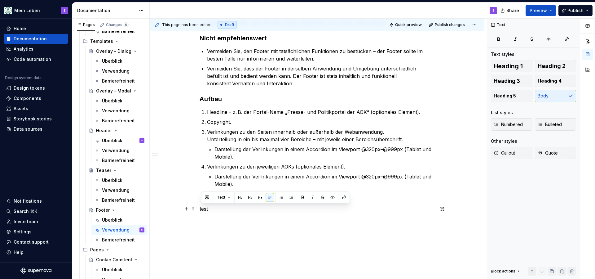
drag, startPoint x: 201, startPoint y: 209, endPoint x: 218, endPoint y: 208, distance: 17.1
click at [218, 208] on p "test" at bounding box center [317, 208] width 234 height 7
click at [291, 198] on button "button" at bounding box center [291, 197] width 9 height 9
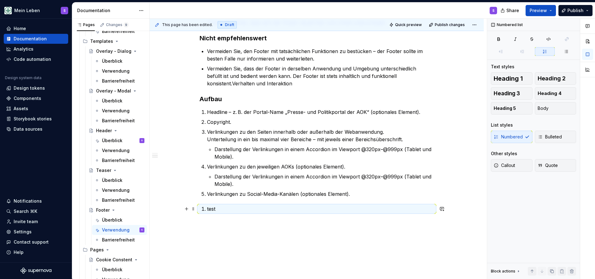
click at [207, 210] on p "test" at bounding box center [320, 208] width 227 height 7
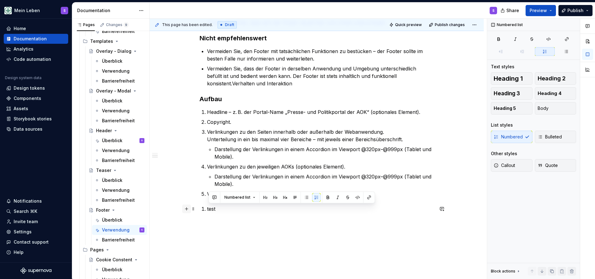
drag, startPoint x: 230, startPoint y: 206, endPoint x: 186, endPoint y: 206, distance: 44.0
click at [200, 206] on div "Der Footer sollte die wichtigsten bzw. häufig genutzten Links in die Hauptberei…" at bounding box center [317, 59] width 234 height 321
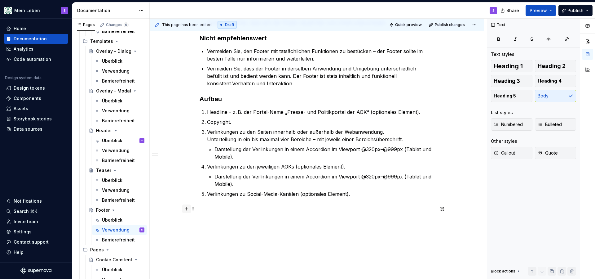
click at [187, 210] on button "button" at bounding box center [186, 208] width 9 height 9
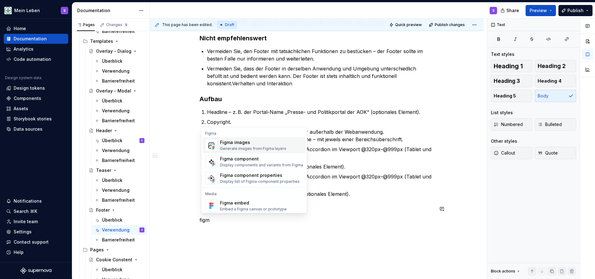
drag, startPoint x: 248, startPoint y: 217, endPoint x: 260, endPoint y: 146, distance: 71.6
click at [260, 146] on p "Darstellung der Verlinkungen in einem Accordion im Viewport @320px–@999px (Tabl…" at bounding box center [323, 152] width 219 height 15
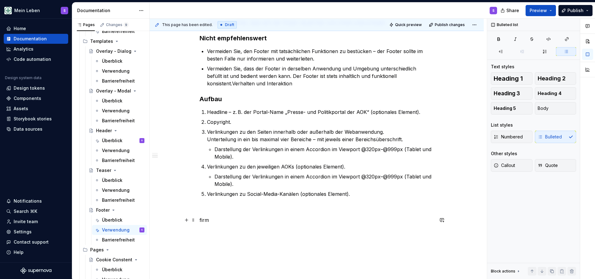
click at [214, 221] on p "firm" at bounding box center [317, 219] width 234 height 7
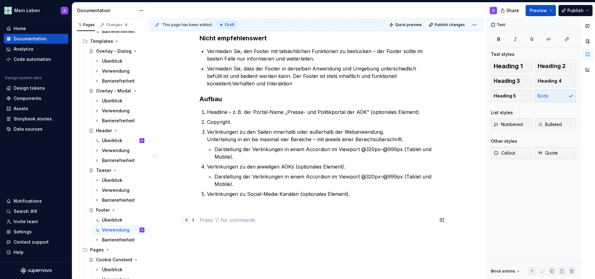
click at [188, 221] on button "button" at bounding box center [186, 219] width 9 height 9
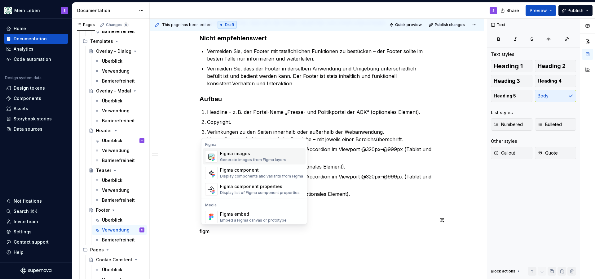
click at [239, 156] on div "Figma images" at bounding box center [253, 153] width 66 height 6
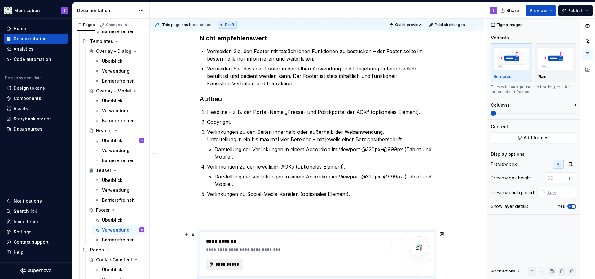
click at [236, 264] on span "**********" at bounding box center [227, 264] width 24 height 6
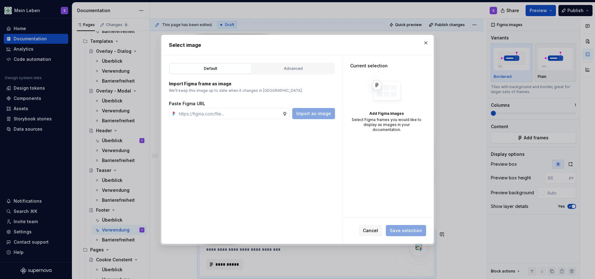
type textarea "*"
type input "[URL][DOMAIN_NAME]"
click at [309, 113] on span "Import as image" at bounding box center [313, 113] width 35 height 6
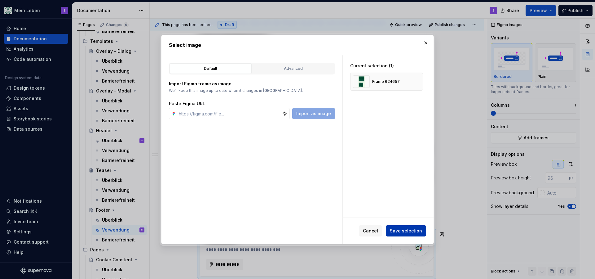
click at [414, 231] on span "Save selection" at bounding box center [406, 230] width 32 height 6
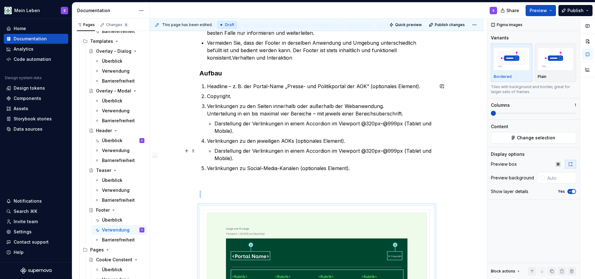
scroll to position [263, 0]
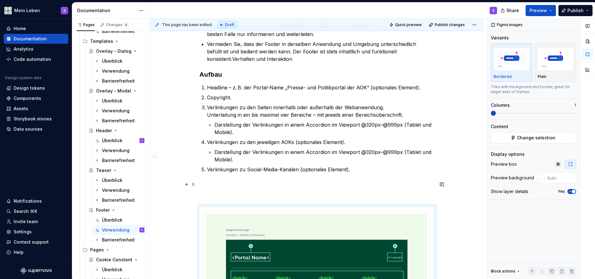
click at [227, 185] on p at bounding box center [317, 183] width 234 height 7
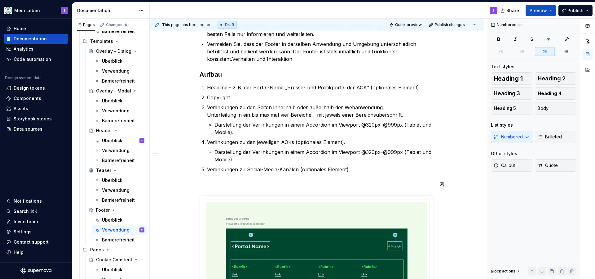
click at [206, 187] on p at bounding box center [317, 183] width 234 height 7
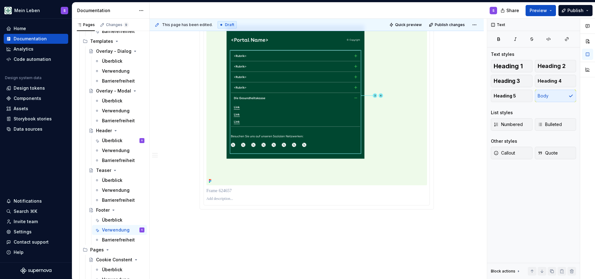
scroll to position [678, 0]
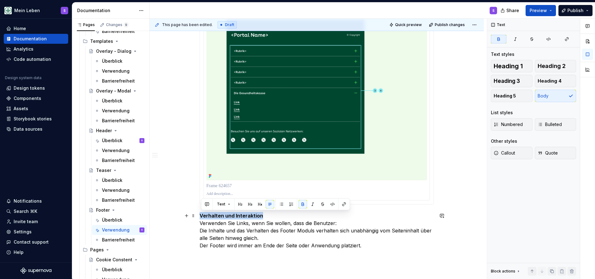
drag, startPoint x: 266, startPoint y: 215, endPoint x: 201, endPoint y: 216, distance: 65.1
click at [250, 203] on button "button" at bounding box center [250, 204] width 9 height 9
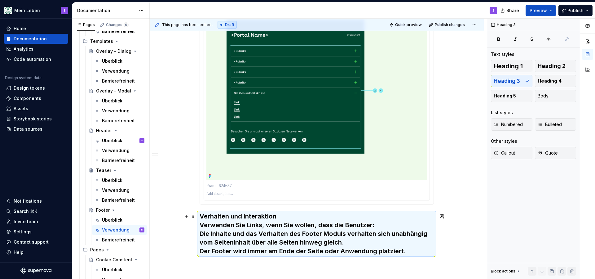
click at [286, 216] on h3 "Verhalten und Interaktion Verwenden Sie Links, wenn Sie wollen, dass die Benutz…" at bounding box center [317, 233] width 234 height 43
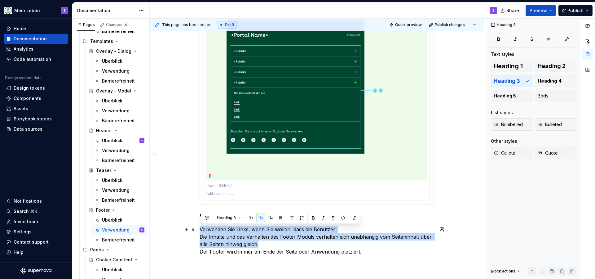
drag, startPoint x: 266, startPoint y: 244, endPoint x: 199, endPoint y: 231, distance: 68.5
click at [546, 95] on span "Body" at bounding box center [543, 96] width 11 height 6
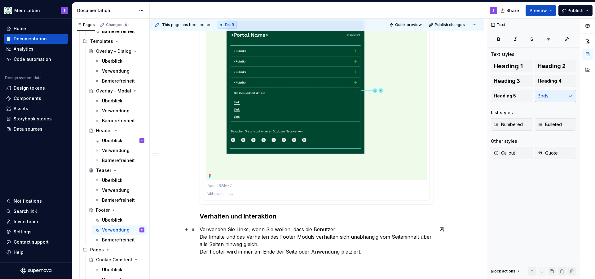
click at [363, 249] on p "Verwenden Sie Links, wenn Sie wollen, dass die Benutzer: Die Inhalte und das Ve…" at bounding box center [317, 240] width 234 height 30
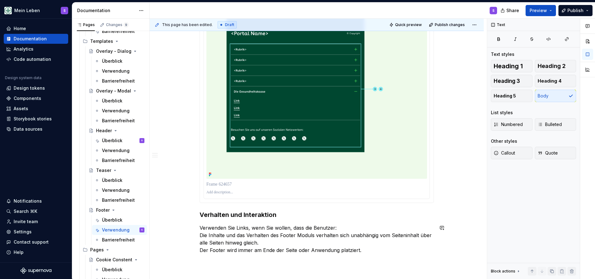
scroll to position [686, 0]
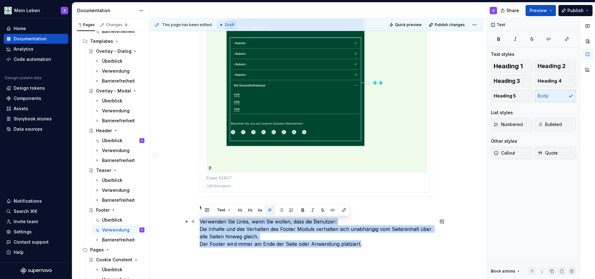
drag, startPoint x: 367, startPoint y: 250, endPoint x: 201, endPoint y: 222, distance: 168.7
click at [543, 124] on span "Bulleted" at bounding box center [550, 124] width 24 height 6
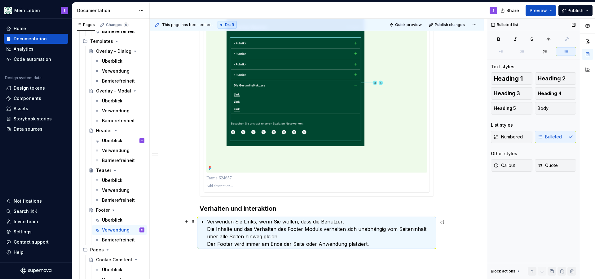
click at [209, 242] on p "Verwenden Sie Links, wenn Sie wollen, dass die Benutzer: Die Inhalte und das Ve…" at bounding box center [320, 232] width 227 height 30
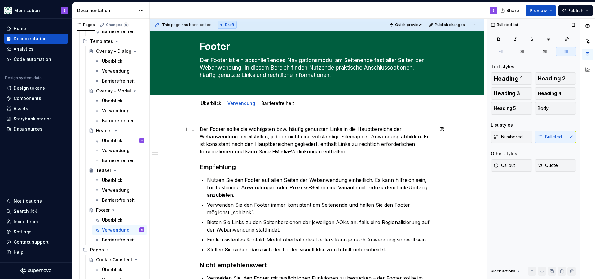
scroll to position [0, 0]
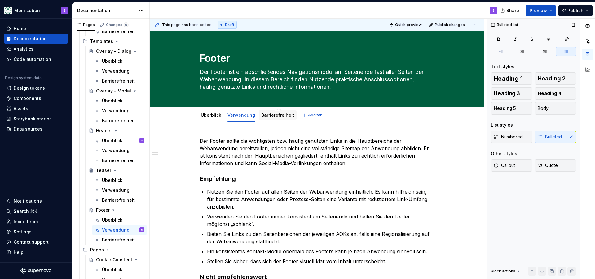
click at [274, 115] on link "Barrierefreiheit" at bounding box center [277, 114] width 33 height 5
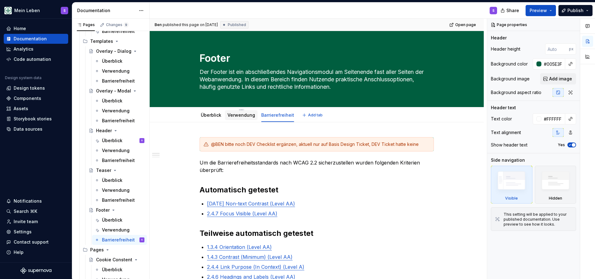
click at [241, 114] on link "Verwendung" at bounding box center [241, 114] width 28 height 5
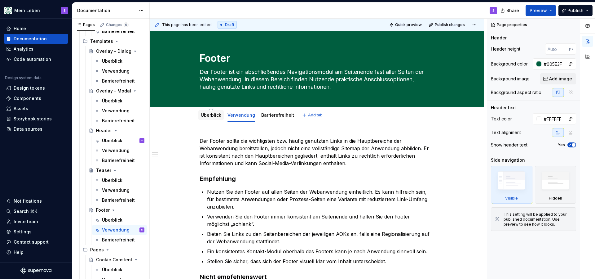
click at [211, 116] on link "Überblick" at bounding box center [211, 114] width 20 height 5
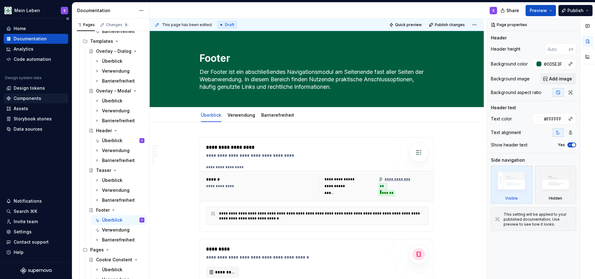
click at [27, 97] on div "Components" at bounding box center [28, 98] width 28 height 6
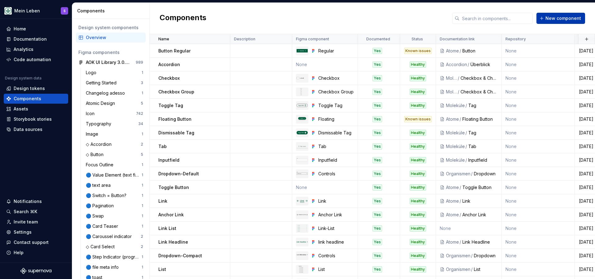
click at [571, 19] on span "New component" at bounding box center [563, 18] width 36 height 6
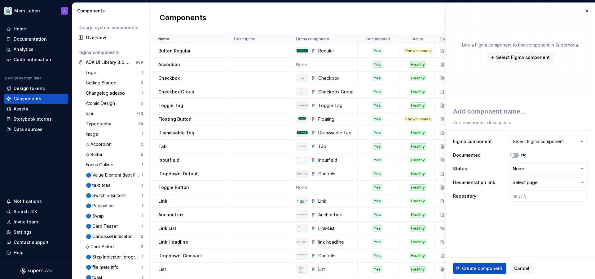
type textarea "*"
type textarea "t"
type textarea "*"
type textarea "te"
type textarea "*"
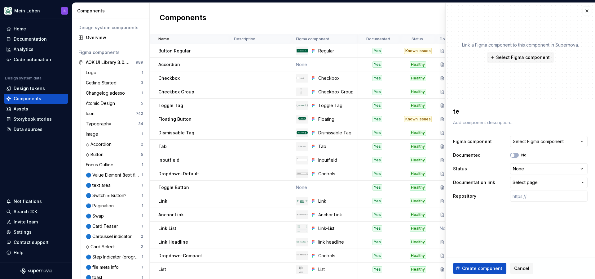
type textarea "tea"
type textarea "*"
type textarea "teas"
type textarea "*"
type textarea "tease"
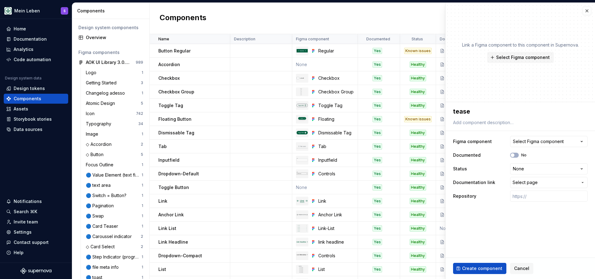
type textarea "*"
type textarea "teaser"
type textarea "*"
type textarea "tease"
type textarea "*"
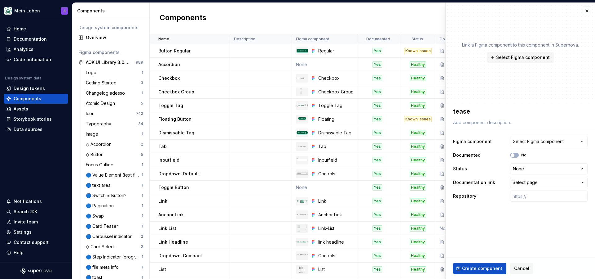
type textarea "teas"
type textarea "*"
type textarea "tea"
type textarea "*"
type textarea "te"
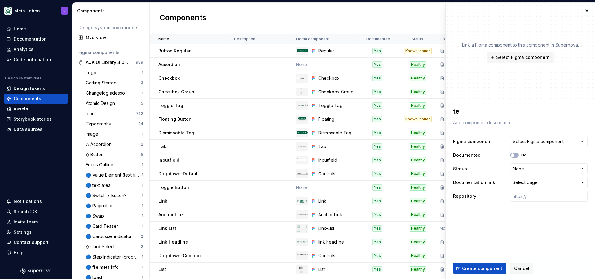
type textarea "*"
type textarea "t"
type textarea "*"
click at [586, 11] on button "button" at bounding box center [586, 11] width 9 height 9
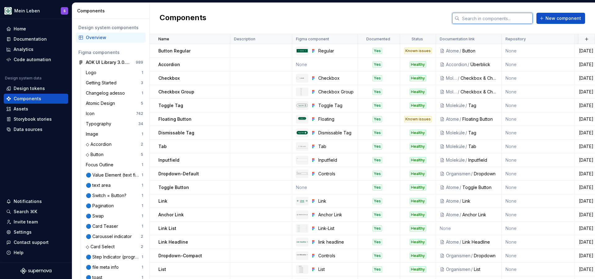
click at [505, 19] on input "text" at bounding box center [495, 18] width 73 height 11
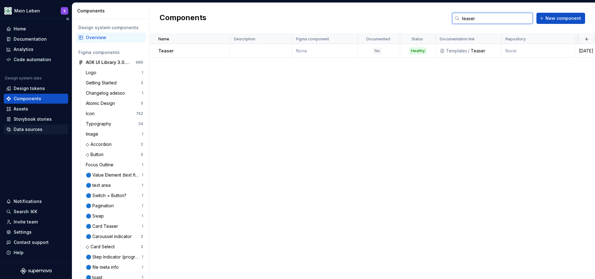
type input "teaser"
click at [28, 129] on div "Data sources" at bounding box center [28, 129] width 29 height 6
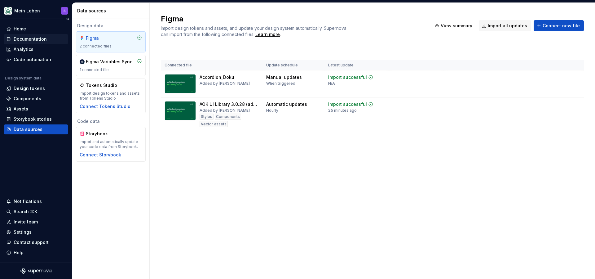
click at [39, 38] on div "Documentation" at bounding box center [30, 39] width 33 height 6
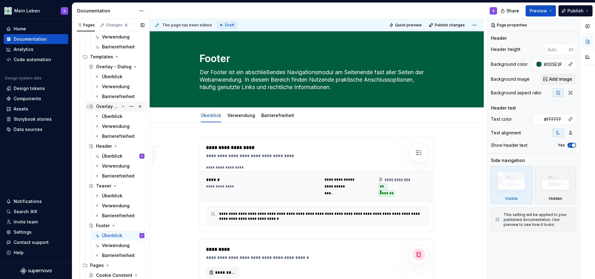
scroll to position [511, 0]
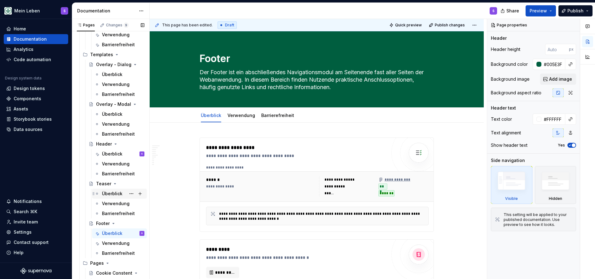
click at [107, 193] on div "Überblick" at bounding box center [112, 193] width 20 height 6
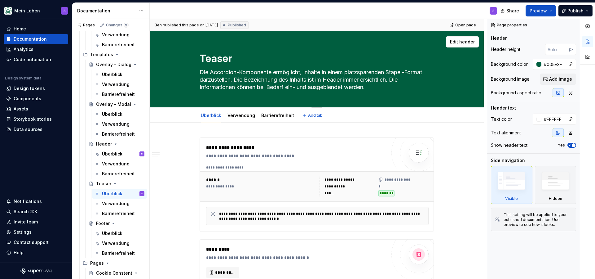
drag, startPoint x: 378, startPoint y: 87, endPoint x: 198, endPoint y: 69, distance: 180.6
click at [198, 69] on div "Teaser Die Accordion-Komponente ermöglicht, Inhalte in einem platzsparenden Sta…" at bounding box center [316, 69] width 284 height 76
paste textarea "Teaser weisen Nutzende prominent auf Inhalte hin, welche besondere Aufmerksamke…"
type textarea "*"
type textarea "Teaser weisen Nutzende prominent auf Inhalte hin, welche besondere Aufmerksamke…"
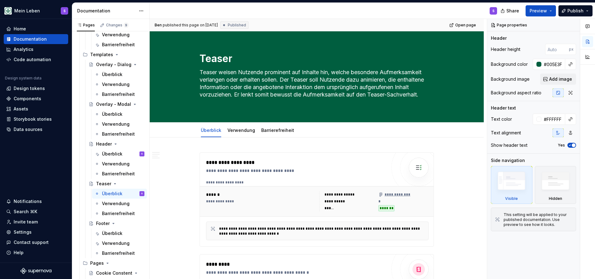
type textarea "*"
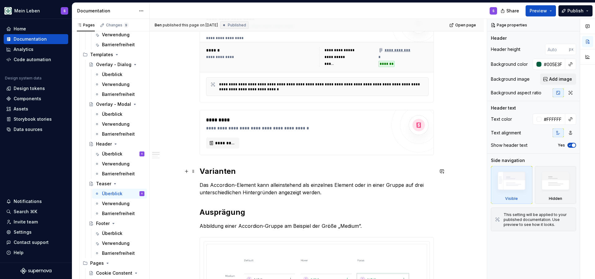
scroll to position [144, 0]
type textarea "Teaser weisen Nutzende prominent auf Inhalte hin, welche besondere Aufmerksamke…"
click at [222, 169] on h2 "Varianten" at bounding box center [317, 171] width 234 height 10
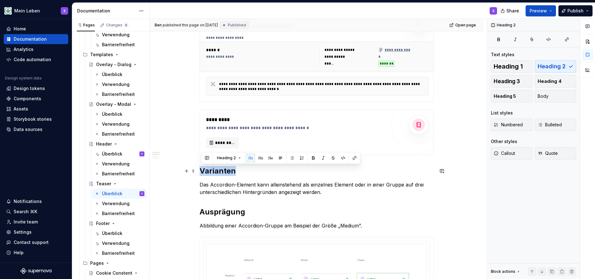
click at [222, 169] on h2 "Varianten" at bounding box center [317, 171] width 234 height 10
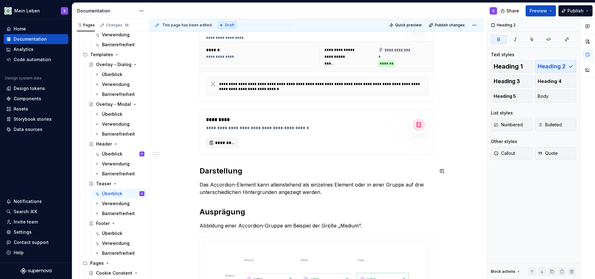
type textarea "*"
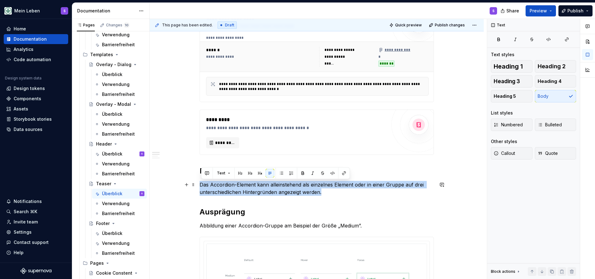
drag, startPoint x: 328, startPoint y: 191, endPoint x: 201, endPoint y: 184, distance: 127.5
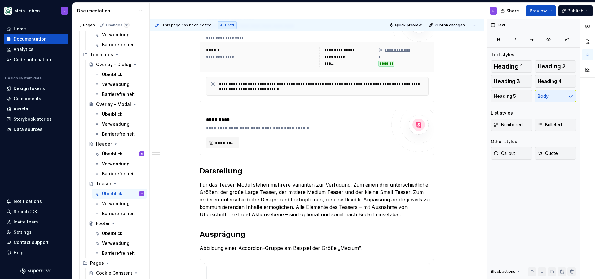
click at [226, 232] on strong "Ausprägung" at bounding box center [223, 233] width 46 height 9
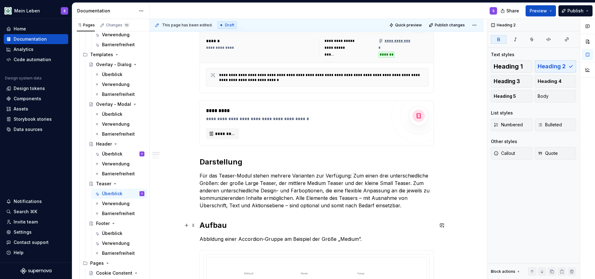
scroll to position [155, 0]
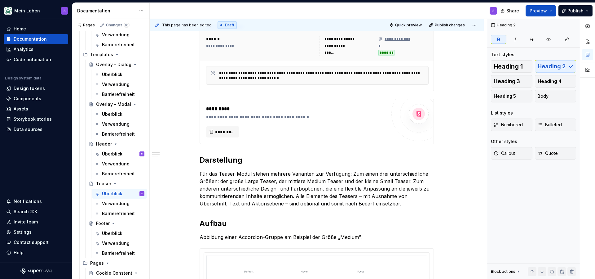
click at [275, 235] on p "Abbildung einer Accordion-Gruppe am Beispiel der Größe „Medium”." at bounding box center [317, 236] width 234 height 7
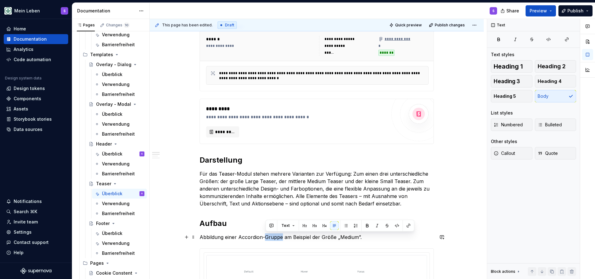
click at [275, 235] on p "Abbildung einer Accordion-Gruppe am Beispiel der Größe „Medium”." at bounding box center [317, 236] width 234 height 7
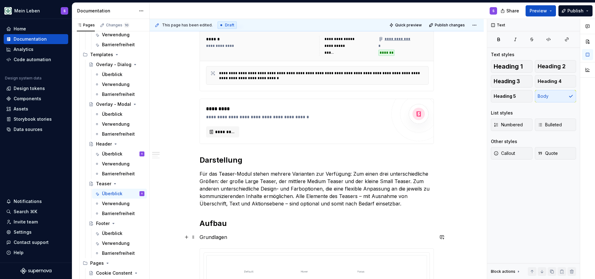
click at [214, 238] on p "Grundlagen" at bounding box center [317, 236] width 234 height 7
click at [506, 95] on span "Heading 5" at bounding box center [505, 96] width 22 height 6
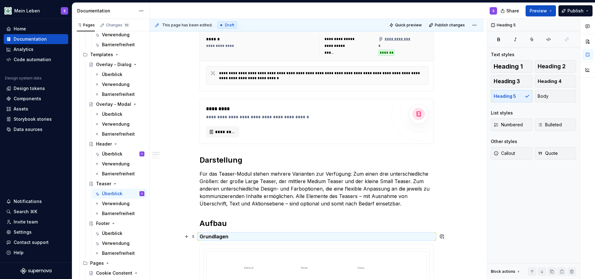
click at [242, 236] on h5 "Grundlagen" at bounding box center [317, 236] width 234 height 6
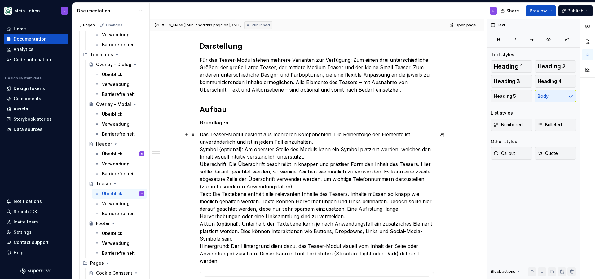
scroll to position [283, 0]
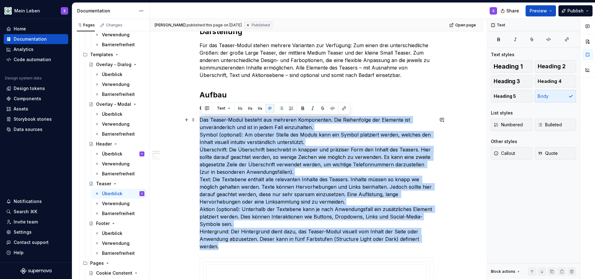
drag, startPoint x: 225, startPoint y: 261, endPoint x: 201, endPoint y: 120, distance: 143.0
click at [201, 120] on p "Das Teaser-Modul besteht aus mehreren Komponenten. Die Reihenfolge der Elemente…" at bounding box center [317, 183] width 234 height 134
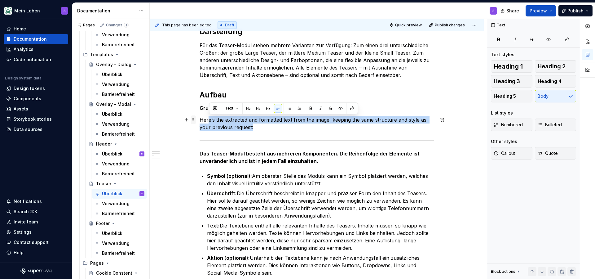
drag, startPoint x: 294, startPoint y: 132, endPoint x: 195, endPoint y: 120, distance: 99.3
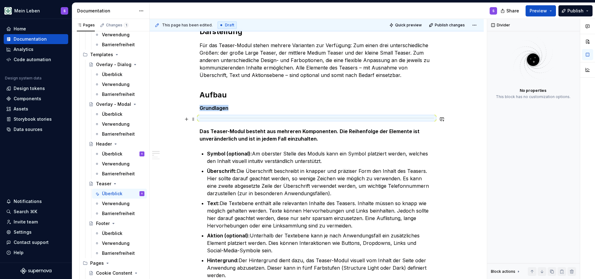
click at [223, 117] on div at bounding box center [317, 118] width 234 height 4
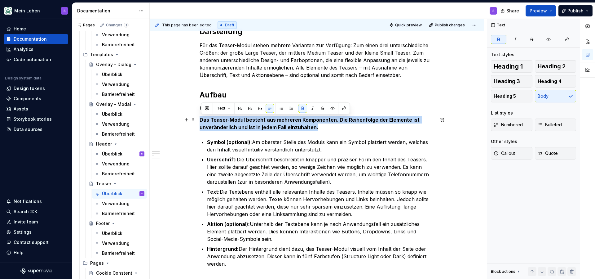
drag, startPoint x: 323, startPoint y: 126, endPoint x: 200, endPoint y: 118, distance: 123.2
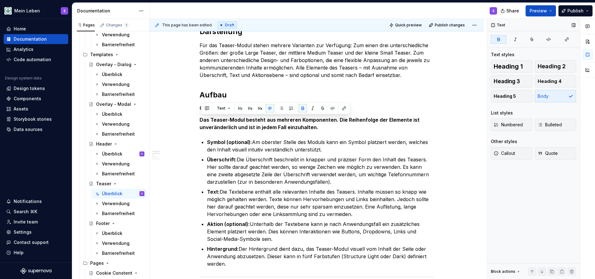
click at [546, 96] on div "Heading 1 Heading 2 Heading 3 Heading 4 Heading 5 Body" at bounding box center [533, 81] width 85 height 42
click at [303, 110] on button "button" at bounding box center [302, 108] width 9 height 9
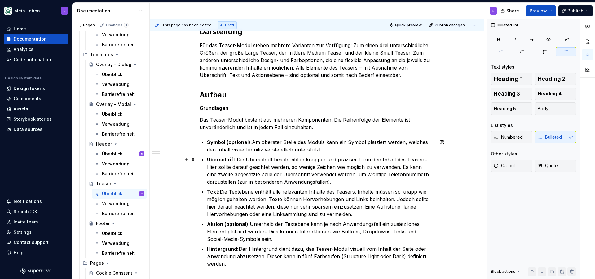
click at [298, 178] on p "Überschrift: Die Überschrift beschreibt in knapper und präziser Form den Inhalt…" at bounding box center [320, 171] width 227 height 30
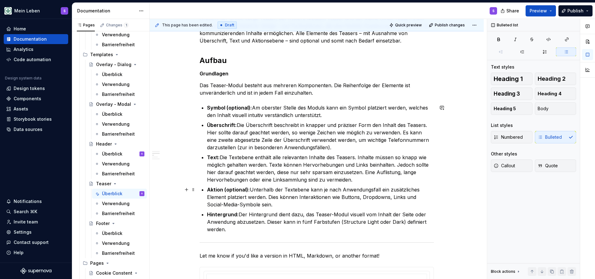
scroll to position [319, 0]
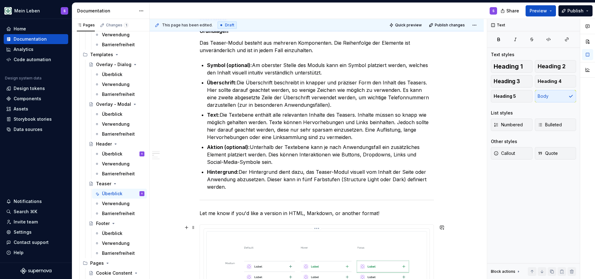
scroll to position [361, 0]
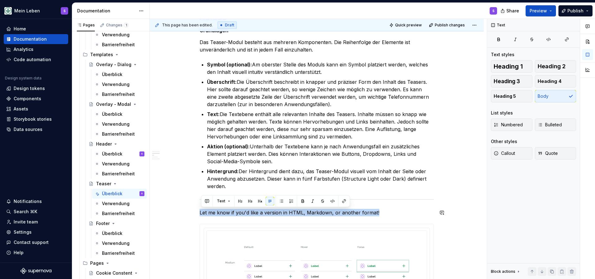
drag, startPoint x: 379, startPoint y: 255, endPoint x: 197, endPoint y: 204, distance: 189.0
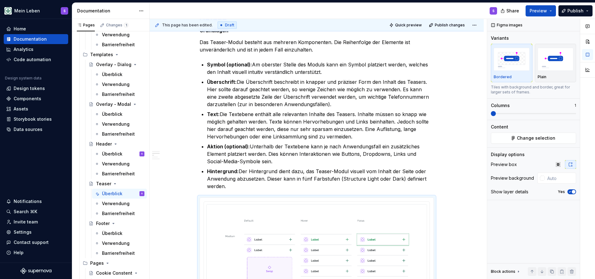
scroll to position [462, 0]
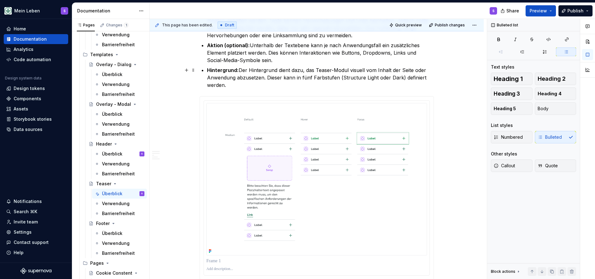
click at [236, 87] on p "Hintergrund: Der Hintergrund dient dazu, das Teaser-Modul visuell vom Inhalt de…" at bounding box center [320, 77] width 227 height 22
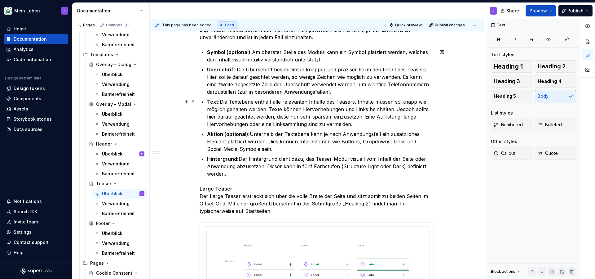
scroll to position [370, 0]
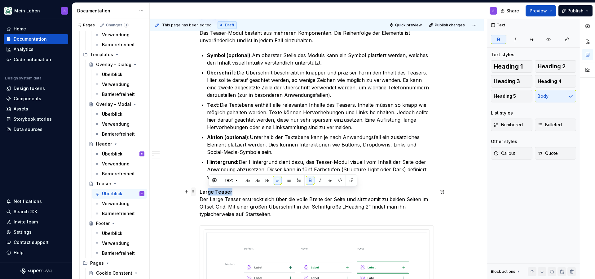
drag, startPoint x: 237, startPoint y: 193, endPoint x: 195, endPoint y: 193, distance: 41.2
click at [248, 192] on p "Large Teaser Der Large Teaser erstreckt sich über die volle Breite der Seite un…" at bounding box center [317, 203] width 234 height 30
drag, startPoint x: 243, startPoint y: 191, endPoint x: 199, endPoint y: 191, distance: 44.3
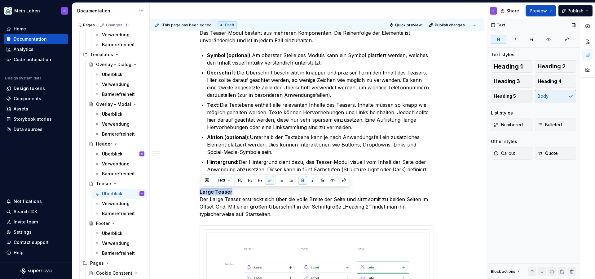
click at [520, 94] on button "Heading 5" at bounding box center [512, 96] width 42 height 12
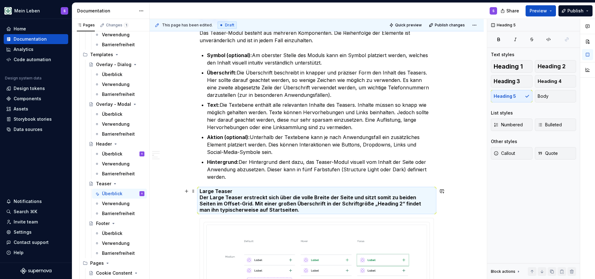
click at [250, 191] on h5 "Large Teaser Der Large Teaser erstreckt sich über die volle Breite der Seite un…" at bounding box center [317, 200] width 234 height 25
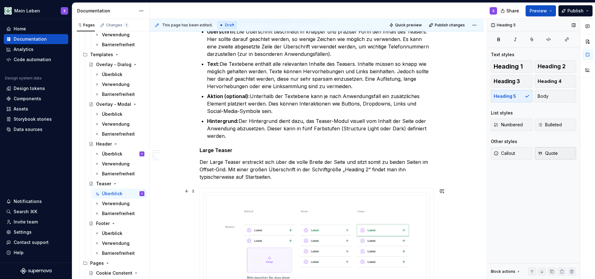
scroll to position [414, 0]
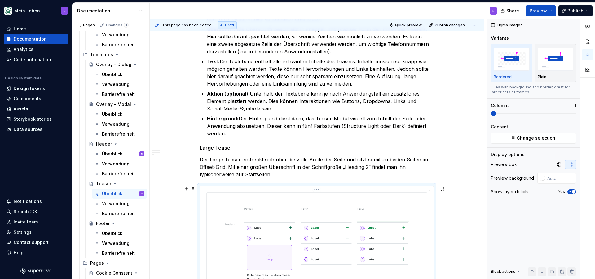
click at [266, 204] on img at bounding box center [316, 268] width 221 height 152
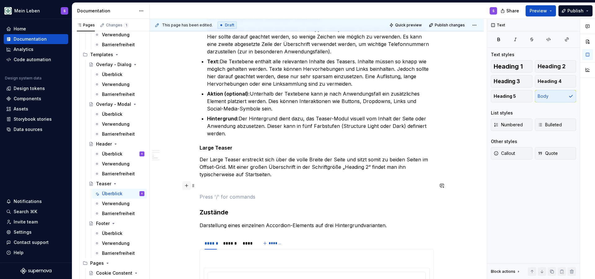
click at [186, 188] on button "button" at bounding box center [186, 185] width 9 height 9
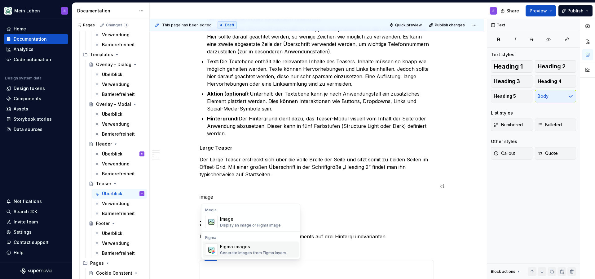
click at [249, 249] on div "Figma images" at bounding box center [253, 246] width 66 height 6
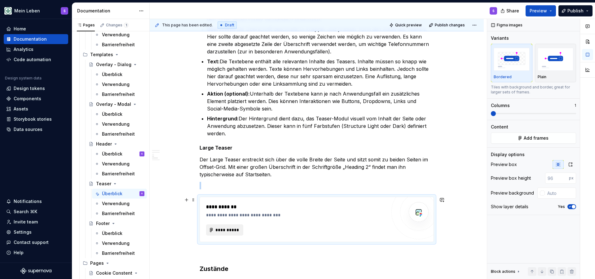
click at [232, 231] on span "**********" at bounding box center [227, 229] width 24 height 6
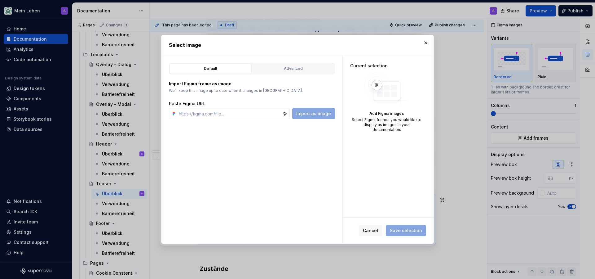
type textarea "*"
type input "[URL][DOMAIN_NAME]"
click at [313, 114] on span "Import as image" at bounding box center [313, 113] width 35 height 6
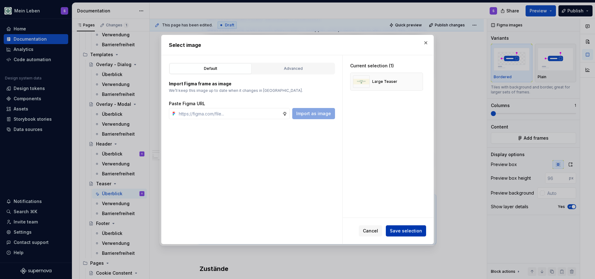
click at [414, 229] on span "Save selection" at bounding box center [406, 230] width 32 height 6
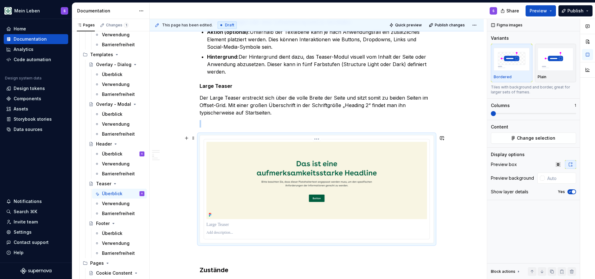
scroll to position [489, 0]
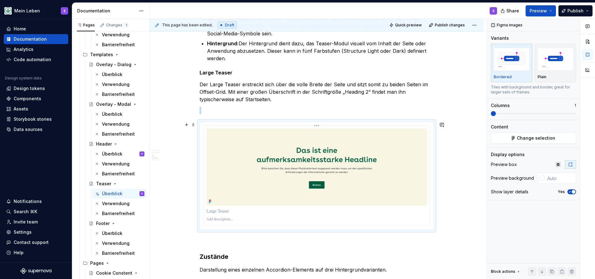
click at [358, 184] on img at bounding box center [316, 166] width 221 height 77
click at [280, 151] on img at bounding box center [316, 166] width 221 height 77
click at [326, 191] on img at bounding box center [316, 166] width 221 height 77
click at [270, 182] on img at bounding box center [316, 166] width 221 height 77
click at [194, 125] on span at bounding box center [193, 124] width 5 height 9
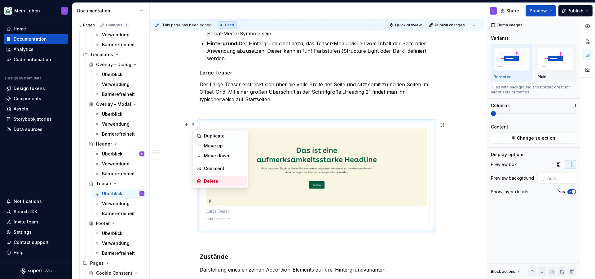
click at [216, 181] on div "Delete" at bounding box center [224, 181] width 40 height 6
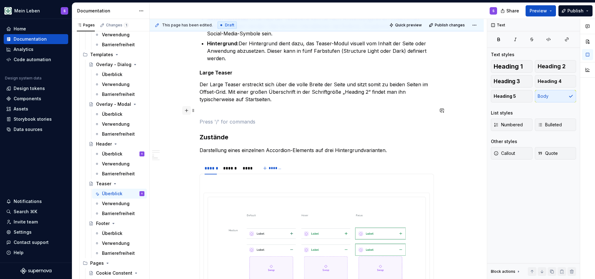
click at [189, 112] on button "button" at bounding box center [186, 110] width 9 height 9
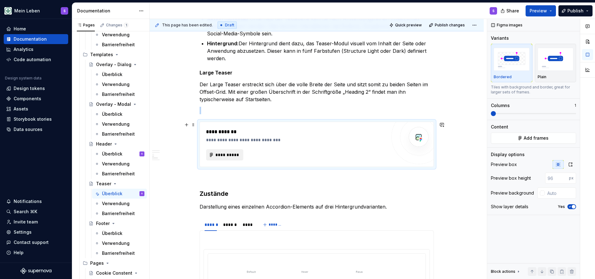
click at [222, 156] on span "**********" at bounding box center [227, 154] width 24 height 6
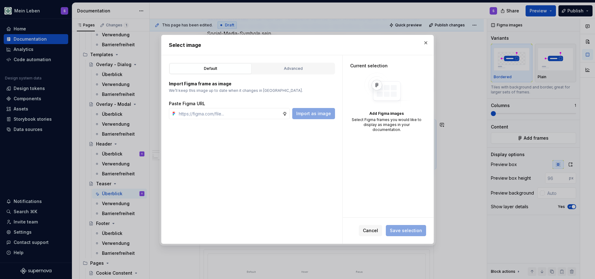
type textarea "*"
type input "[URL][DOMAIN_NAME]"
click at [318, 111] on span "Import as image" at bounding box center [313, 113] width 35 height 6
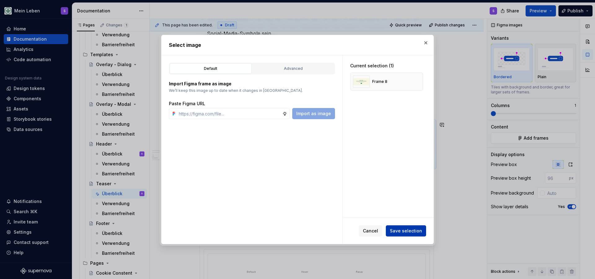
click at [413, 230] on span "Save selection" at bounding box center [406, 230] width 32 height 6
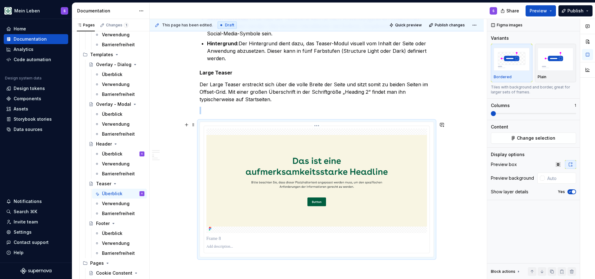
click at [375, 159] on img at bounding box center [316, 180] width 221 height 104
click at [361, 144] on img at bounding box center [316, 180] width 221 height 104
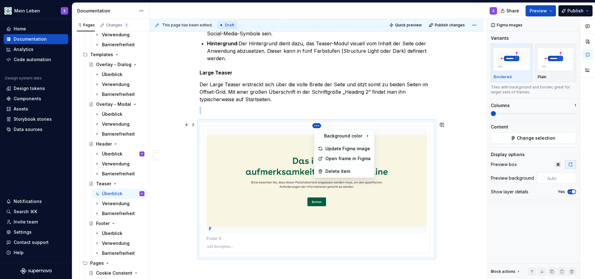
click at [319, 126] on html "Mein Leben S Home Documentation Analytics Code automation Design system data De…" at bounding box center [297, 139] width 595 height 279
click at [335, 172] on div "Delete item" at bounding box center [347, 171] width 45 height 6
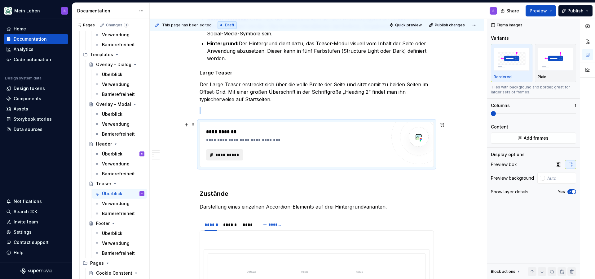
click at [227, 151] on button "**********" at bounding box center [224, 154] width 37 height 11
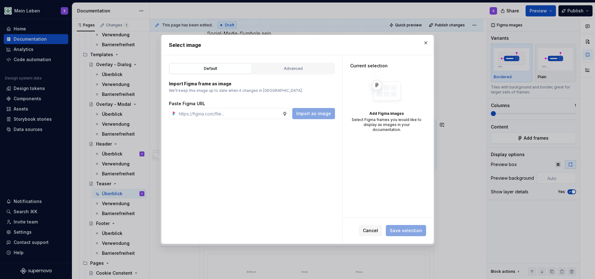
type textarea "*"
type input "[URL][DOMAIN_NAME]"
click at [320, 116] on span "Import as image" at bounding box center [313, 113] width 35 height 6
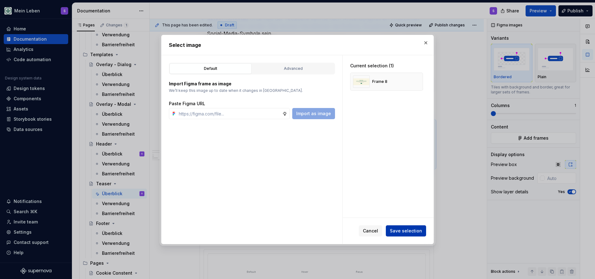
click at [408, 236] on button "Save selection" at bounding box center [406, 230] width 40 height 11
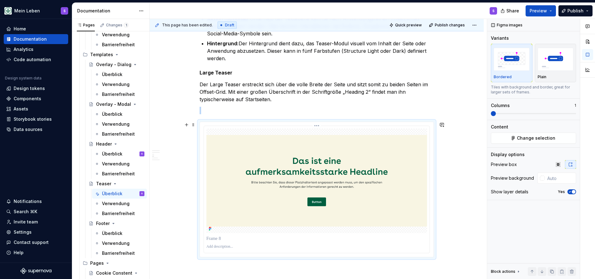
click at [335, 162] on img at bounding box center [316, 180] width 221 height 104
click at [296, 144] on img at bounding box center [316, 180] width 221 height 104
click at [195, 125] on span at bounding box center [193, 124] width 5 height 9
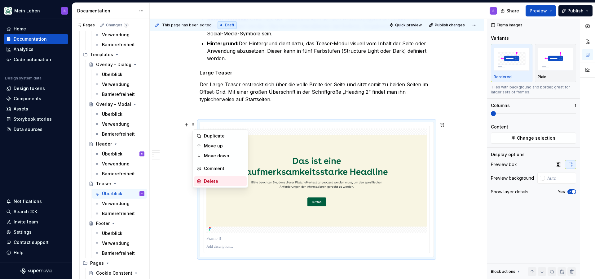
click at [212, 179] on div "Delete" at bounding box center [224, 181] width 40 height 6
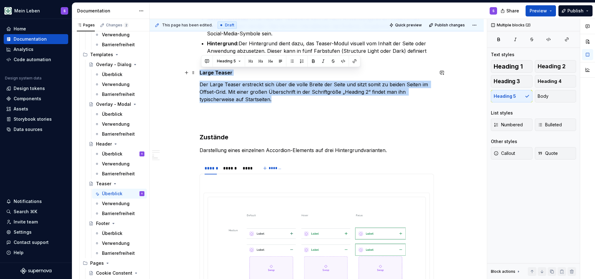
drag, startPoint x: 277, startPoint y: 102, endPoint x: 200, endPoint y: 73, distance: 82.2
click at [200, 73] on div "**********" at bounding box center [317, 205] width 334 height 1113
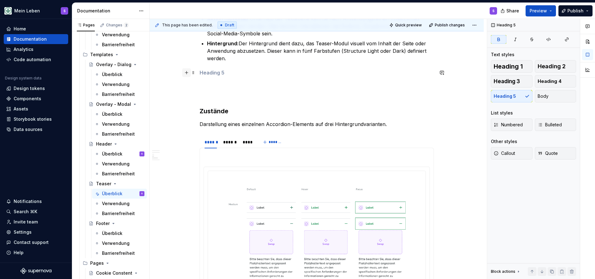
click at [187, 72] on button "button" at bounding box center [186, 72] width 9 height 9
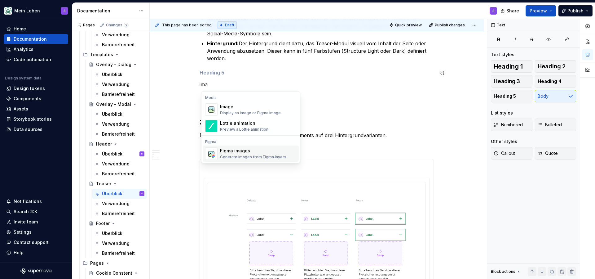
click at [233, 149] on div "Figma images" at bounding box center [253, 150] width 66 height 6
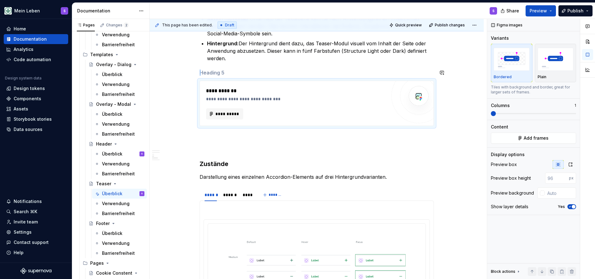
type textarea "*"
click at [227, 116] on span "**********" at bounding box center [227, 114] width 24 height 6
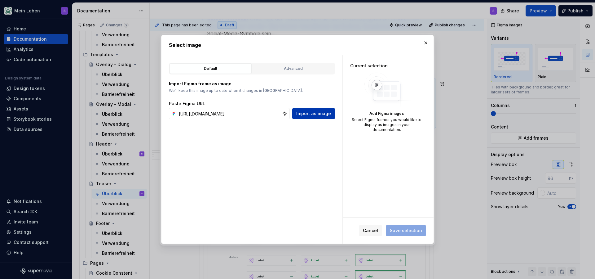
type input "[URL][DOMAIN_NAME]"
click at [312, 109] on button "Import as image" at bounding box center [313, 113] width 43 height 11
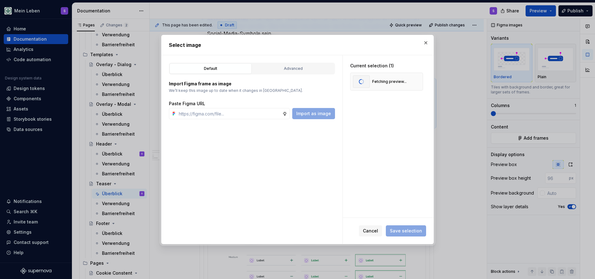
type textarea "*"
click at [414, 232] on span "Save selection" at bounding box center [406, 230] width 32 height 6
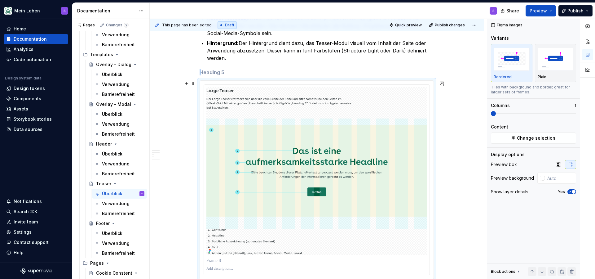
click at [364, 105] on img at bounding box center [316, 171] width 221 height 168
click at [317, 82] on html "Mein Leben S Home Documentation Analytics Code automation Design system data De…" at bounding box center [297, 139] width 595 height 279
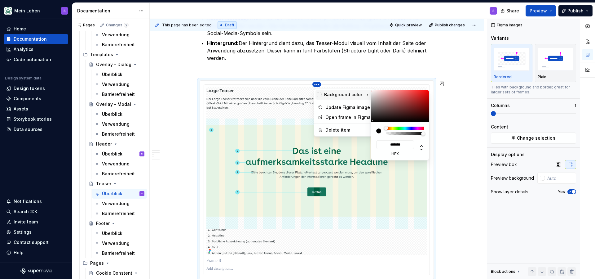
click at [384, 135] on div at bounding box center [381, 130] width 10 height 9
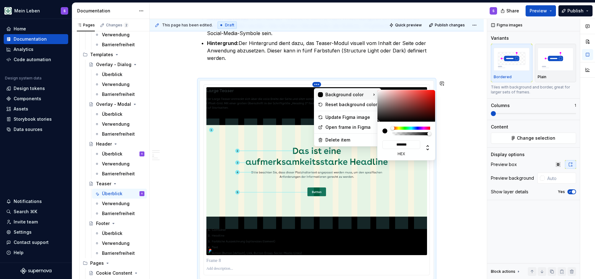
click at [385, 135] on div at bounding box center [406, 130] width 48 height 9
click at [385, 133] on div at bounding box center [384, 130] width 5 height 5
click at [391, 135] on div at bounding box center [387, 130] width 10 height 9
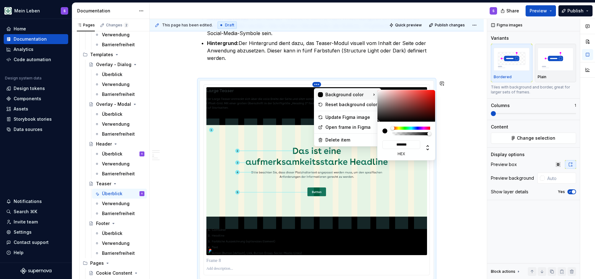
click at [391, 135] on div at bounding box center [387, 130] width 10 height 9
click at [393, 135] on div at bounding box center [411, 133] width 38 height 3
click at [390, 135] on div at bounding box center [387, 130] width 10 height 9
type input "*"
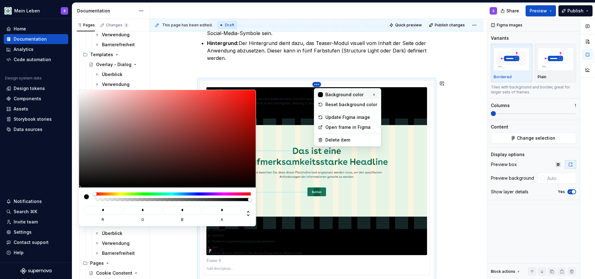
drag, startPoint x: 443, startPoint y: 142, endPoint x: 387, endPoint y: 143, distance: 55.8
click at [387, 143] on html "Mein Leben S Home Documentation Analytics Code automation Design system data De…" at bounding box center [297, 139] width 595 height 279
type input "*"
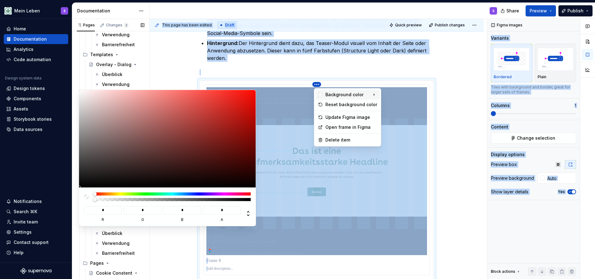
drag, startPoint x: 309, startPoint y: 231, endPoint x: 76, endPoint y: 235, distance: 232.7
click at [76, 235] on body "Mein Leben S Home Documentation Analytics Code automation Design system data De…" at bounding box center [297, 139] width 595 height 279
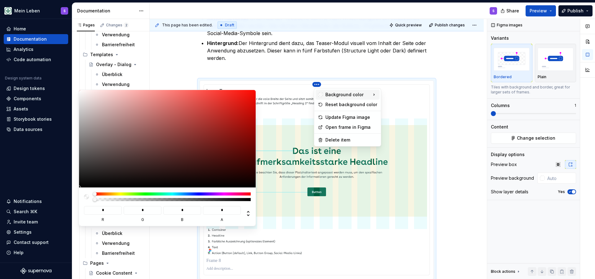
click at [371, 92] on icon at bounding box center [374, 94] width 6 height 6
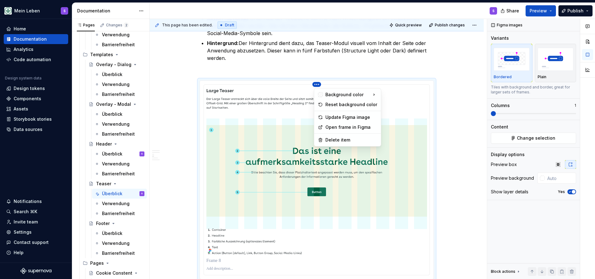
click at [406, 89] on html "Mein Leben S Home Documentation Analytics Code automation Design system data De…" at bounding box center [297, 139] width 595 height 279
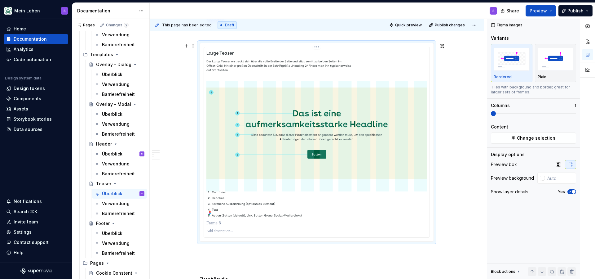
scroll to position [530, 0]
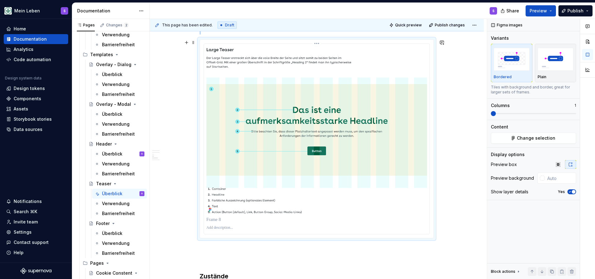
click at [312, 208] on img at bounding box center [316, 130] width 221 height 168
click at [262, 227] on p at bounding box center [316, 227] width 221 height 5
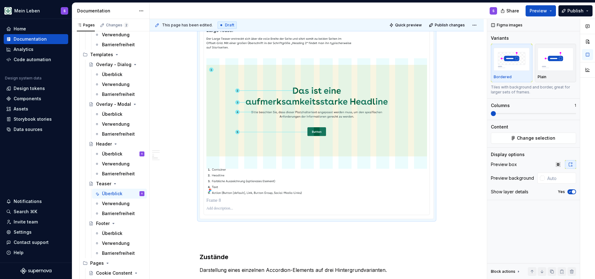
scroll to position [550, 0]
click at [390, 235] on div "**********" at bounding box center [317, 196] width 234 height 1187
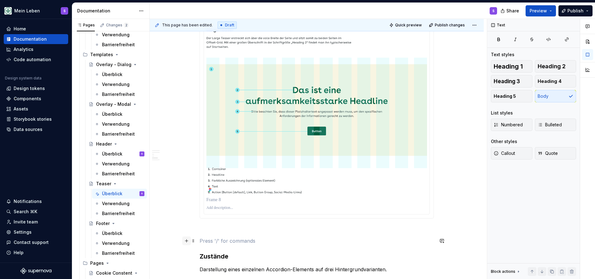
click at [188, 240] on button "button" at bounding box center [186, 240] width 9 height 9
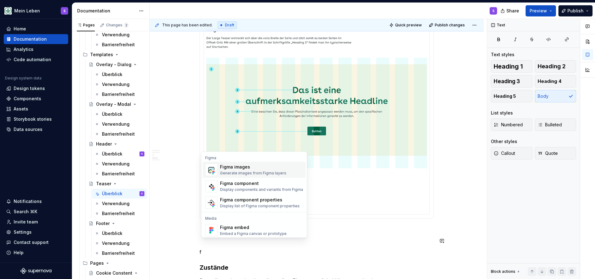
scroll to position [0, 0]
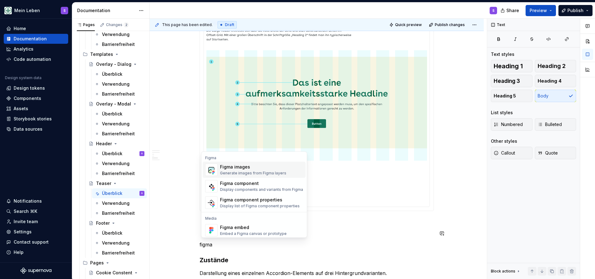
click at [263, 172] on div "Generate images from Figma layers" at bounding box center [253, 172] width 66 height 5
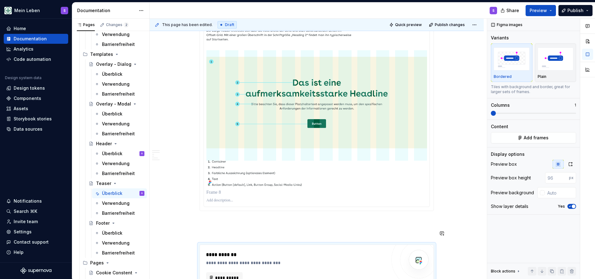
scroll to position [568, 0]
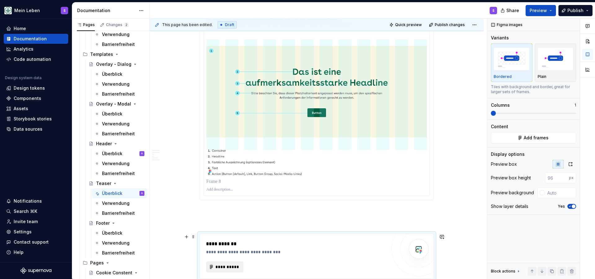
click at [235, 265] on span "**********" at bounding box center [227, 266] width 24 height 6
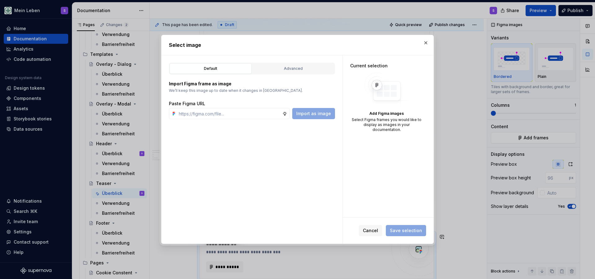
type textarea "*"
paste input "[URL][DOMAIN_NAME]"
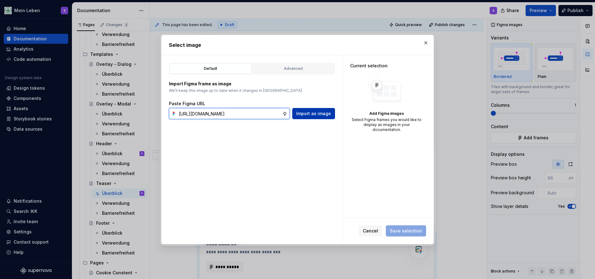
type input "[URL][DOMAIN_NAME]"
click at [305, 112] on span "Import as image" at bounding box center [313, 113] width 35 height 6
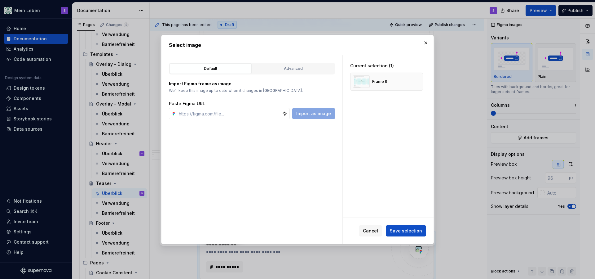
click at [402, 237] on div "Cancel Save selection" at bounding box center [388, 230] width 91 height 26
click at [400, 230] on span "Save selection" at bounding box center [406, 230] width 32 height 6
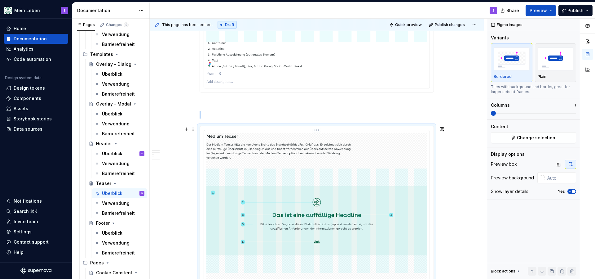
scroll to position [674, 0]
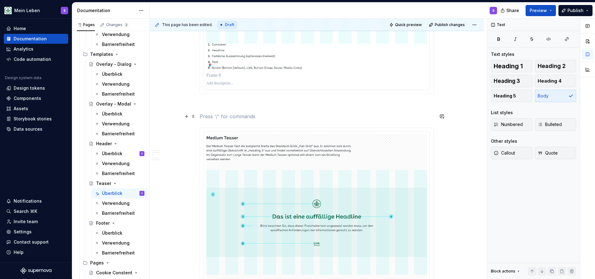
click at [277, 114] on p at bounding box center [317, 115] width 234 height 7
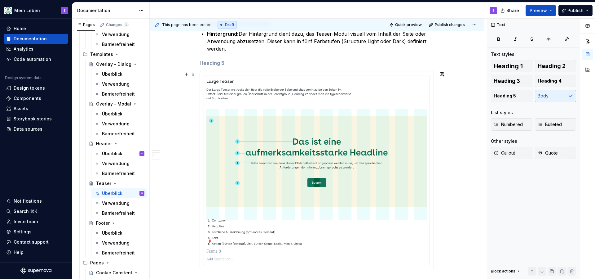
scroll to position [493, 0]
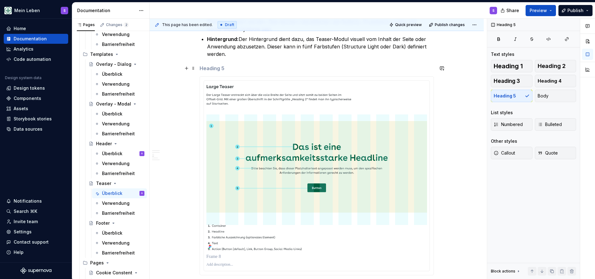
click at [259, 67] on h5 at bounding box center [317, 68] width 234 height 6
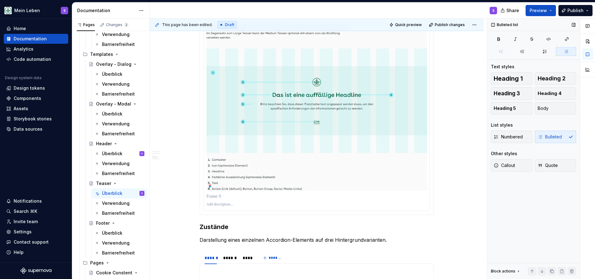
scroll to position [788, 0]
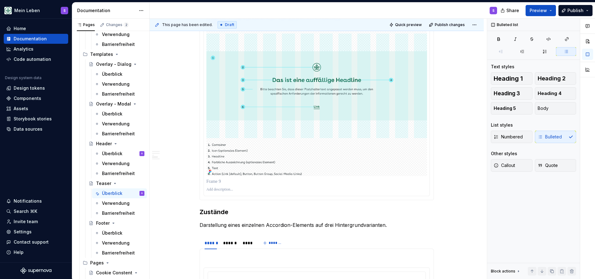
click at [446, 196] on div "**********" at bounding box center [317, 92] width 334 height 1486
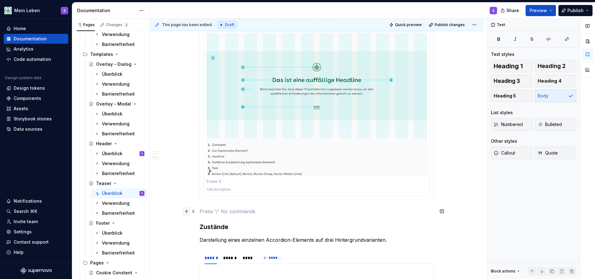
click at [188, 209] on button "button" at bounding box center [186, 211] width 9 height 9
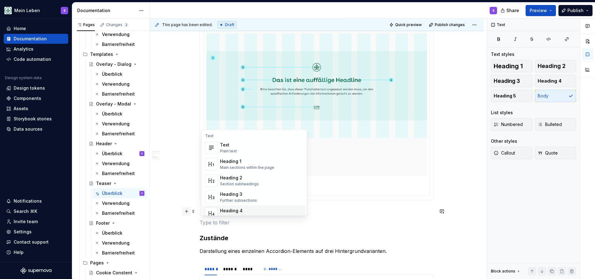
click at [187, 212] on button "button" at bounding box center [186, 211] width 9 height 9
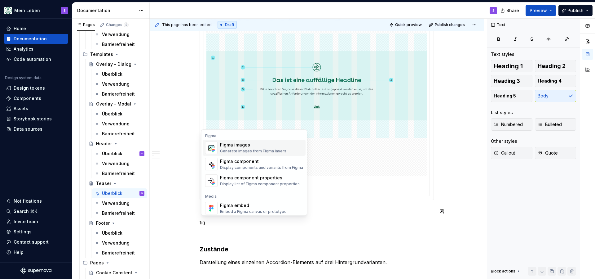
click at [231, 145] on div "Figma images" at bounding box center [253, 145] width 66 height 6
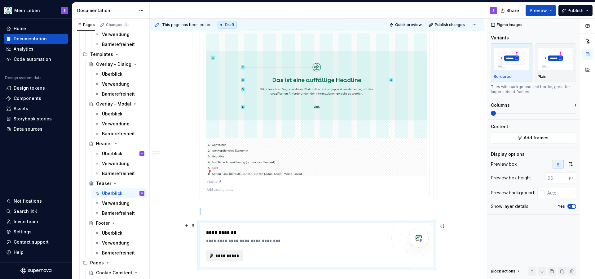
click at [224, 255] on span "**********" at bounding box center [227, 255] width 24 height 6
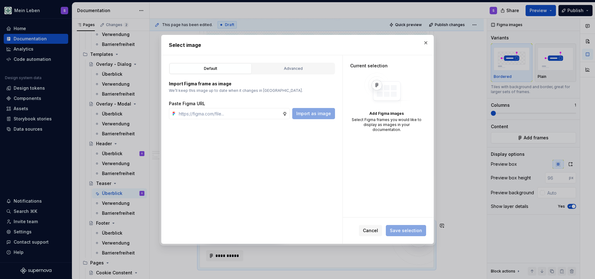
type textarea "*"
type input "[URL][DOMAIN_NAME]"
click at [310, 113] on span "Import as image" at bounding box center [313, 113] width 35 height 6
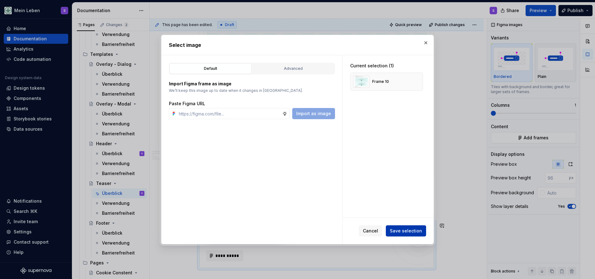
click at [410, 229] on span "Save selection" at bounding box center [406, 230] width 32 height 6
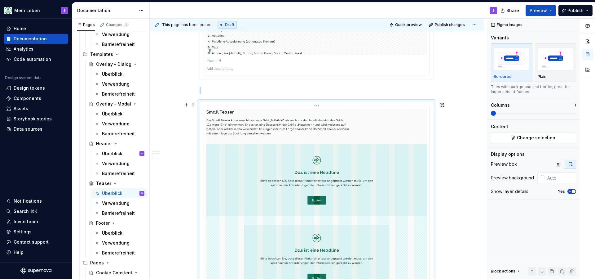
scroll to position [902, 0]
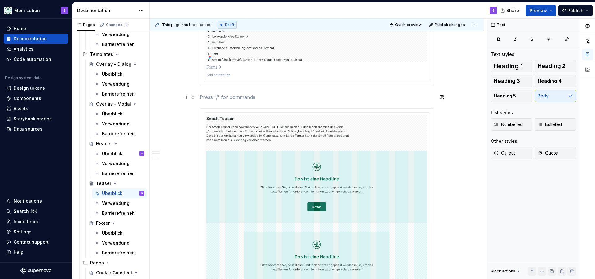
click at [238, 94] on p at bounding box center [317, 96] width 234 height 7
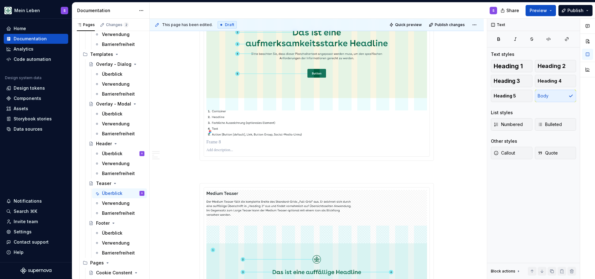
scroll to position [597, 0]
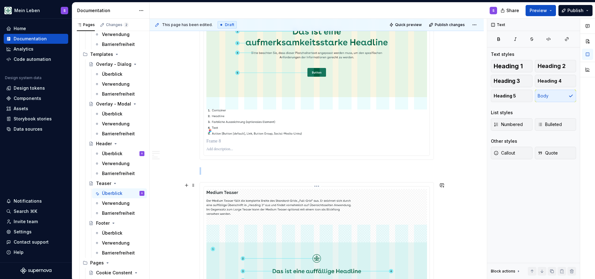
click at [386, 204] on img at bounding box center [316, 278] width 221 height 178
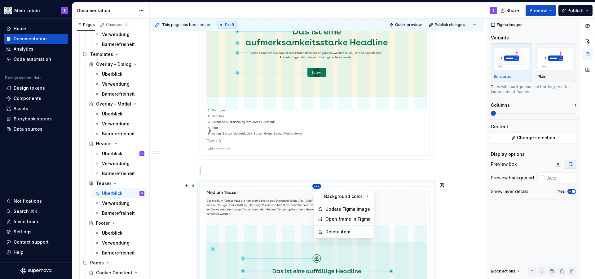
click at [319, 186] on html "Mein Leben S Home Documentation Analytics Code automation Design system data De…" at bounding box center [297, 139] width 595 height 279
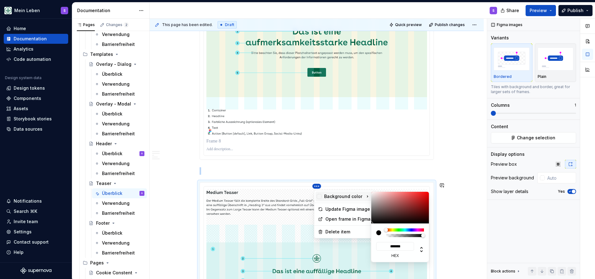
click at [343, 195] on div "Background color" at bounding box center [340, 196] width 46 height 6
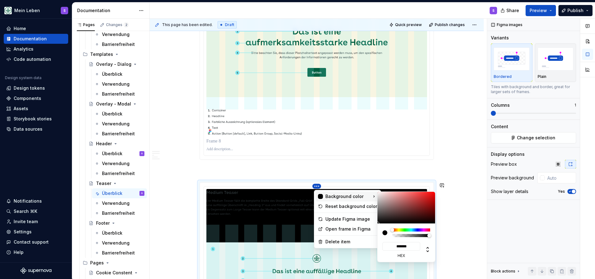
type input "*"
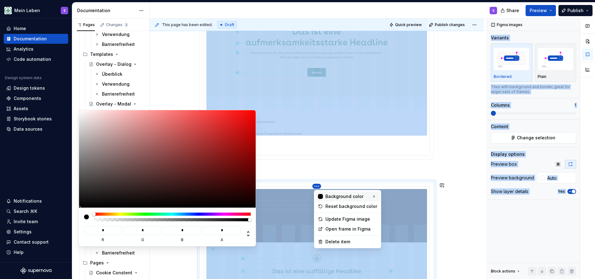
drag, startPoint x: 438, startPoint y: 243, endPoint x: 401, endPoint y: 247, distance: 36.7
click at [401, 247] on html "Mein Leben S Home Documentation Analytics Code automation Design system data De…" at bounding box center [297, 139] width 595 height 279
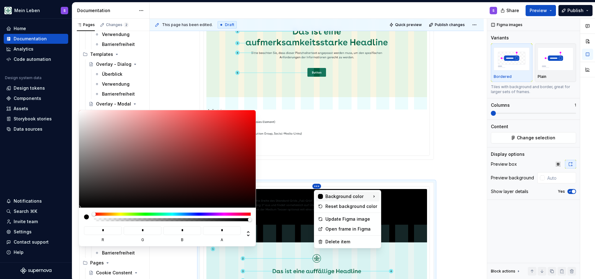
click at [450, 87] on html "Mein Leben S Home Documentation Analytics Code automation Design system data De…" at bounding box center [297, 139] width 595 height 279
type input "*"
click at [95, 221] on div at bounding box center [172, 219] width 155 height 3
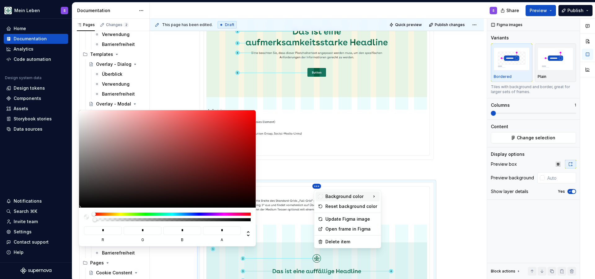
click at [93, 221] on div at bounding box center [95, 219] width 4 height 4
click at [450, 144] on html "Mein Leben S Home Documentation Analytics Code automation Design system data De…" at bounding box center [297, 139] width 595 height 279
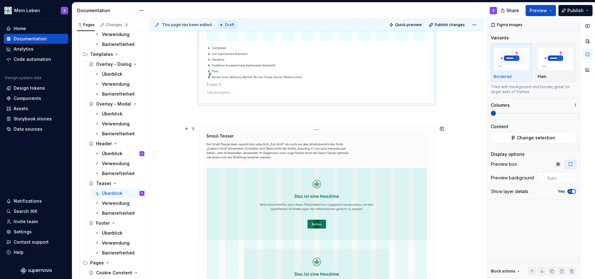
scroll to position [888, 0]
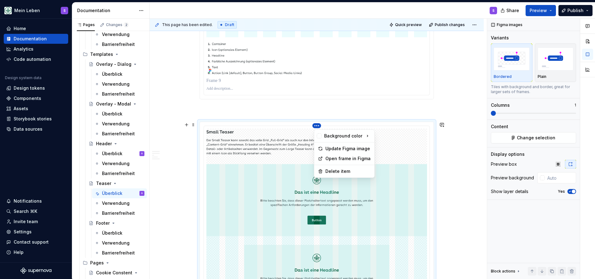
click at [316, 125] on html "Mein Leben S Home Documentation Analytics Code automation Design system data De…" at bounding box center [297, 139] width 595 height 279
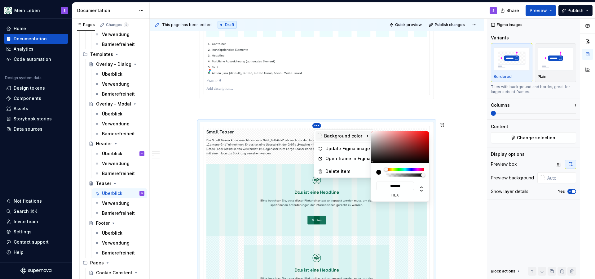
click at [334, 135] on div "Background color" at bounding box center [340, 136] width 46 height 6
click at [385, 176] on div at bounding box center [381, 172] width 10 height 9
type input "*"
click at [393, 181] on html "Mein Leben S Home Documentation Analytics Code automation Design system data De…" at bounding box center [297, 139] width 595 height 279
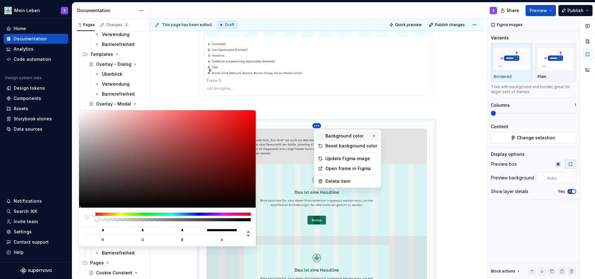
type input "*"
drag, startPoint x: 118, startPoint y: 252, endPoint x: 87, endPoint y: 254, distance: 30.7
click at [87, 246] on div "* r * g * b * a" at bounding box center [167, 226] width 177 height 38
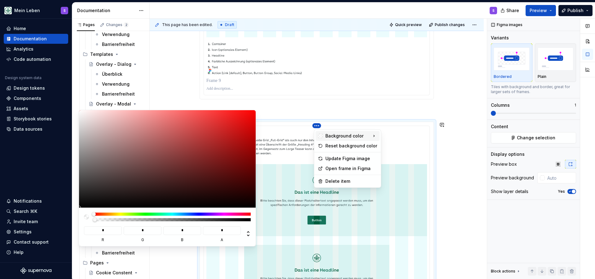
click at [478, 99] on html "Mein Leben S Home Documentation Analytics Code automation Design system data De…" at bounding box center [297, 139] width 595 height 279
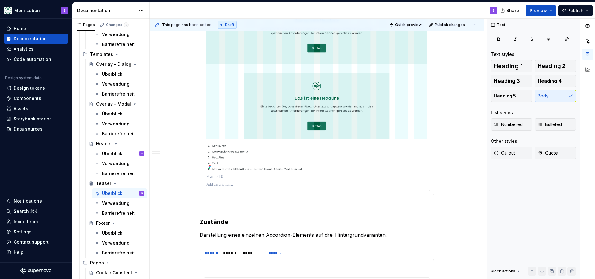
scroll to position [1075, 0]
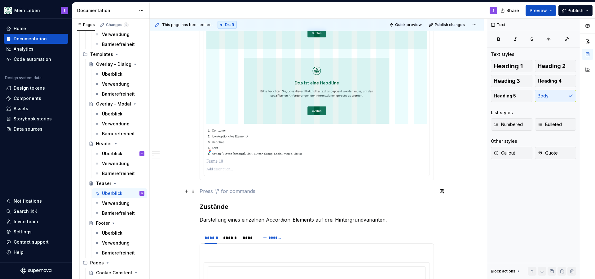
click at [214, 191] on p at bounding box center [317, 190] width 234 height 7
click at [224, 191] on strong "Ausprägungen" at bounding box center [218, 191] width 37 height 6
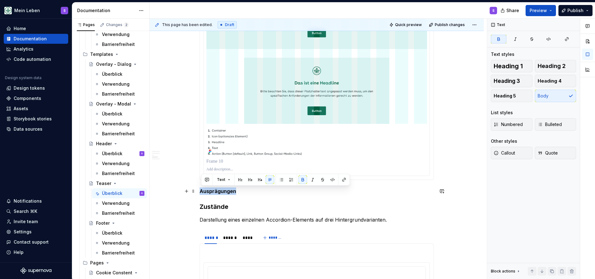
click at [224, 191] on strong "Ausprägungen" at bounding box center [218, 191] width 37 height 6
click at [250, 179] on button "button" at bounding box center [250, 179] width 9 height 9
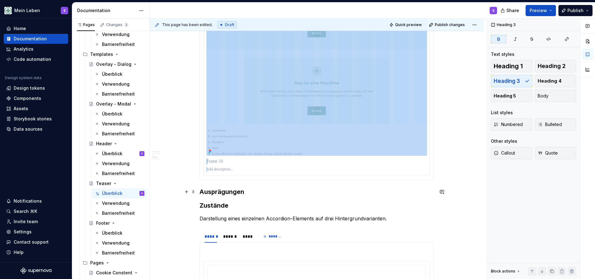
click at [251, 191] on h3 "Ausprägungen" at bounding box center [317, 191] width 234 height 9
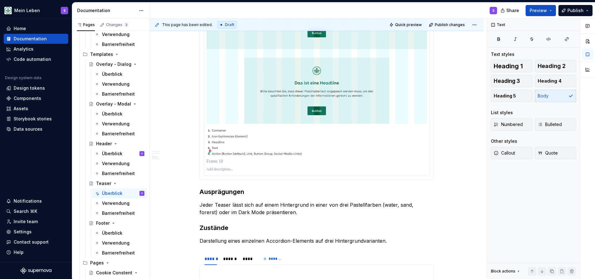
type textarea "*"
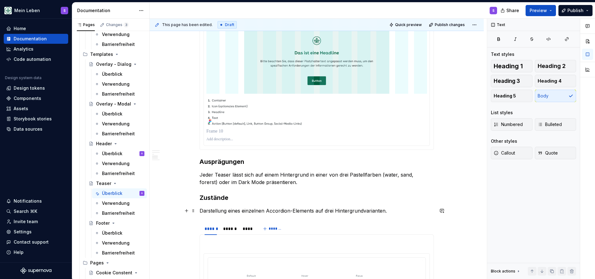
scroll to position [1106, 0]
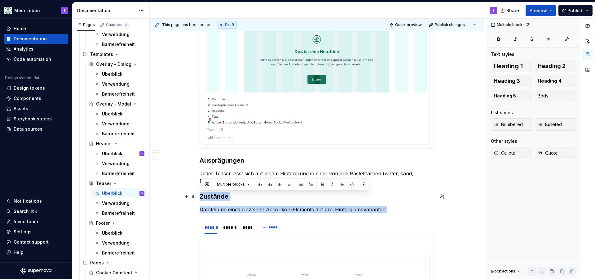
drag, startPoint x: 393, startPoint y: 209, endPoint x: 198, endPoint y: 197, distance: 195.0
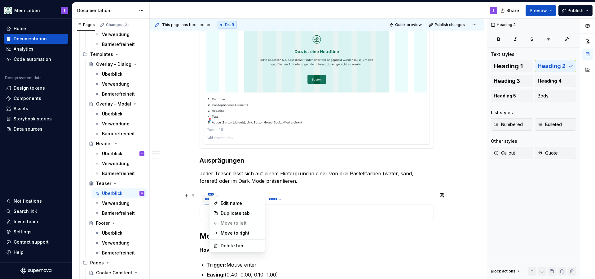
click at [213, 193] on html "Mein Leben S Home Documentation Analytics Code automation Design system data De…" at bounding box center [297, 139] width 595 height 279
click at [220, 201] on div "Edit name" at bounding box center [237, 203] width 53 height 10
type input "**********"
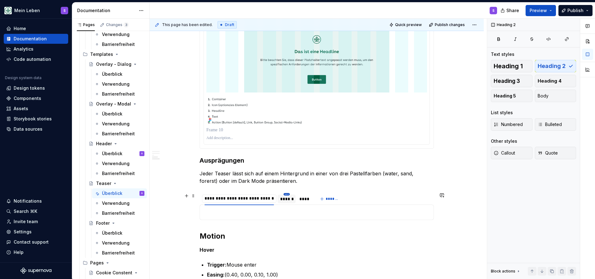
click at [288, 193] on html "Mein Leben S Home Documentation Analytics Code automation Design system data De…" at bounding box center [297, 139] width 595 height 279
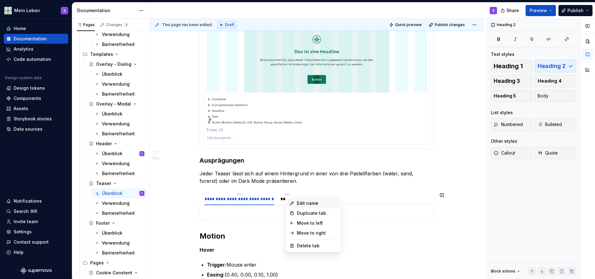
click at [299, 204] on div "Edit name" at bounding box center [317, 203] width 40 height 6
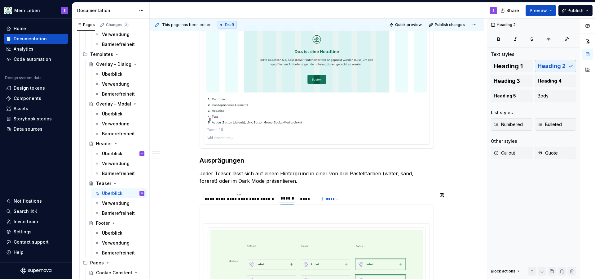
type input "**********"
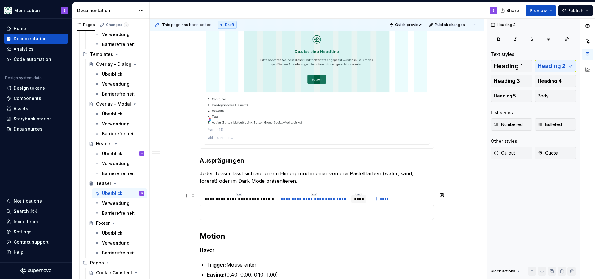
click at [359, 200] on div "****" at bounding box center [359, 198] width 10 height 6
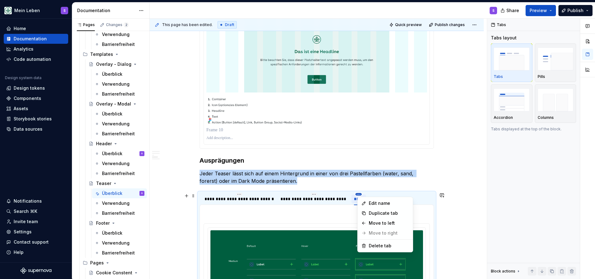
click at [362, 193] on html "Mein Leben S Home Documentation Analytics Code automation Design system data De…" at bounding box center [297, 139] width 595 height 279
click at [372, 204] on div "Edit name" at bounding box center [389, 203] width 40 height 6
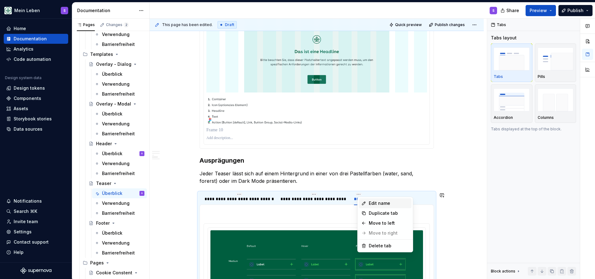
type textarea "*"
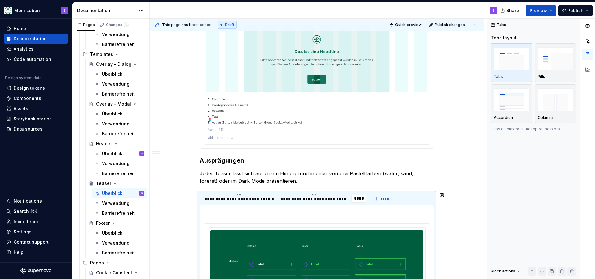
type input "**********"
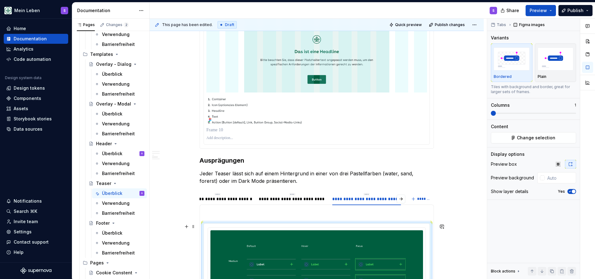
scroll to position [0, 0]
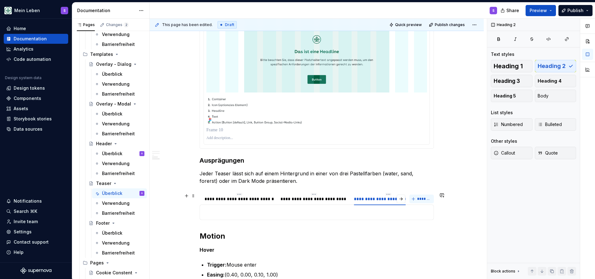
click at [420, 199] on span "*******" at bounding box center [424, 198] width 14 height 5
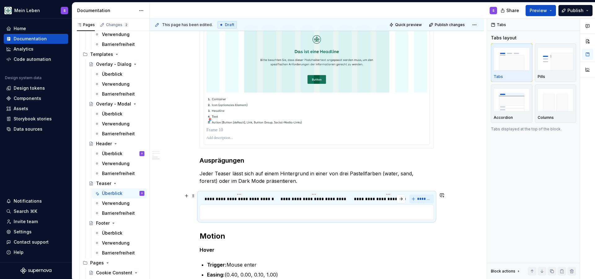
scroll to position [0, 0]
type input "**********"
click at [205, 200] on button "button" at bounding box center [204, 198] width 9 height 9
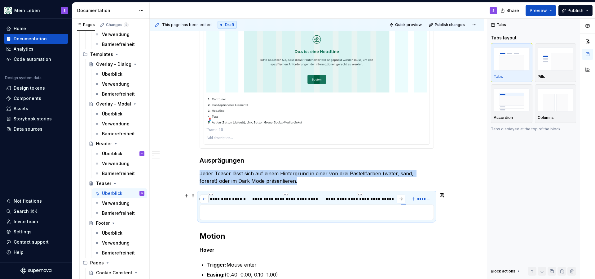
scroll to position [0, 0]
click at [220, 200] on div "**********" at bounding box center [239, 198] width 70 height 6
click at [244, 215] on p at bounding box center [317, 211] width 226 height 7
click at [222, 214] on p at bounding box center [317, 211] width 226 height 7
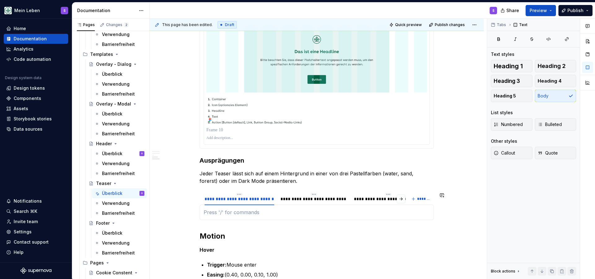
click at [0, 0] on button "button" at bounding box center [0, 0] width 0 height 0
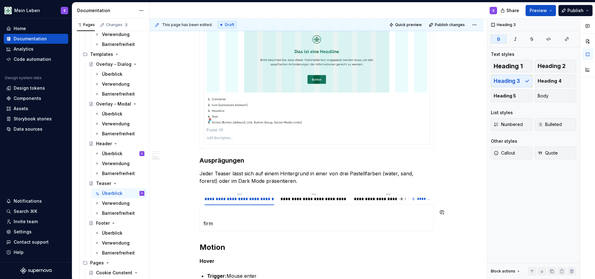
drag, startPoint x: 208, startPoint y: 219, endPoint x: 251, endPoint y: 153, distance: 78.8
click at [228, 225] on p "firm" at bounding box center [317, 222] width 226 height 7
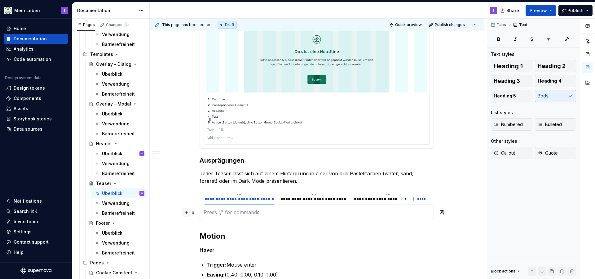
click at [190, 210] on button "button" at bounding box center [186, 212] width 9 height 9
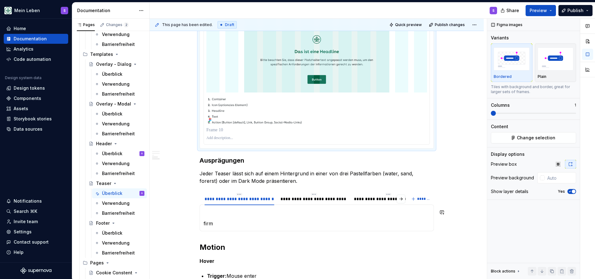
drag, startPoint x: 222, startPoint y: 208, endPoint x: 244, endPoint y: 147, distance: 65.0
click at [244, 147] on div at bounding box center [317, 26] width 234 height 244
click at [222, 223] on p "firm" at bounding box center [317, 222] width 226 height 7
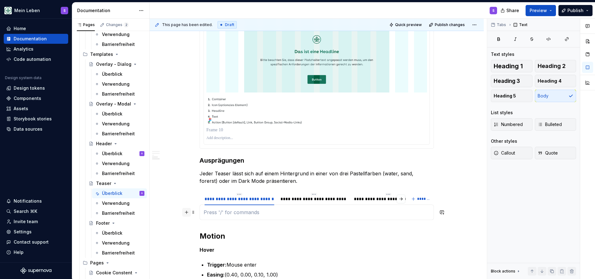
click at [188, 212] on button "button" at bounding box center [186, 212] width 9 height 9
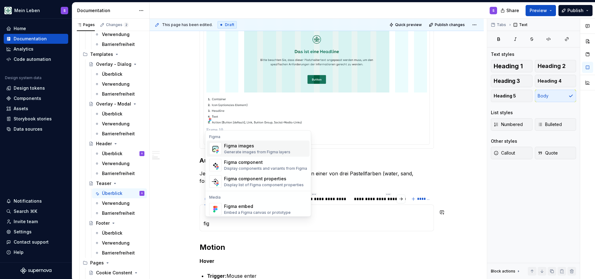
click at [233, 145] on div "Figma images" at bounding box center [257, 146] width 66 height 6
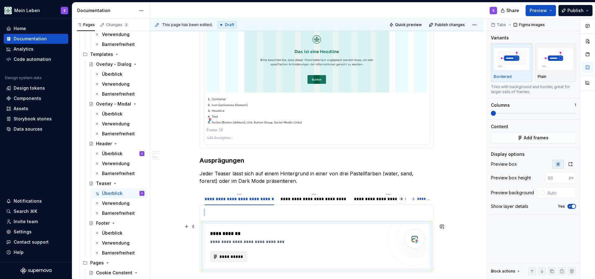
click at [240, 258] on span "**********" at bounding box center [231, 256] width 24 height 6
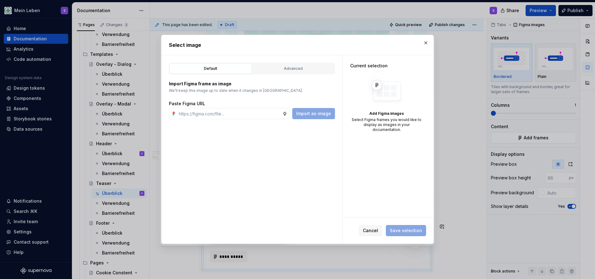
type textarea "*"
type input "[URL][DOMAIN_NAME]"
click at [309, 113] on span "Import as image" at bounding box center [313, 113] width 35 height 6
click at [406, 232] on span "Save selection" at bounding box center [406, 230] width 32 height 6
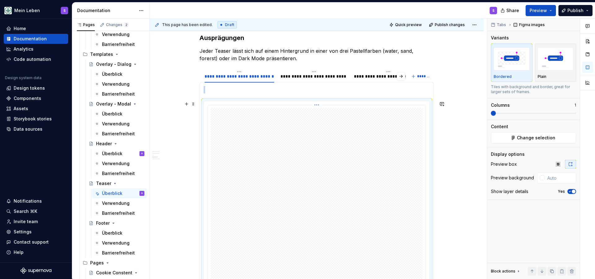
scroll to position [1227, 0]
click at [276, 167] on img at bounding box center [316, 231] width 213 height 245
click at [317, 104] on html "Mein Leben S Home Documentation Analytics Code automation Design system data De…" at bounding box center [297, 139] width 595 height 279
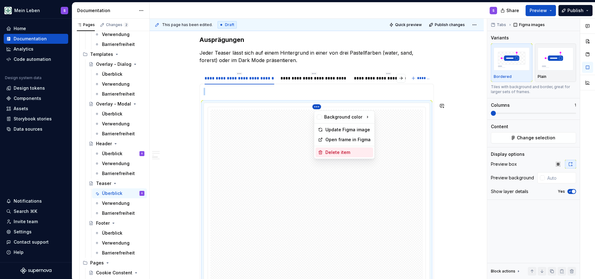
click at [340, 154] on div "Delete item" at bounding box center [347, 152] width 45 height 6
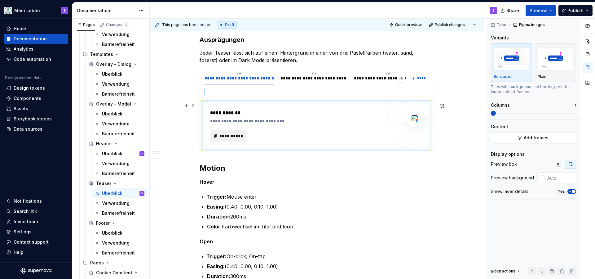
click at [224, 135] on span "**********" at bounding box center [231, 136] width 24 height 6
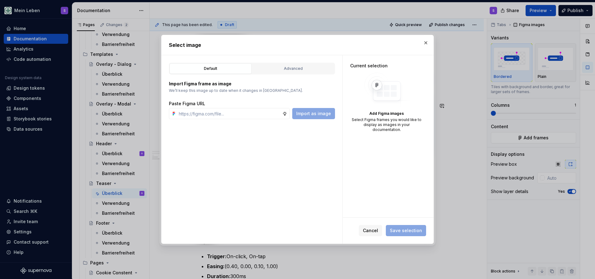
type textarea "*"
type input "[URL][DOMAIN_NAME]"
click at [309, 115] on span "Import as image" at bounding box center [313, 113] width 35 height 6
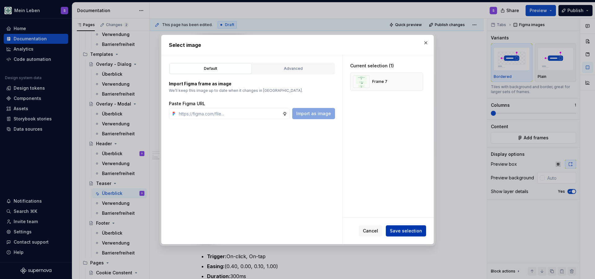
click at [408, 232] on span "Save selection" at bounding box center [406, 230] width 32 height 6
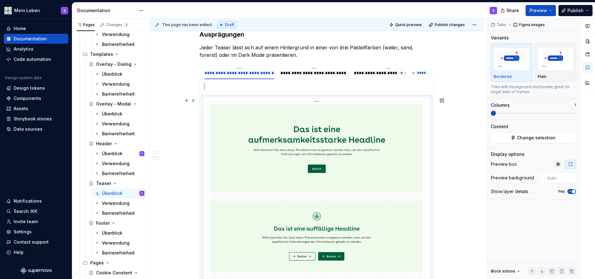
scroll to position [1231, 0]
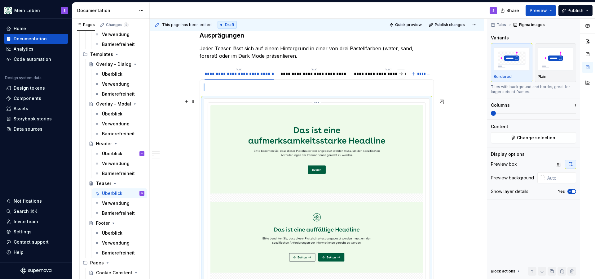
click at [354, 196] on img at bounding box center [316, 224] width 213 height 239
click at [285, 197] on img at bounding box center [316, 224] width 213 height 239
click at [320, 102] on div at bounding box center [317, 234] width 226 height 270
click at [210, 117] on div at bounding box center [316, 233] width 217 height 261
click at [246, 199] on img at bounding box center [316, 224] width 213 height 239
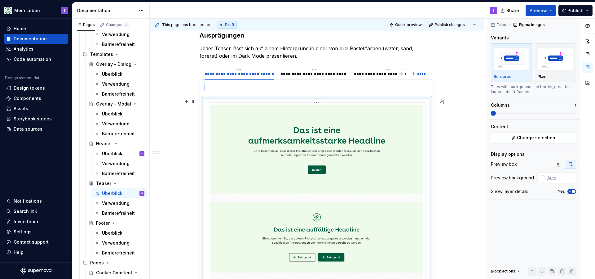
click at [256, 192] on img at bounding box center [316, 224] width 213 height 239
type textarea "*"
click at [454, 138] on div "**********" at bounding box center [318, 149] width 337 height 260
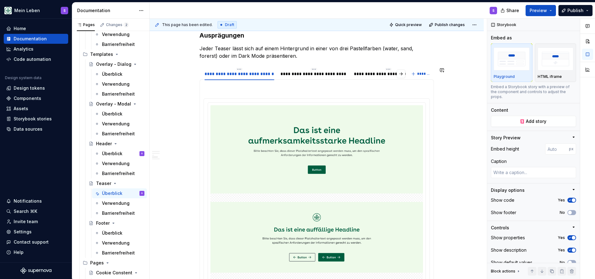
click at [232, 90] on p at bounding box center [317, 86] width 226 height 7
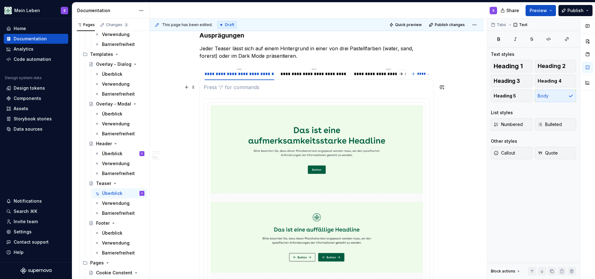
click at [215, 86] on p at bounding box center [317, 86] width 226 height 7
click at [192, 89] on span at bounding box center [193, 86] width 5 height 6
click at [195, 88] on span at bounding box center [193, 87] width 5 height 9
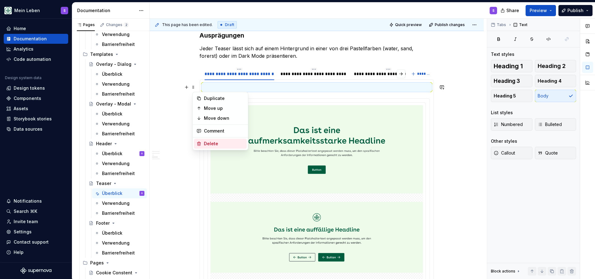
click at [219, 145] on div "Delete" at bounding box center [224, 143] width 40 height 6
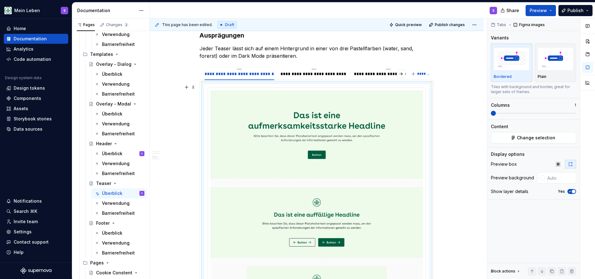
scroll to position [1296, 0]
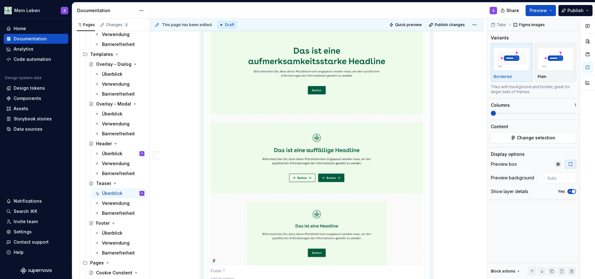
click at [255, 115] on img at bounding box center [316, 145] width 213 height 239
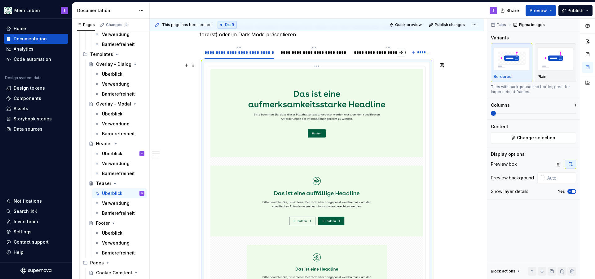
scroll to position [1249, 0]
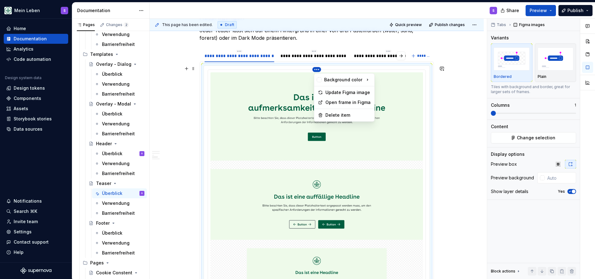
click at [318, 70] on html "Mein Leben S Home Documentation Analytics Code automation Design system data De…" at bounding box center [297, 139] width 595 height 279
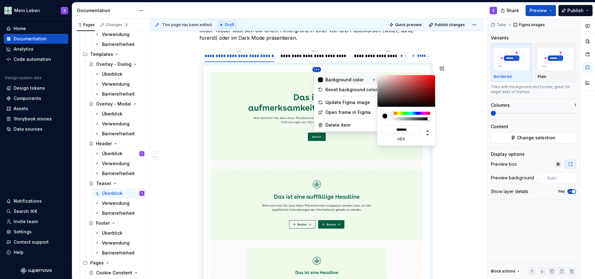
type input "*"
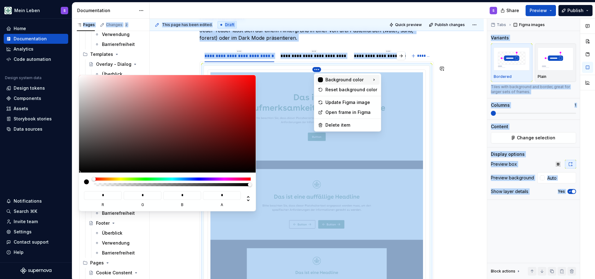
drag, startPoint x: 438, startPoint y: 127, endPoint x: 405, endPoint y: 127, distance: 33.5
click at [405, 127] on html "Mein Leben S Home Documentation Analytics Code automation Design system data De…" at bounding box center [297, 139] width 595 height 279
type input "**********"
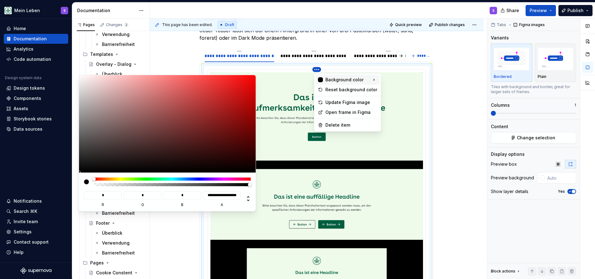
click at [101, 186] on div at bounding box center [172, 184] width 155 height 3
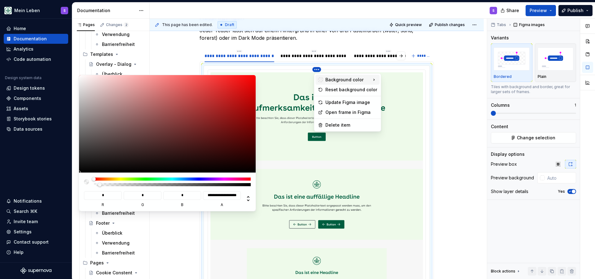
type textarea "*"
type input "*"
drag, startPoint x: 102, startPoint y: 217, endPoint x: 90, endPoint y: 218, distance: 11.8
click at [90, 186] on div at bounding box center [167, 181] width 167 height 9
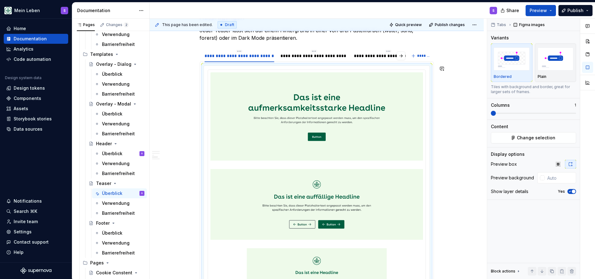
click at [464, 129] on html "Mein Leben S Home Documentation Analytics Code automation Design system data De…" at bounding box center [297, 139] width 595 height 279
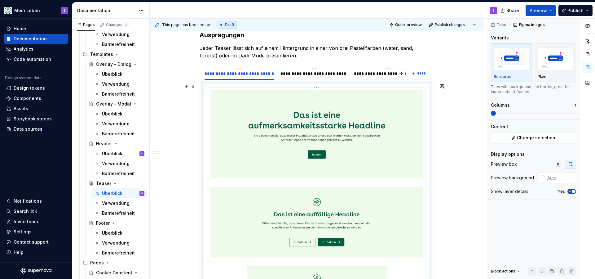
scroll to position [1231, 0]
click at [300, 74] on div "**********" at bounding box center [313, 74] width 67 height 6
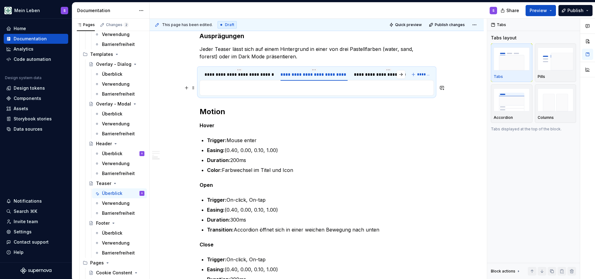
click at [318, 90] on p at bounding box center [317, 87] width 226 height 7
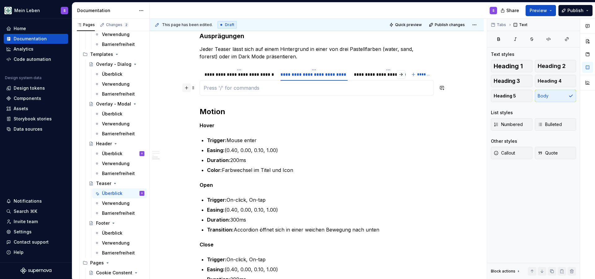
click at [188, 87] on button "button" at bounding box center [186, 87] width 9 height 9
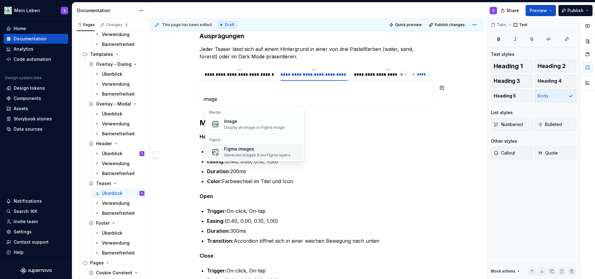
click at [264, 156] on div "Generate images from Figma layers" at bounding box center [257, 154] width 66 height 5
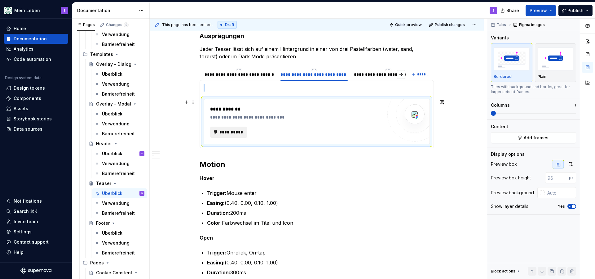
click at [237, 131] on span "**********" at bounding box center [231, 132] width 24 height 6
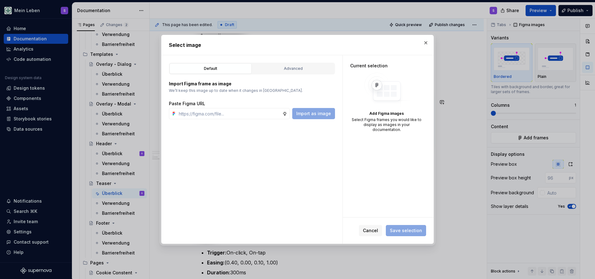
type textarea "*"
paste input "[URL][DOMAIN_NAME]"
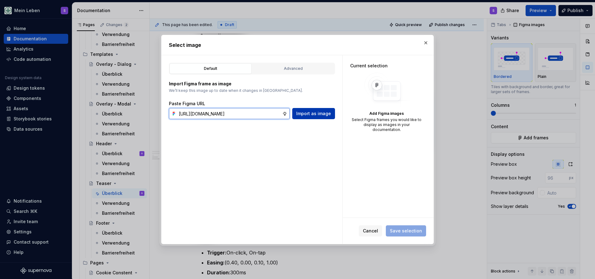
type input "[URL][DOMAIN_NAME]"
click at [323, 112] on span "Import as image" at bounding box center [313, 113] width 35 height 6
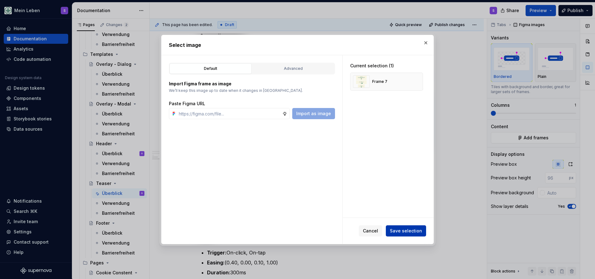
click at [400, 229] on span "Save selection" at bounding box center [406, 230] width 32 height 6
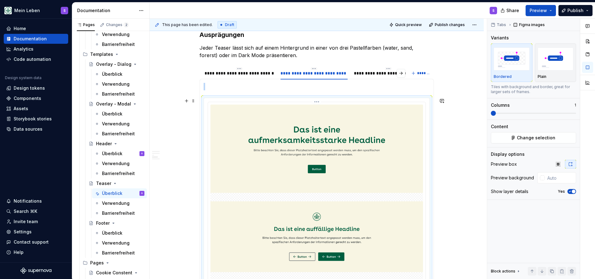
scroll to position [1231, 0]
click at [362, 197] on img at bounding box center [316, 224] width 213 height 239
click at [337, 109] on img at bounding box center [316, 224] width 213 height 239
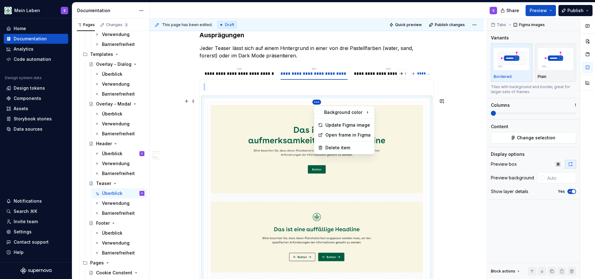
click at [318, 102] on html "Mein Leben S Home Documentation Analytics Code automation Design system data De…" at bounding box center [297, 139] width 595 height 279
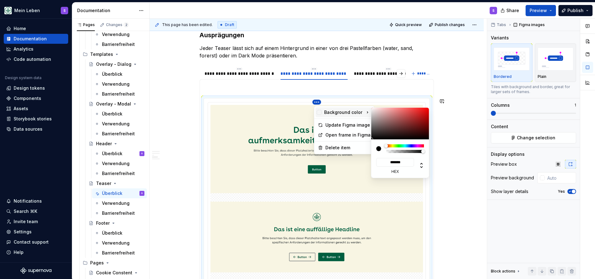
click at [348, 111] on div "Background color" at bounding box center [340, 112] width 46 height 6
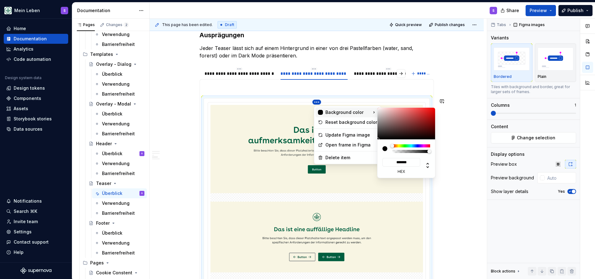
type input "*"
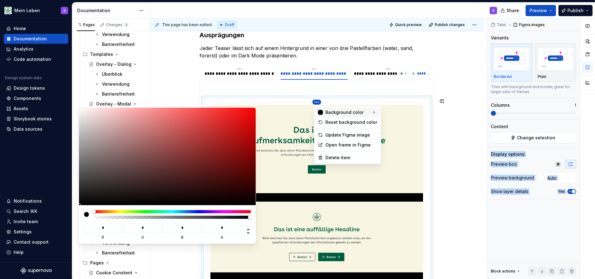
drag, startPoint x: 438, startPoint y: 160, endPoint x: 424, endPoint y: 161, distance: 14.0
click at [424, 161] on html "Mein Leben S Home Documentation Analytics Code automation Design system data De…" at bounding box center [297, 139] width 595 height 279
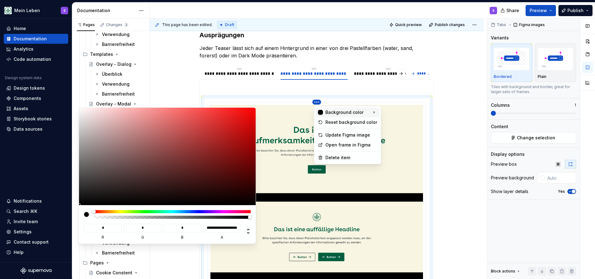
click at [96, 218] on div at bounding box center [172, 216] width 155 height 3
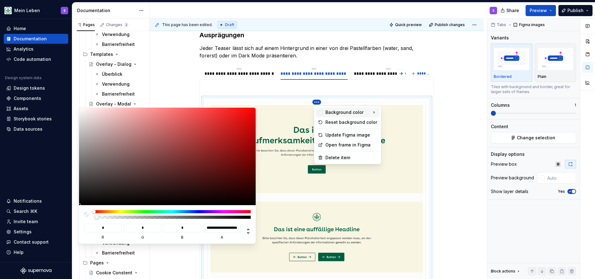
type input "*"
drag, startPoint x: 98, startPoint y: 249, endPoint x: 91, endPoint y: 250, distance: 6.8
click at [91, 218] on div at bounding box center [167, 214] width 167 height 9
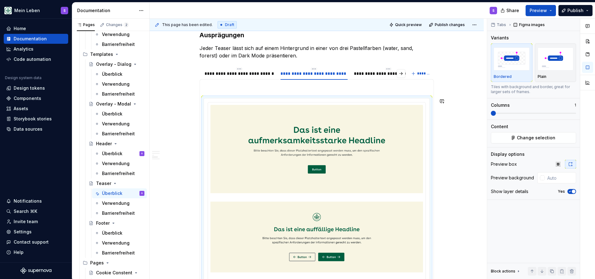
click at [457, 162] on html "Mein Leben S Home Documentation Analytics Code automation Design system data De…" at bounding box center [297, 139] width 595 height 279
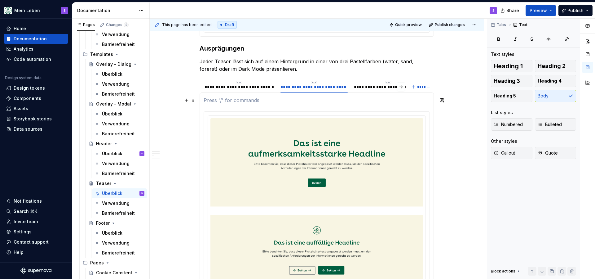
click at [282, 101] on p at bounding box center [317, 99] width 226 height 7
click at [195, 100] on span at bounding box center [193, 100] width 5 height 9
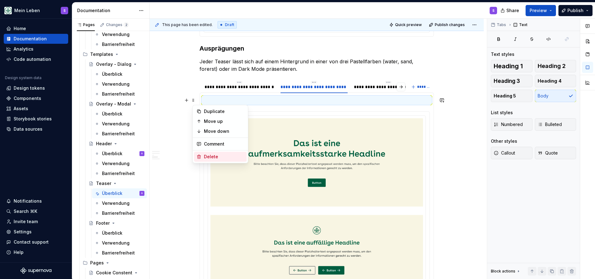
click at [216, 156] on div "Delete" at bounding box center [224, 156] width 40 height 6
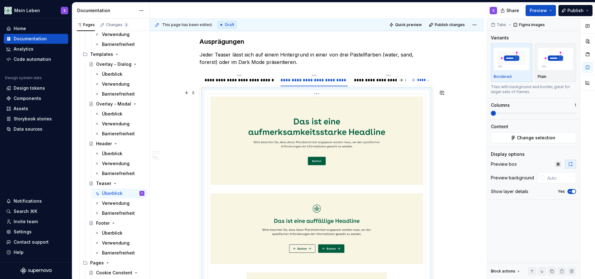
scroll to position [1222, 0]
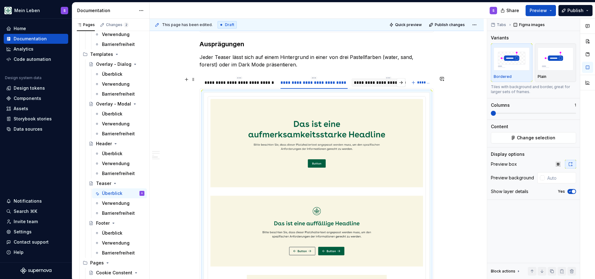
click at [366, 86] on div "**********" at bounding box center [388, 82] width 74 height 9
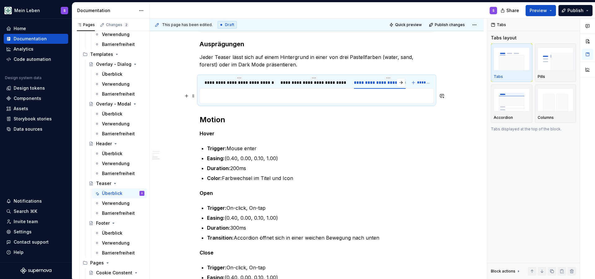
click at [230, 95] on p at bounding box center [317, 95] width 226 height 7
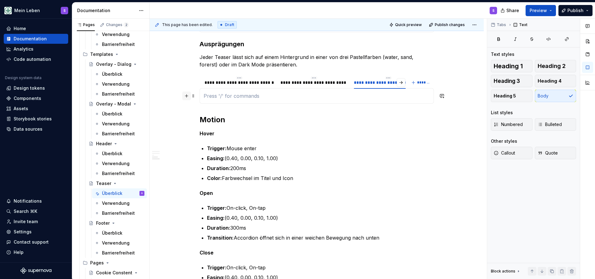
click at [188, 96] on button "button" at bounding box center [186, 95] width 9 height 9
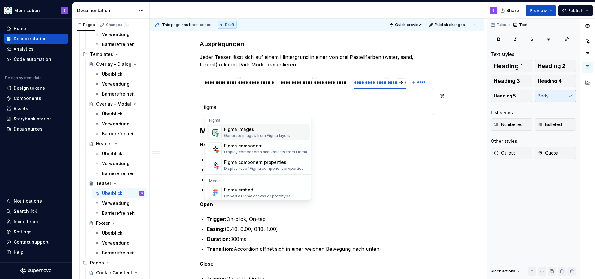
click at [246, 129] on div "Figma images" at bounding box center [257, 129] width 66 height 6
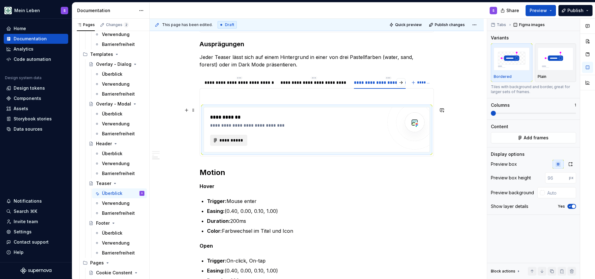
click at [233, 139] on span "**********" at bounding box center [231, 140] width 24 height 6
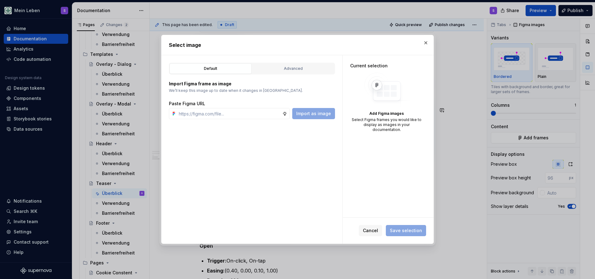
type textarea "*"
paste input "[URL][DOMAIN_NAME]"
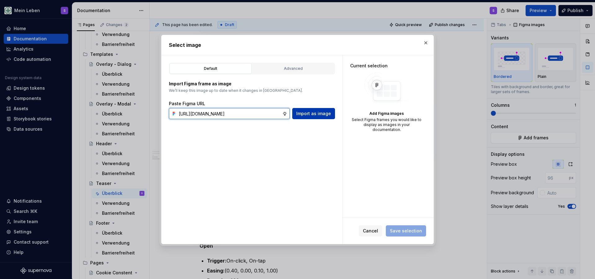
type input "[URL][DOMAIN_NAME]"
click at [325, 112] on span "Import as image" at bounding box center [313, 113] width 35 height 6
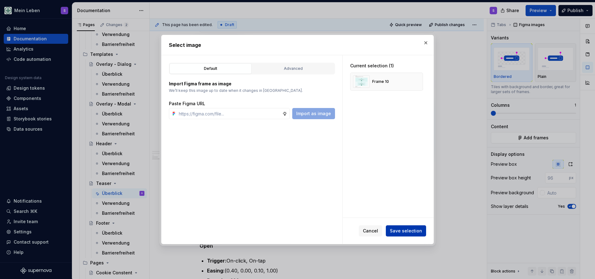
click at [410, 228] on span "Save selection" at bounding box center [406, 230] width 32 height 6
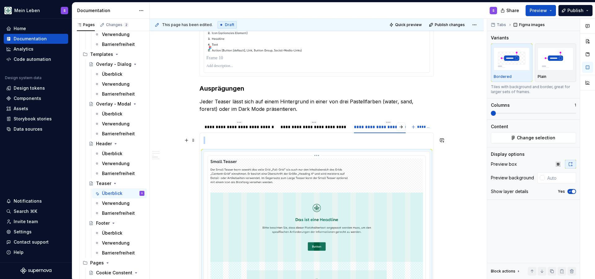
scroll to position [1174, 0]
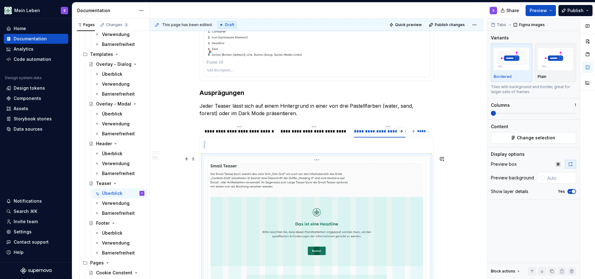
click at [393, 176] on img at bounding box center [316, 265] width 213 height 206
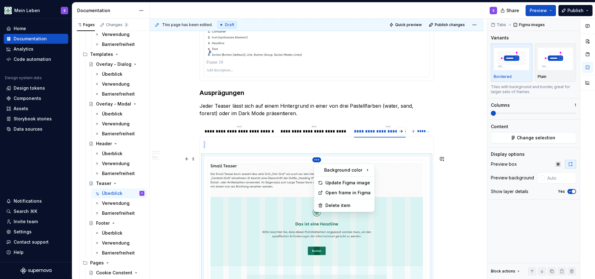
click at [319, 160] on html "Mein Leben S Home Documentation Analytics Code automation Design system data De…" at bounding box center [297, 139] width 595 height 279
click at [340, 206] on div "Delete item" at bounding box center [347, 205] width 45 height 6
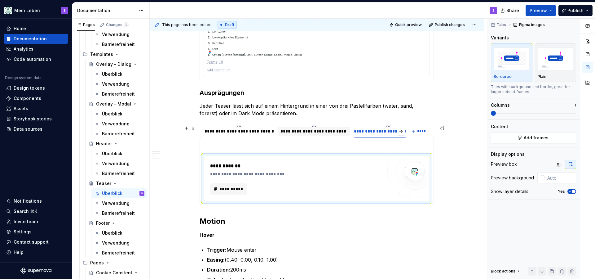
click at [296, 135] on div "**********" at bounding box center [314, 131] width 72 height 9
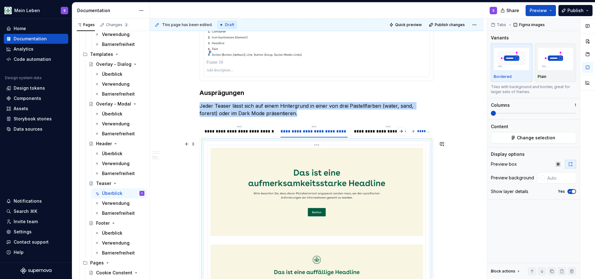
click at [380, 201] on img at bounding box center [316, 266] width 213 height 239
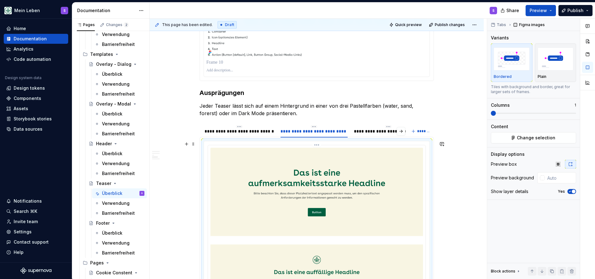
click at [368, 166] on img at bounding box center [316, 266] width 213 height 239
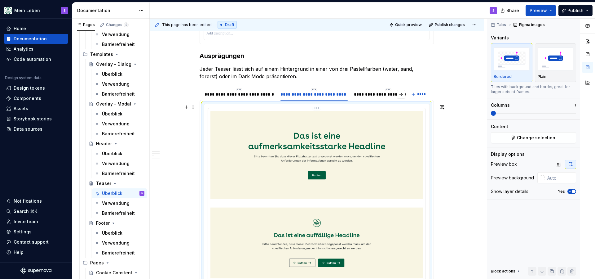
scroll to position [1207, 0]
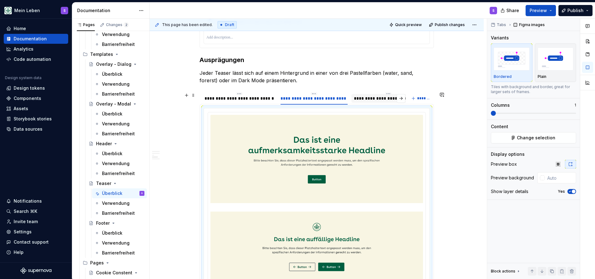
click at [369, 99] on div "**********" at bounding box center [388, 98] width 69 height 6
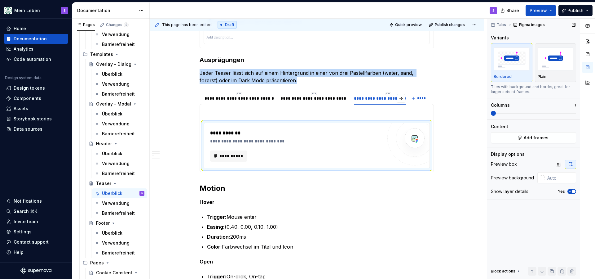
click at [238, 156] on span "**********" at bounding box center [231, 156] width 24 height 6
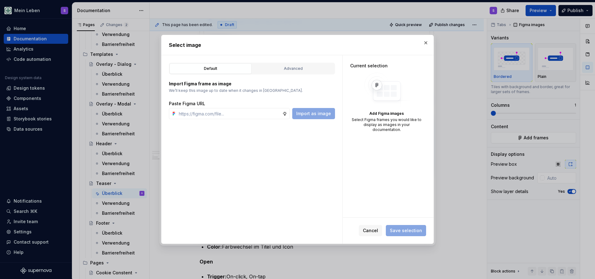
type textarea "*"
type input "[URL][DOMAIN_NAME]"
click at [325, 117] on button "Import as image" at bounding box center [313, 113] width 43 height 11
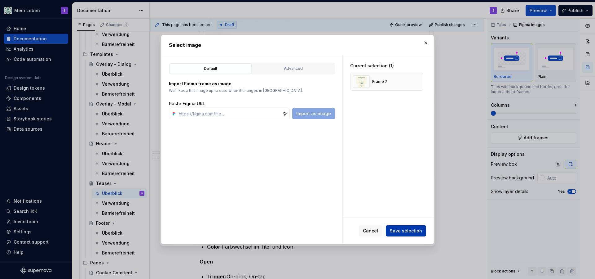
click at [411, 231] on span "Save selection" at bounding box center [406, 230] width 32 height 6
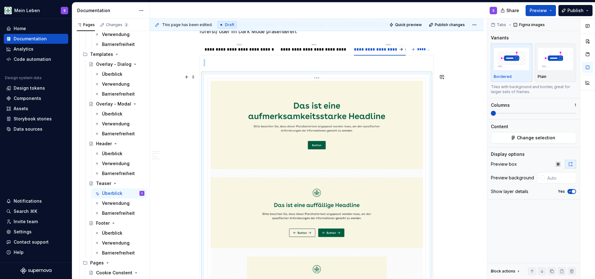
scroll to position [1255, 0]
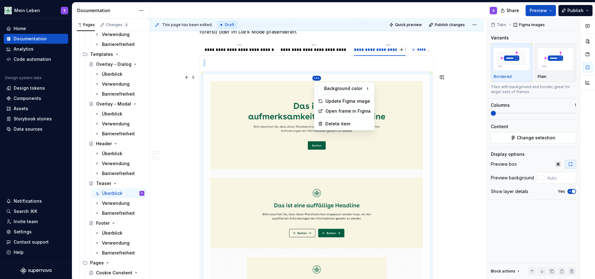
click at [320, 78] on html "Mein Leben S Home Documentation Analytics Code automation Design system data De…" at bounding box center [297, 139] width 595 height 279
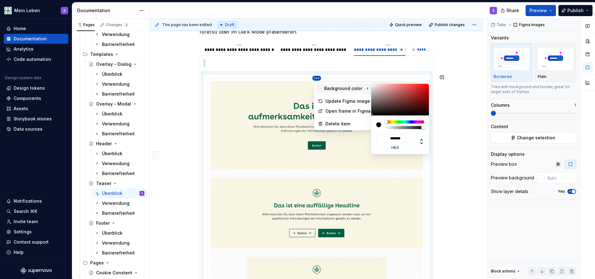
type input "*"
click at [388, 135] on html "Mein Leben S Home Documentation Analytics Code automation Design system data De…" at bounding box center [297, 139] width 595 height 279
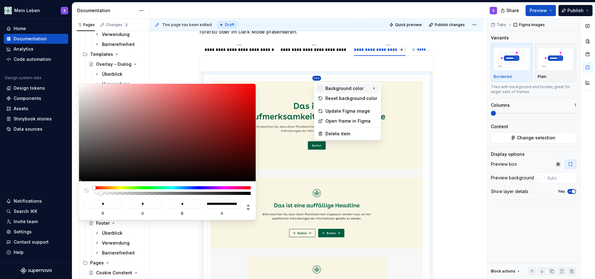
type input "*"
drag, startPoint x: 103, startPoint y: 225, endPoint x: 88, endPoint y: 226, distance: 15.2
click at [88, 195] on div at bounding box center [167, 190] width 167 height 9
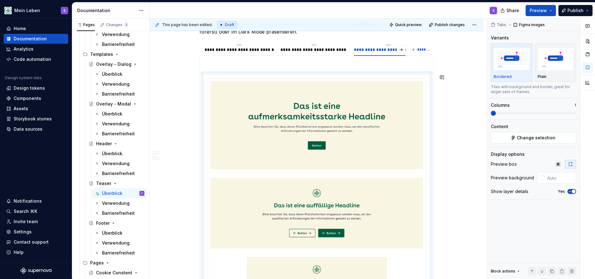
click at [468, 104] on html "Mein Leben S Home Documentation Analytics Code automation Design system data De…" at bounding box center [297, 139] width 595 height 279
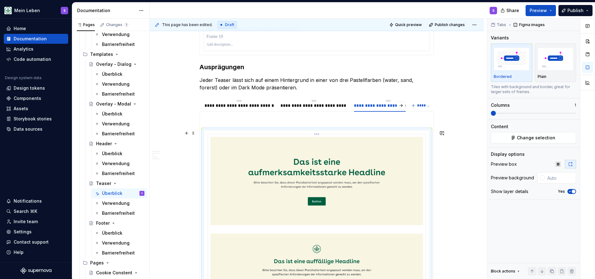
scroll to position [1186, 0]
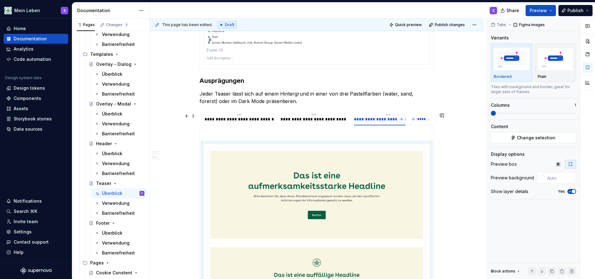
click at [404, 119] on button "button" at bounding box center [401, 119] width 9 height 9
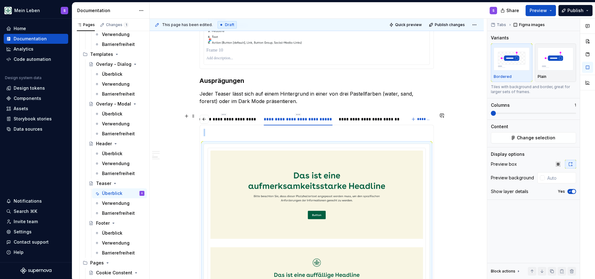
scroll to position [0, 92]
click at [358, 122] on div "**********" at bounding box center [368, 119] width 69 height 9
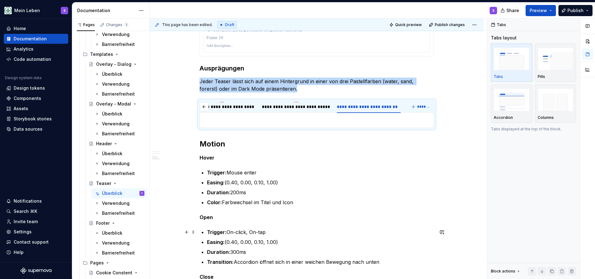
scroll to position [1199, 0]
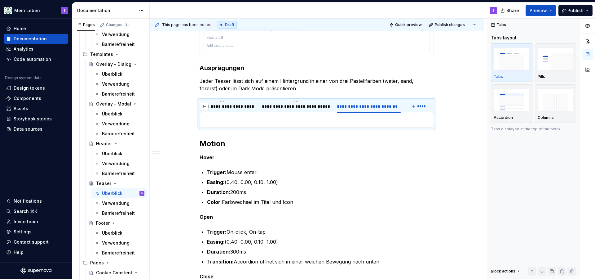
drag, startPoint x: 557, startPoint y: 167, endPoint x: 270, endPoint y: 122, distance: 290.2
click at [270, 122] on p at bounding box center [317, 119] width 226 height 7
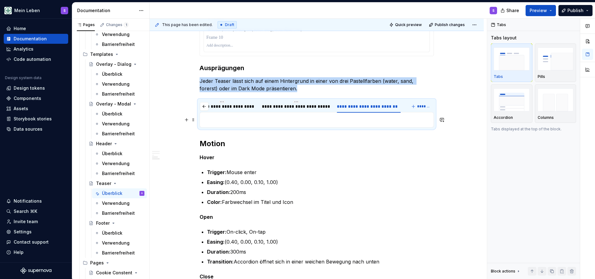
click at [254, 119] on p at bounding box center [317, 119] width 226 height 7
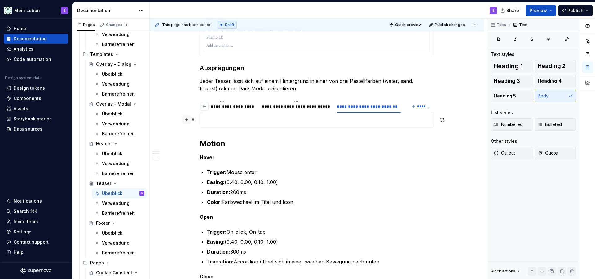
click at [188, 121] on button "button" at bounding box center [186, 119] width 9 height 9
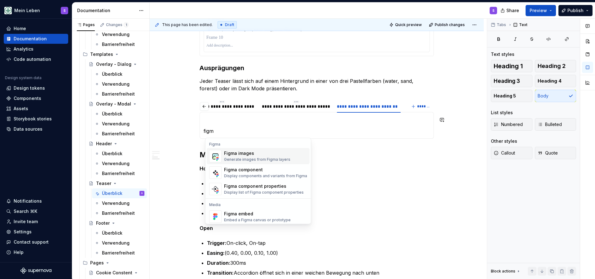
drag, startPoint x: 253, startPoint y: 132, endPoint x: 262, endPoint y: 156, distance: 25.4
click at [262, 156] on h2 "Motion" at bounding box center [317, 155] width 234 height 10
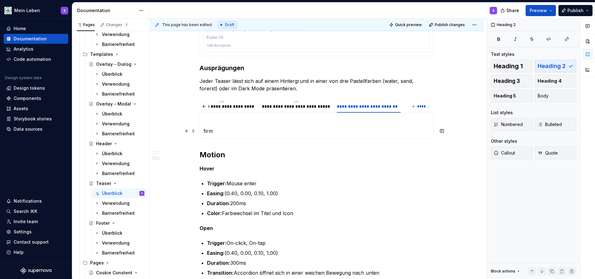
click at [222, 129] on p "firm" at bounding box center [317, 130] width 226 height 7
click at [188, 128] on button "button" at bounding box center [186, 130] width 9 height 9
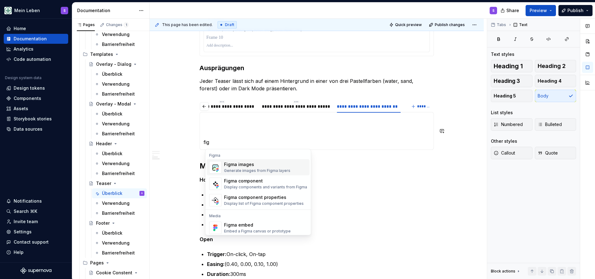
click at [258, 166] on div "Figma images" at bounding box center [257, 164] width 66 height 6
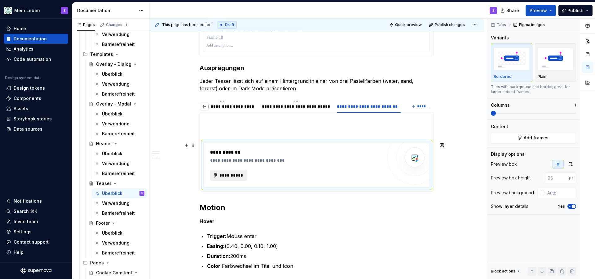
click at [240, 177] on span "**********" at bounding box center [231, 175] width 24 height 6
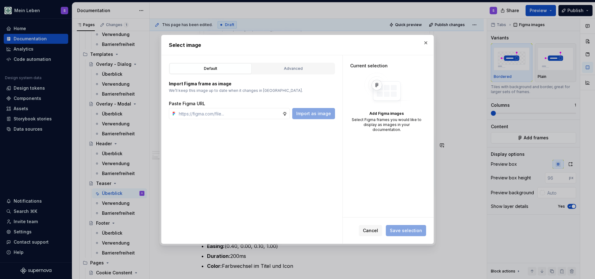
type textarea "*"
type input "[URL][DOMAIN_NAME]"
click at [322, 115] on span "Import as image" at bounding box center [313, 113] width 35 height 6
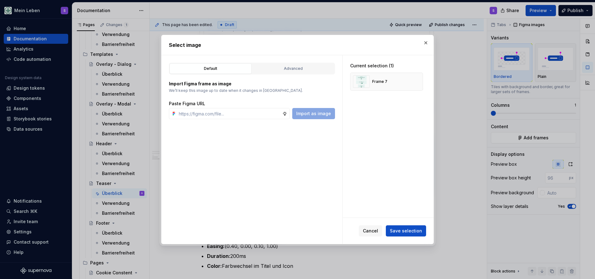
click at [394, 131] on div "Current selection (1) Frame 7" at bounding box center [388, 136] width 91 height 162
click at [409, 232] on span "Save selection" at bounding box center [406, 230] width 32 height 6
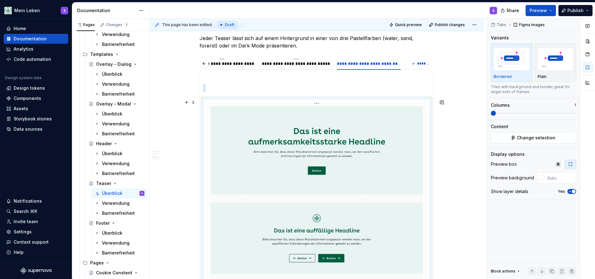
scroll to position [1234, 0]
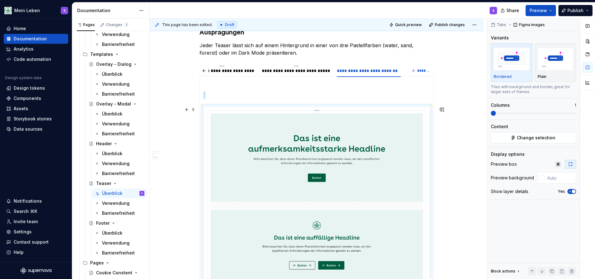
click at [321, 109] on html "Mein Leben S Home Documentation Analytics Code automation Design system data De…" at bounding box center [297, 139] width 595 height 279
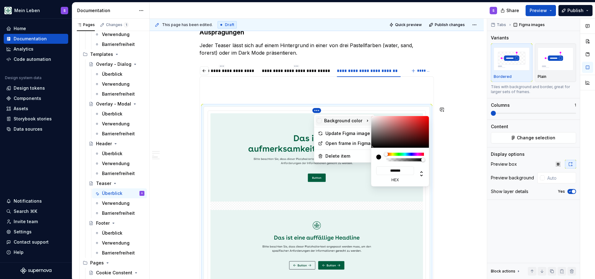
click at [386, 161] on div at bounding box center [381, 156] width 10 height 9
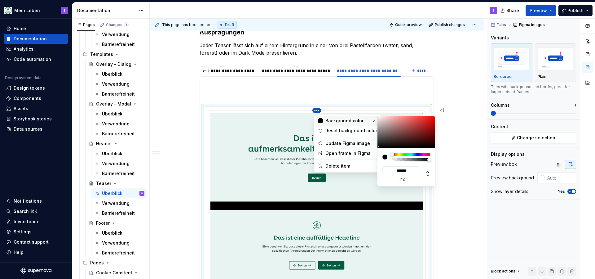
type input "*"
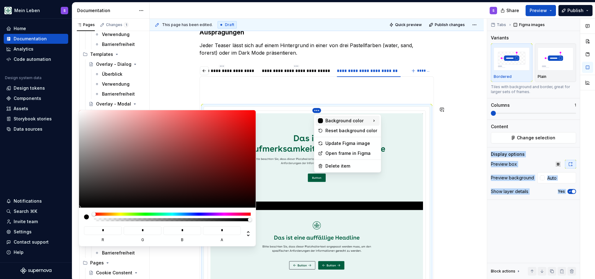
drag, startPoint x: 438, startPoint y: 168, endPoint x: 419, endPoint y: 169, distance: 18.7
click at [419, 169] on html "Mein Leben S Home Documentation Analytics Code automation Design system data De…" at bounding box center [297, 139] width 595 height 279
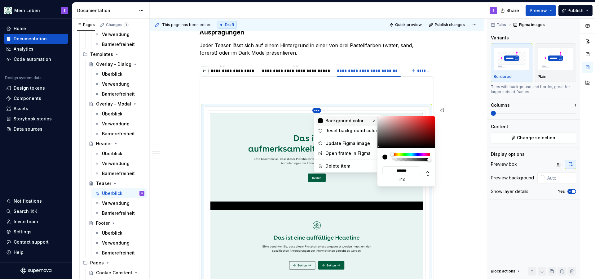
click at [372, 121] on icon at bounding box center [374, 120] width 6 height 6
type input "*"
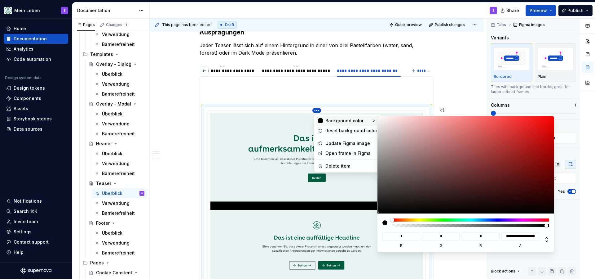
type input "*"
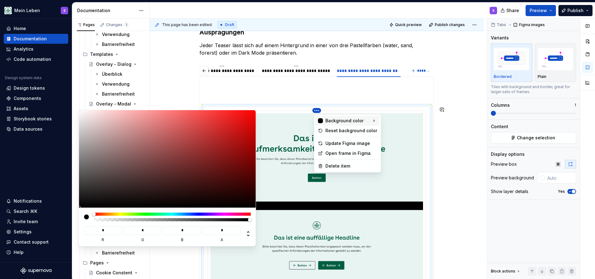
drag, startPoint x: 444, startPoint y: 168, endPoint x: 388, endPoint y: 174, distance: 56.7
click at [388, 174] on html "Mein Leben S Home Documentation Analytics Code automation Design system data De…" at bounding box center [297, 139] width 595 height 279
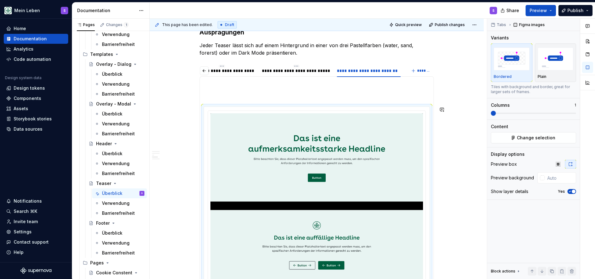
click at [395, 112] on html "Mein Leben S Home Documentation Analytics Code automation Design system data De…" at bounding box center [297, 139] width 595 height 279
click at [320, 110] on html "Mein Leben S Home Documentation Analytics Code automation Design system data De…" at bounding box center [297, 139] width 595 height 279
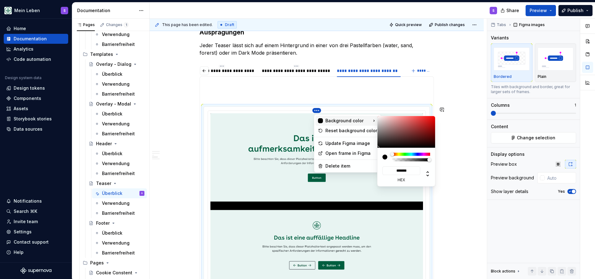
type input "*"
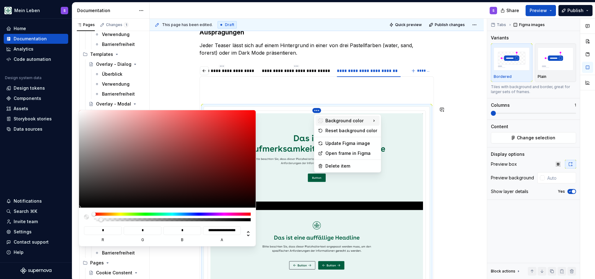
click at [395, 169] on html "Mein Leben S Home Documentation Analytics Code automation Design system data De…" at bounding box center [297, 139] width 595 height 279
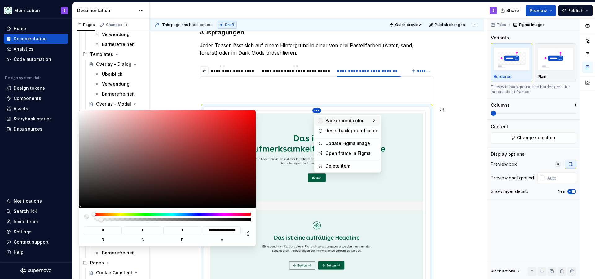
click at [373, 121] on icon at bounding box center [374, 120] width 6 height 6
type input "*"
drag, startPoint x: 103, startPoint y: 251, endPoint x: 87, endPoint y: 252, distance: 15.8
click at [87, 221] on div at bounding box center [167, 216] width 167 height 9
click at [369, 195] on html "Mein Leben S Home Documentation Analytics Code automation Design system data De…" at bounding box center [297, 139] width 595 height 279
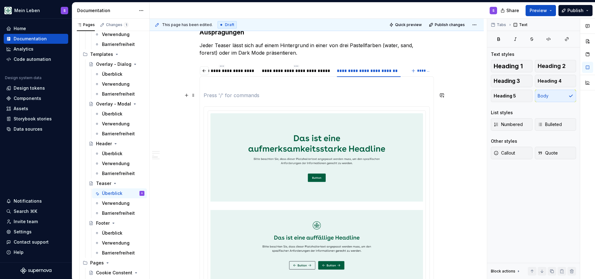
click at [241, 97] on p at bounding box center [317, 94] width 226 height 7
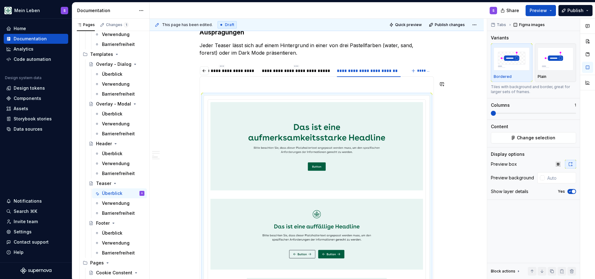
scroll to position [1310, 0]
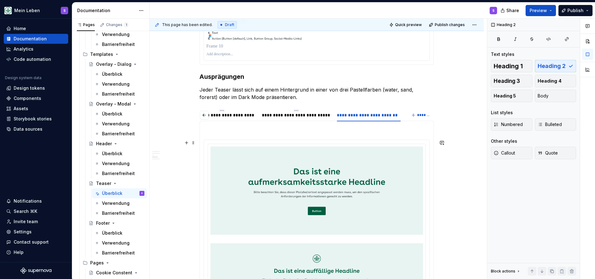
scroll to position [1184, 0]
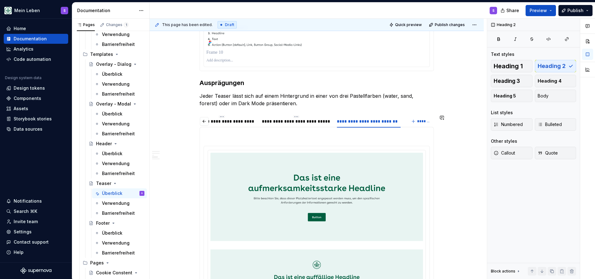
click at [269, 140] on section-item-column at bounding box center [317, 273] width 226 height 285
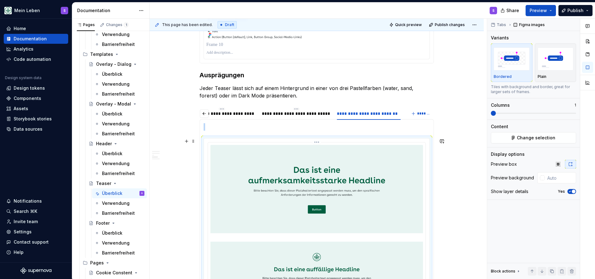
scroll to position [1189, 0]
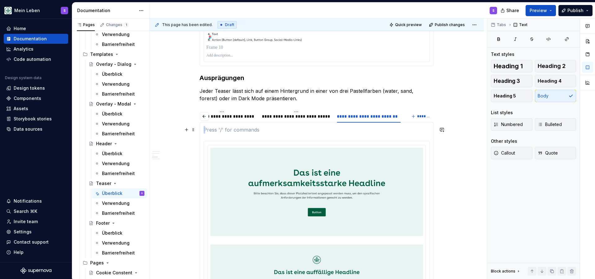
click at [229, 126] on p at bounding box center [317, 129] width 226 height 7
click at [193, 130] on span at bounding box center [193, 129] width 5 height 9
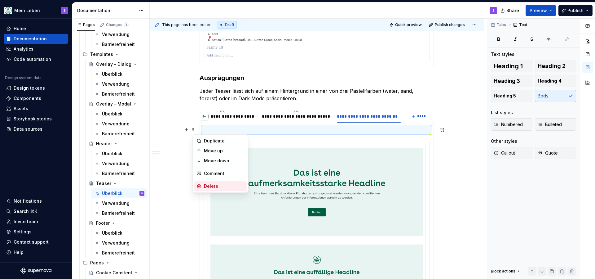
click at [216, 187] on div "Delete" at bounding box center [224, 186] width 40 height 6
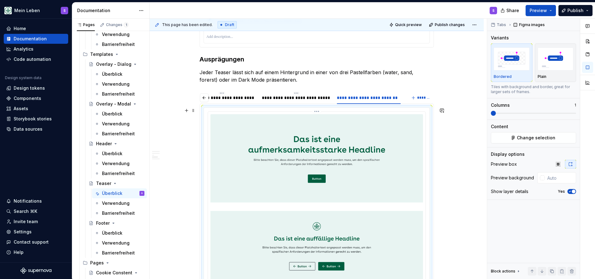
scroll to position [1207, 0]
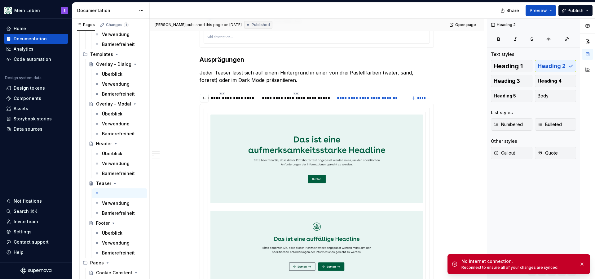
type textarea "*"
